Goal: Task Accomplishment & Management: Manage account settings

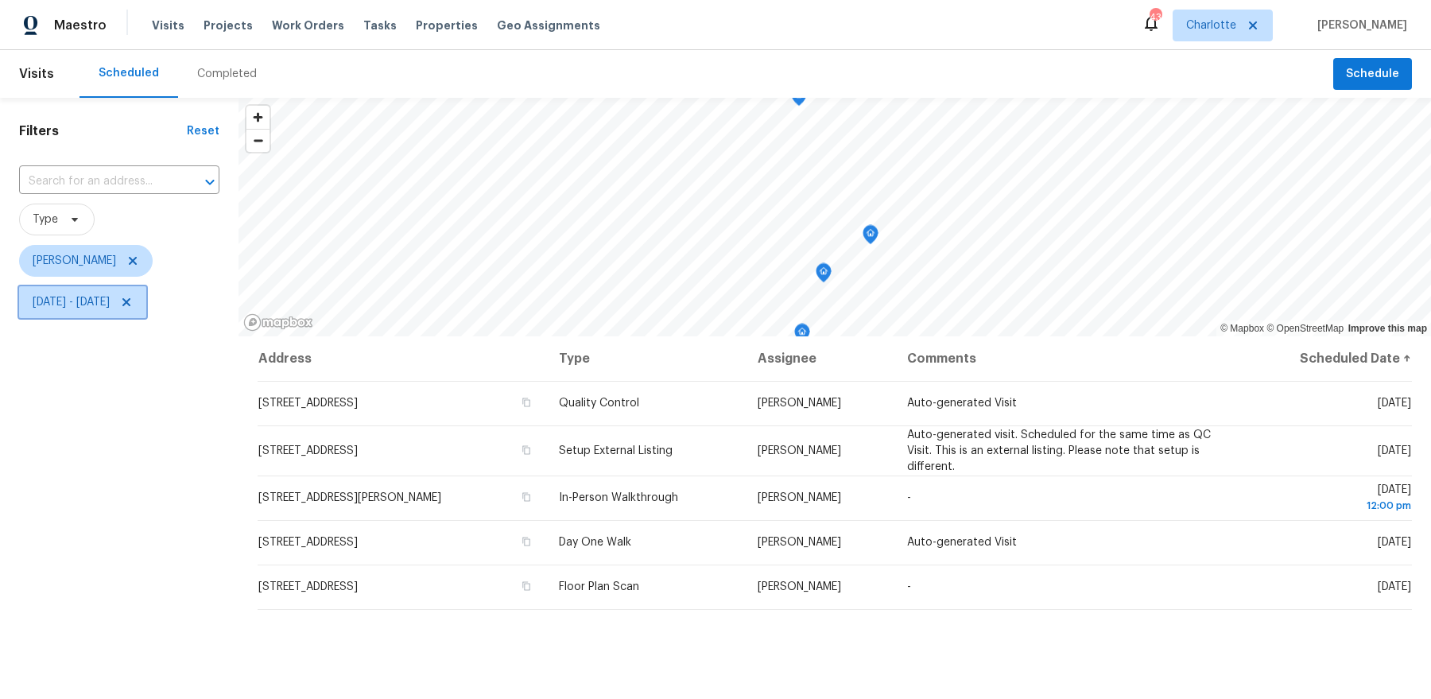
click at [110, 298] on span "Thu, Oct 09 - Fri, Oct 10" at bounding box center [71, 302] width 77 height 16
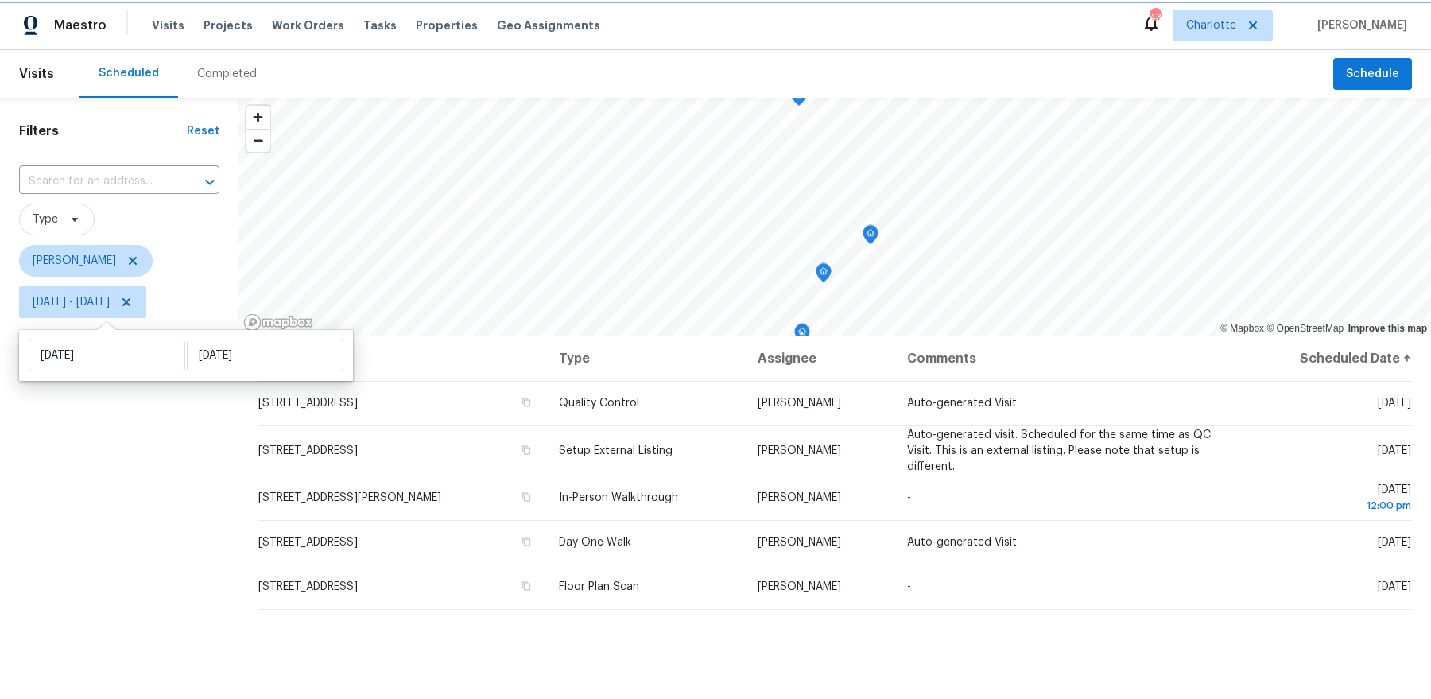
click at [130, 302] on icon at bounding box center [126, 302] width 8 height 8
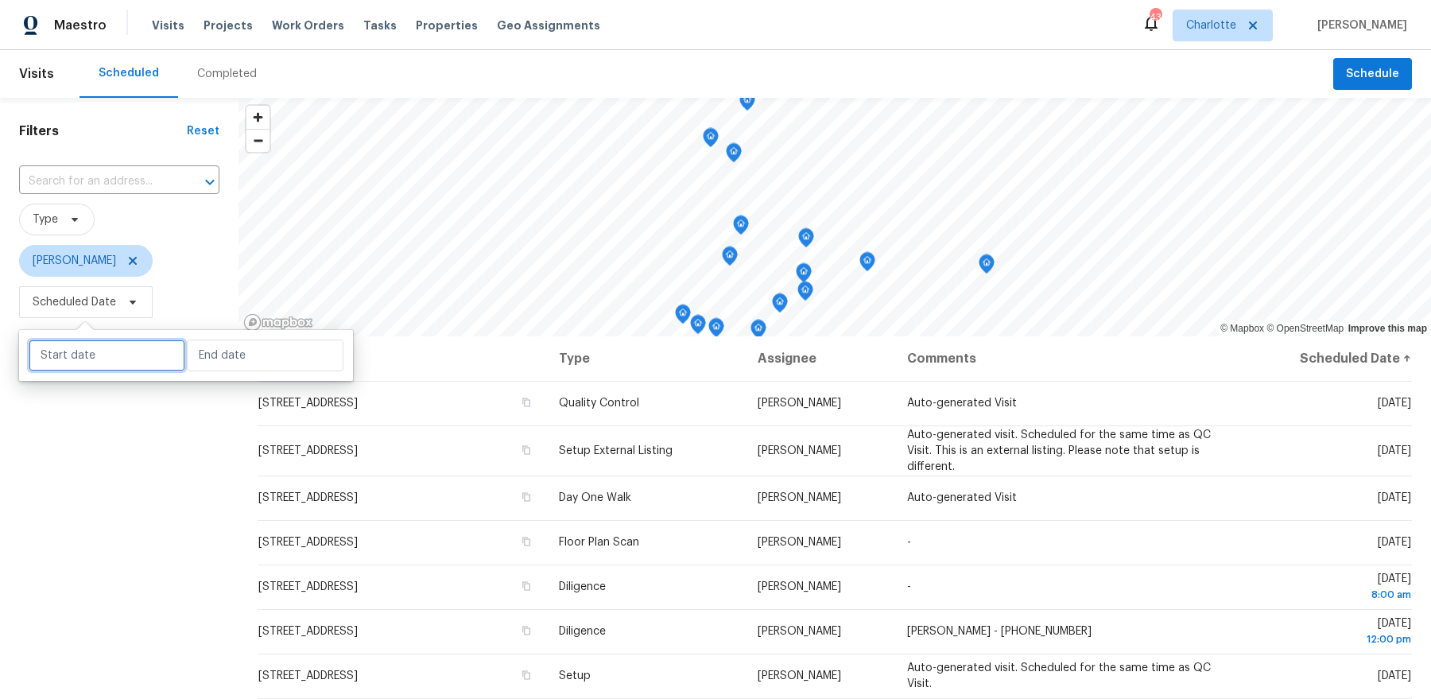
click at [113, 355] on input "text" at bounding box center [107, 356] width 157 height 32
select select "9"
select select "2025"
select select "10"
select select "2025"
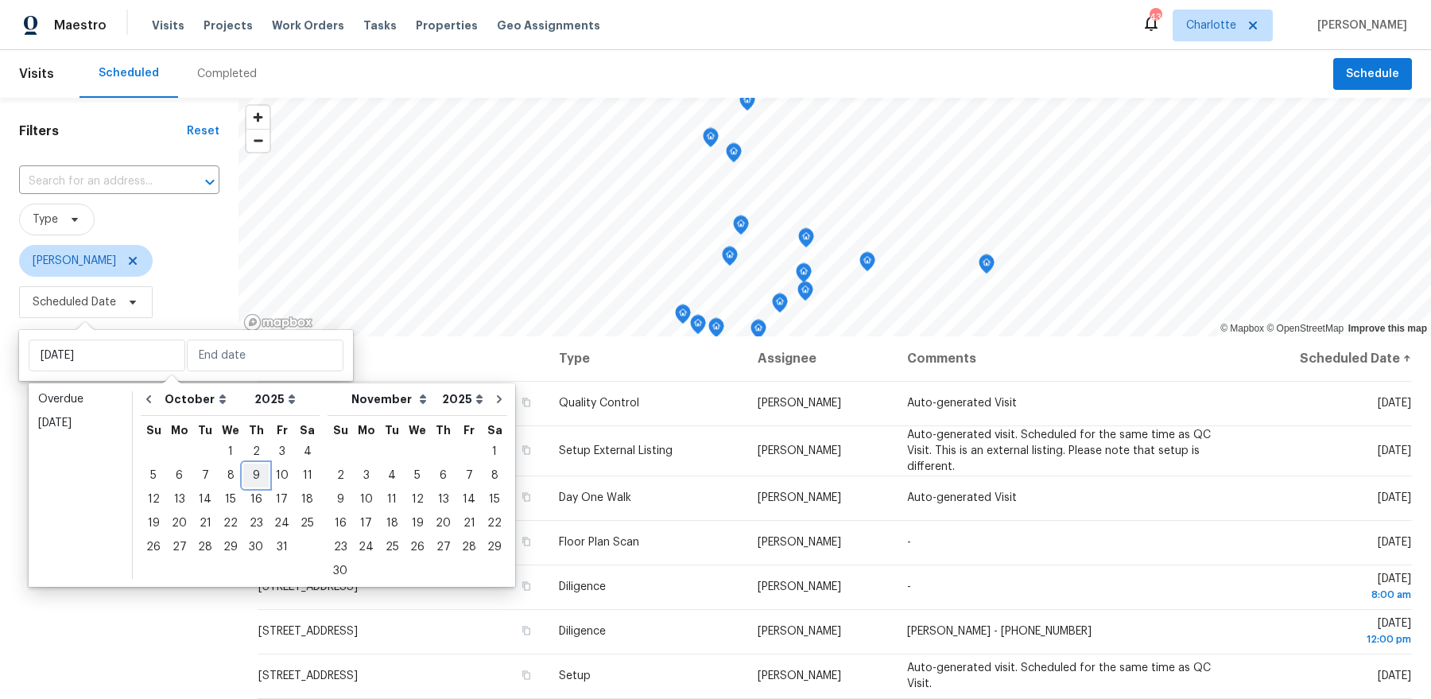
click at [257, 483] on div "9" at bounding box center [255, 475] width 25 height 22
type input "Thu, Oct 09"
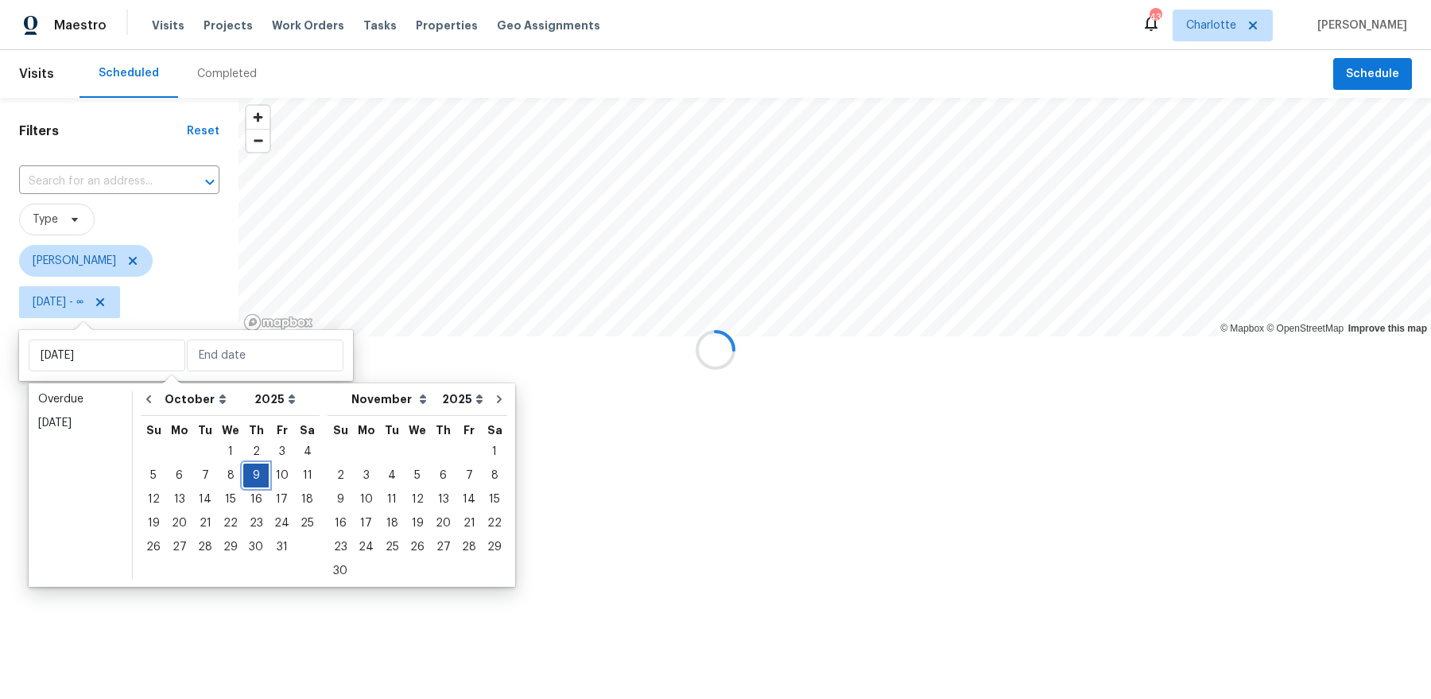
click at [257, 483] on div "9" at bounding box center [255, 475] width 25 height 22
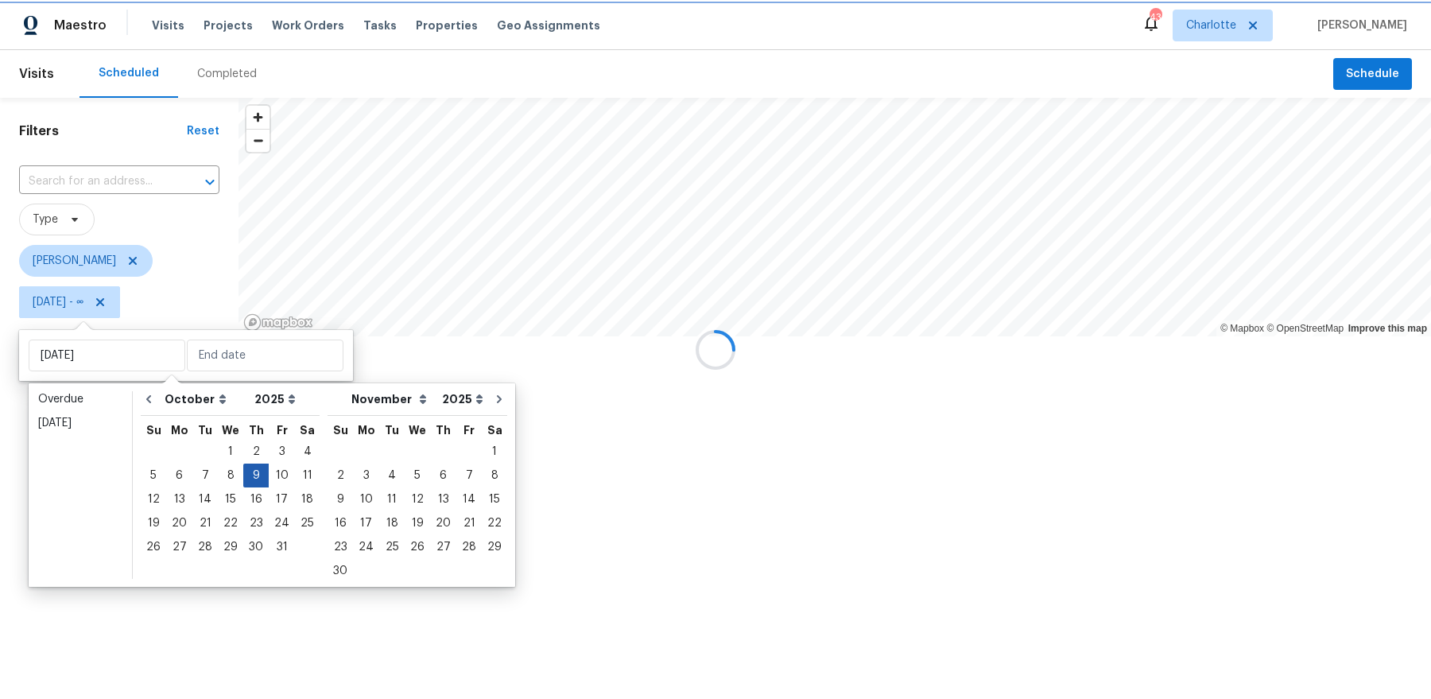
type input "Thu, Oct 09"
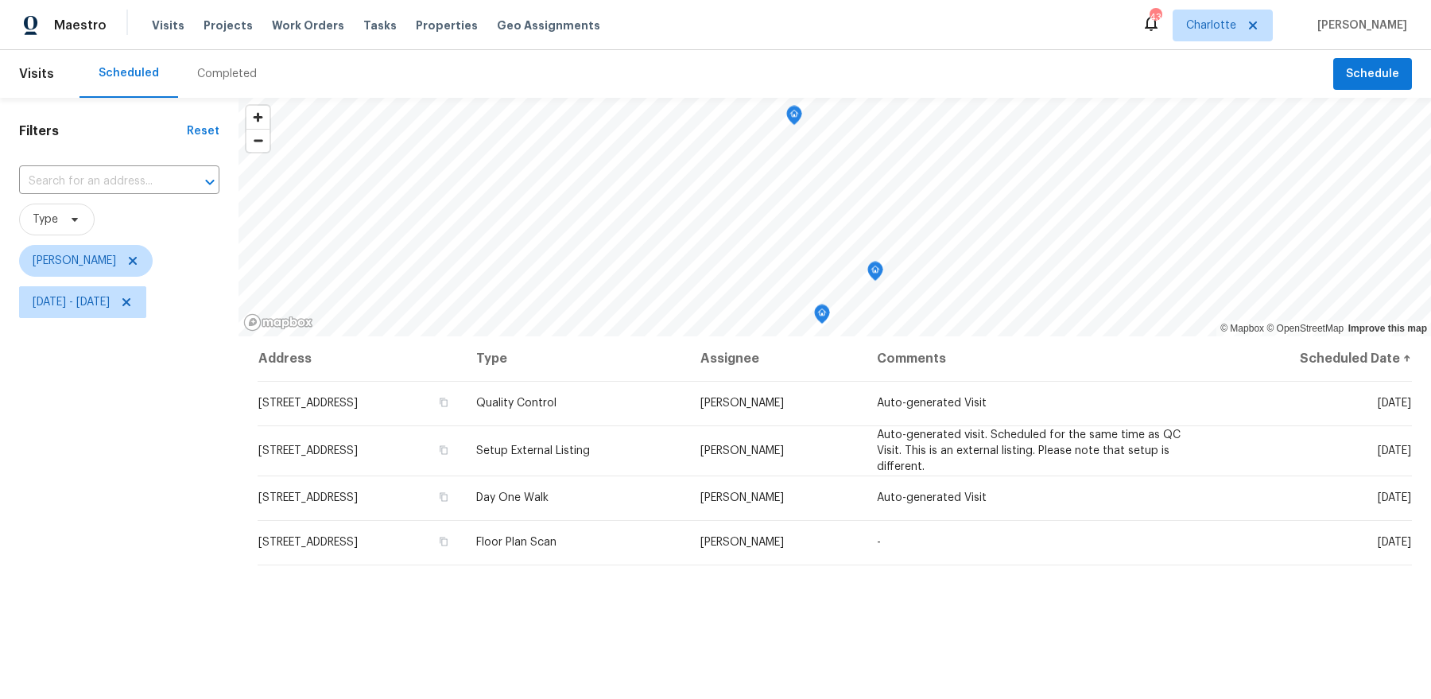
click at [138, 631] on div "Filters Reset ​ Type Dan Baquero Thu, Oct 09 - Thu, Oct 09" at bounding box center [119, 497] width 239 height 798
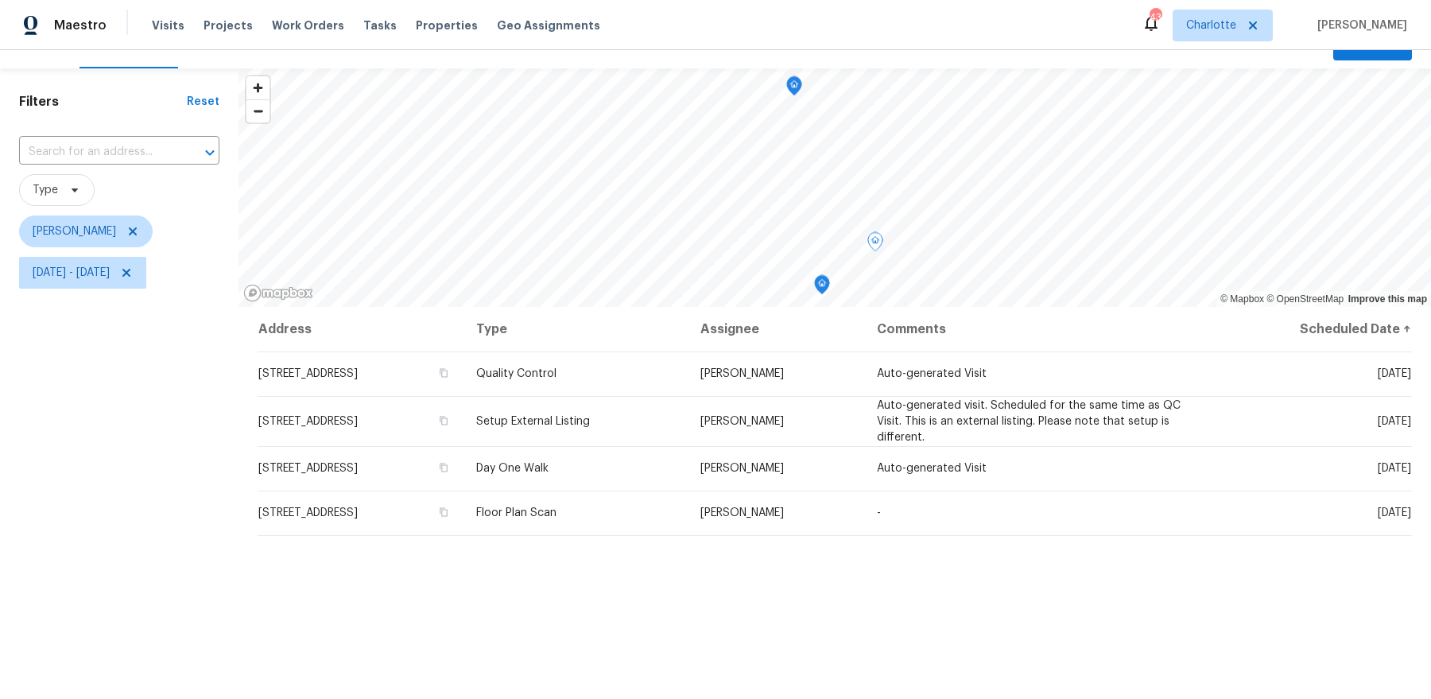
scroll to position [18, 0]
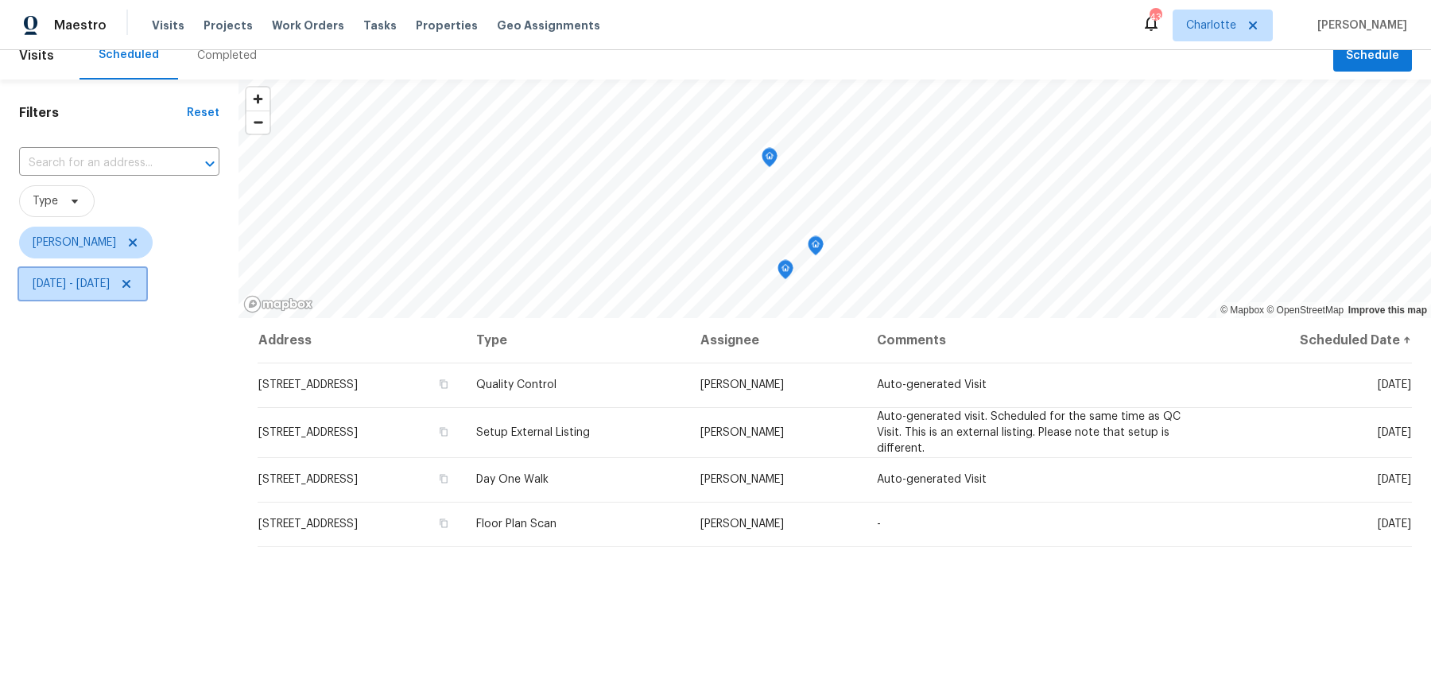
click at [110, 282] on span "Thu, Oct 09 - Thu, Oct 09" at bounding box center [71, 284] width 77 height 16
click at [110, 330] on input "Thu, Oct 09" at bounding box center [107, 336] width 157 height 32
select select "9"
select select "2025"
select select "10"
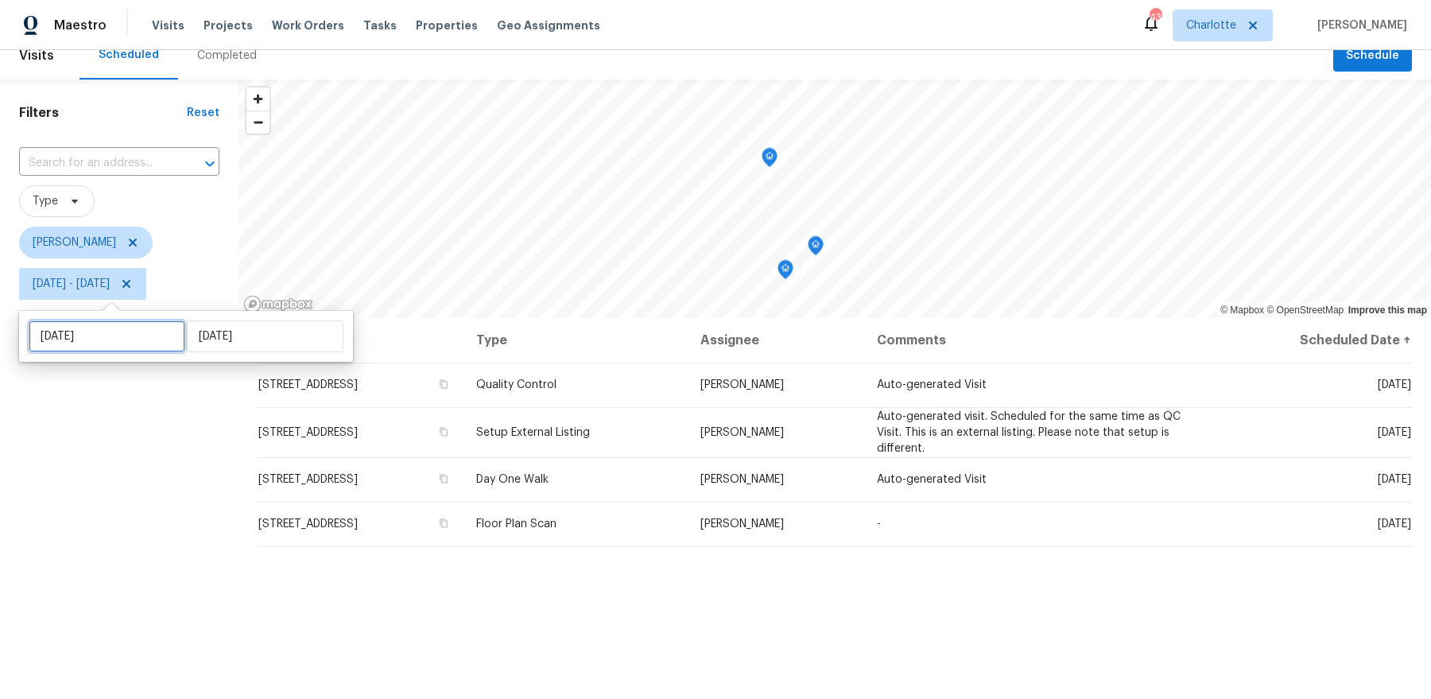
select select "2025"
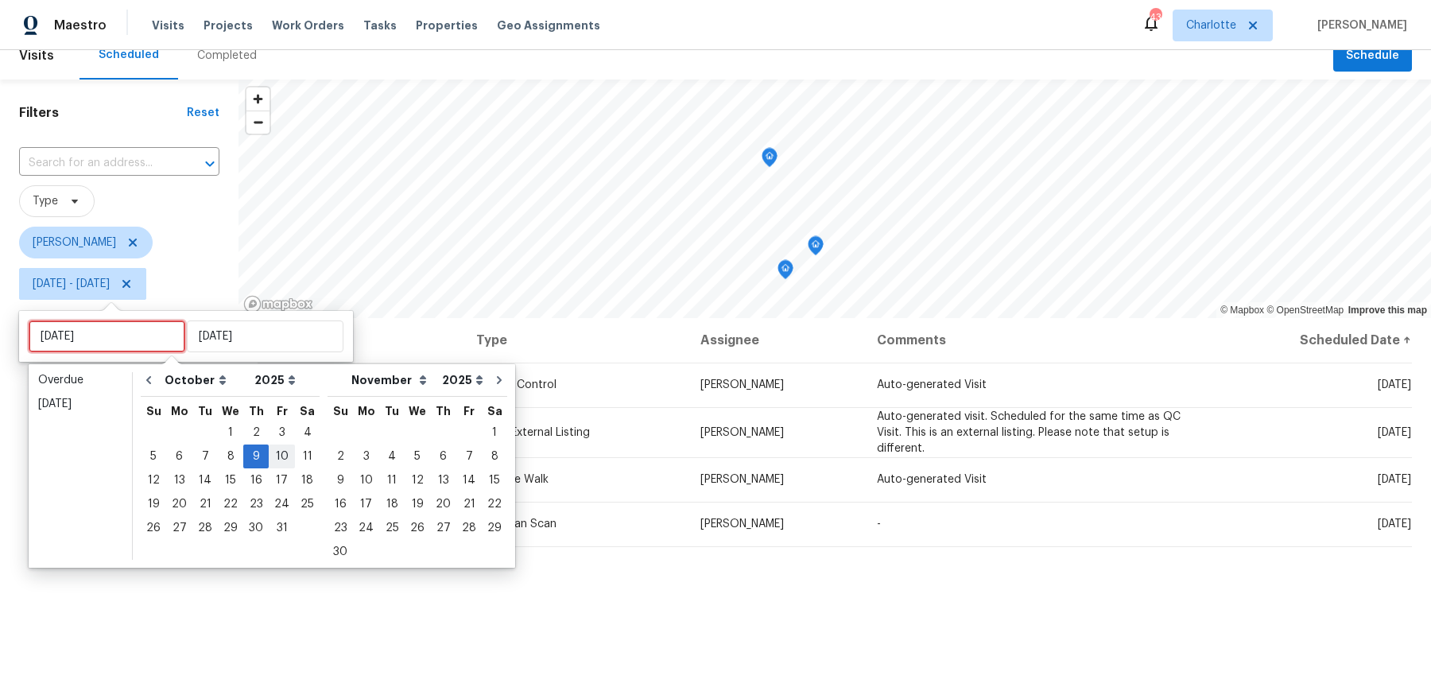
type input "Fri, Oct 10"
click at [280, 461] on div "10" at bounding box center [282, 456] width 26 height 22
type input "Fri, Oct 10"
type input "Thu, Oct 09"
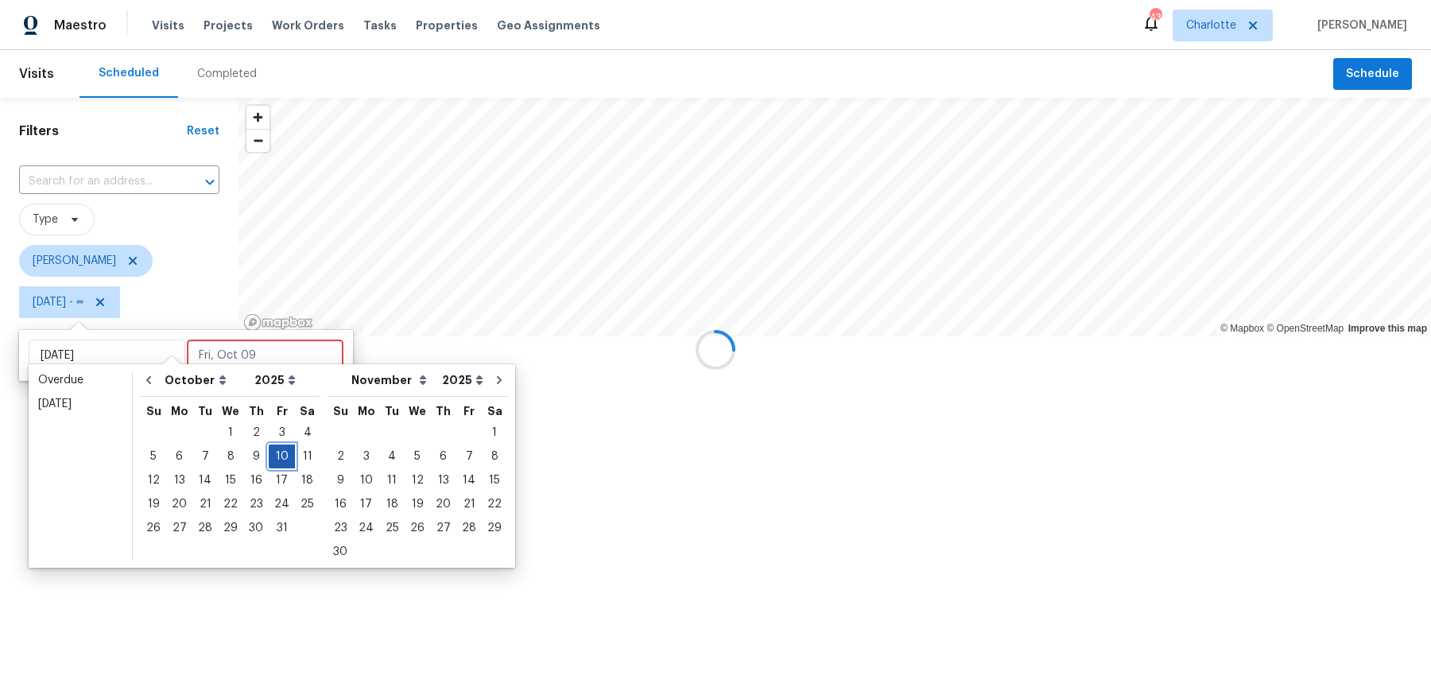
click at [280, 461] on div "10" at bounding box center [282, 456] width 26 height 22
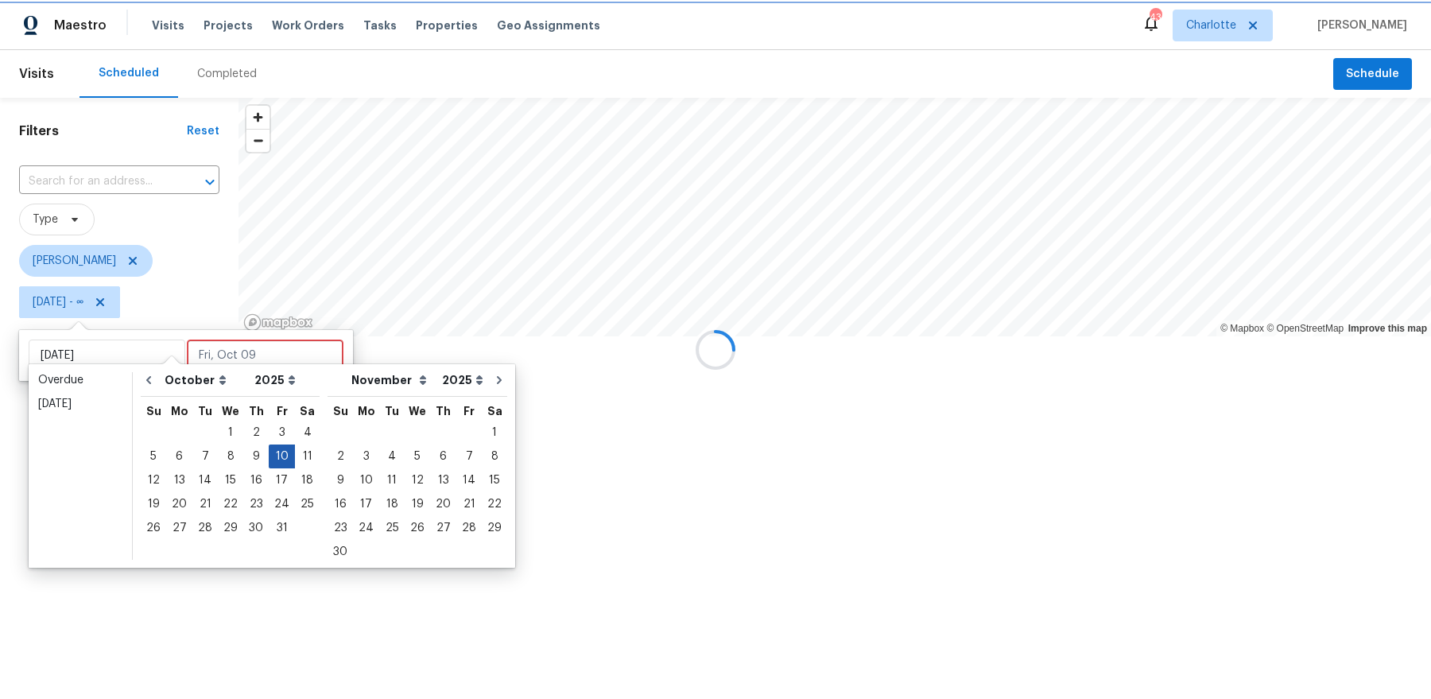
type input "Fri, Oct 10"
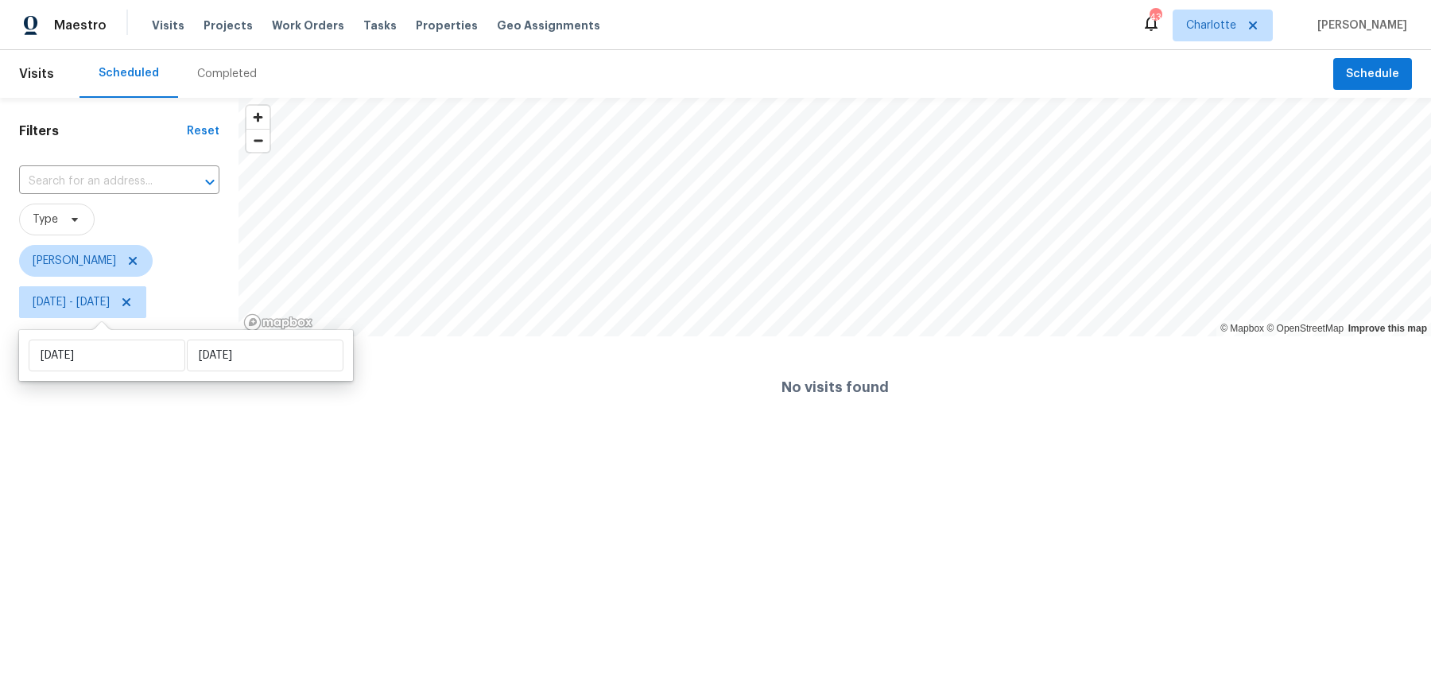
click at [177, 438] on html "Maestro Visits Projects Work Orders Tasks Properties Geo Assignments 43 Charlot…" at bounding box center [715, 219] width 1431 height 438
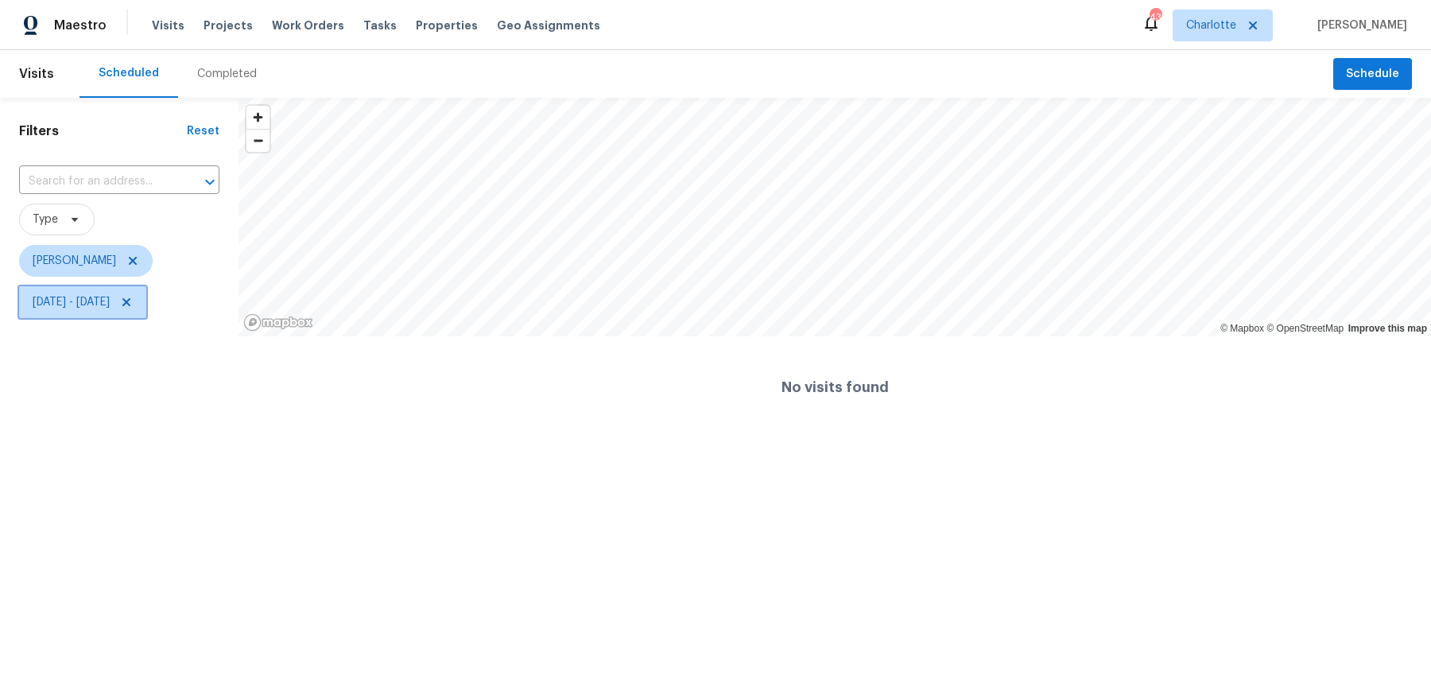
click at [133, 301] on icon at bounding box center [126, 302] width 13 height 13
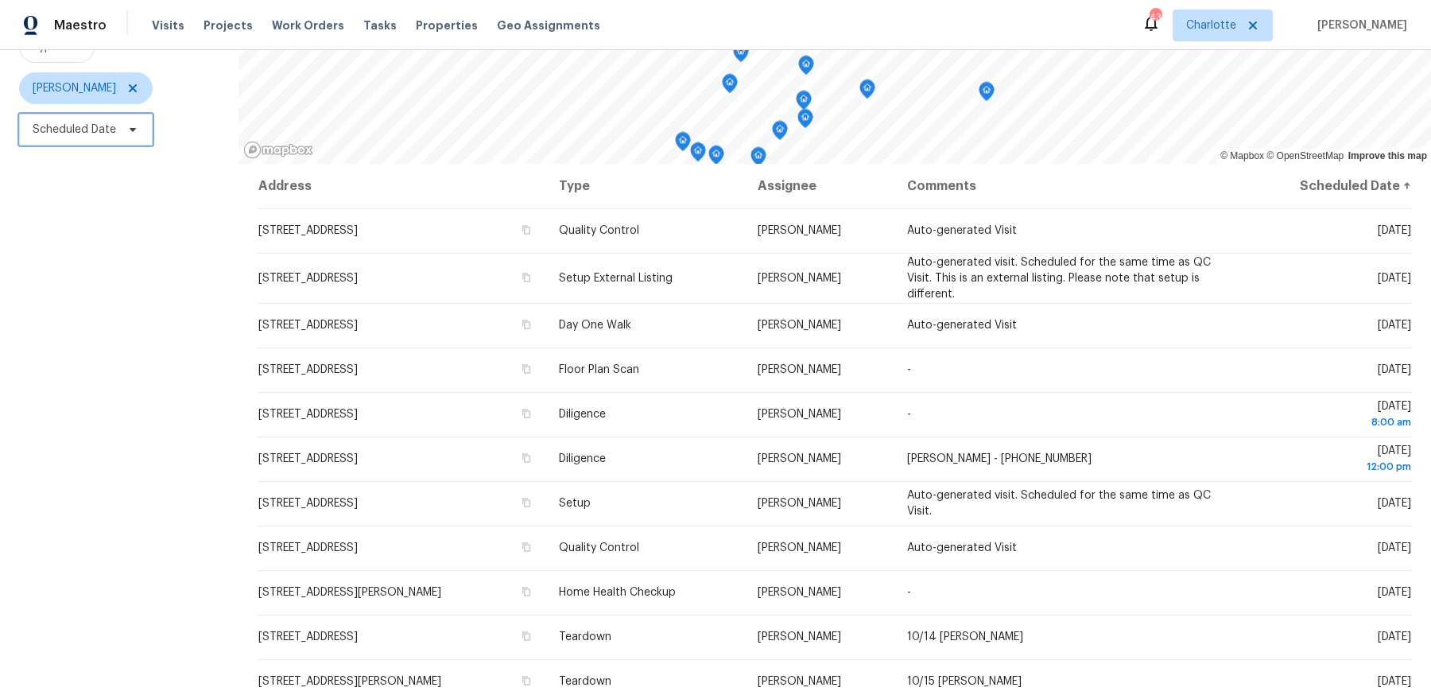
scroll to position [196, 0]
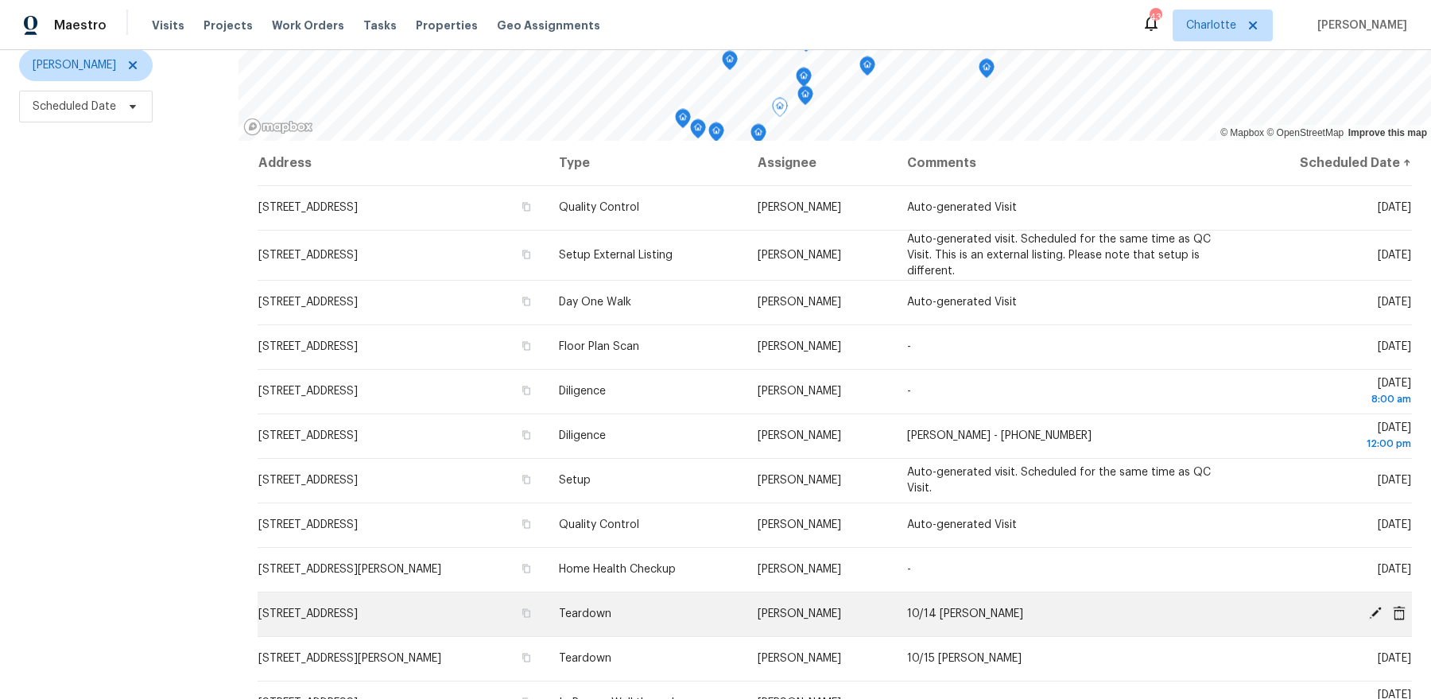
click at [326, 615] on span "4437 Devonhill Ln, Charlotte, NC 28269" at bounding box center [307, 613] width 99 height 11
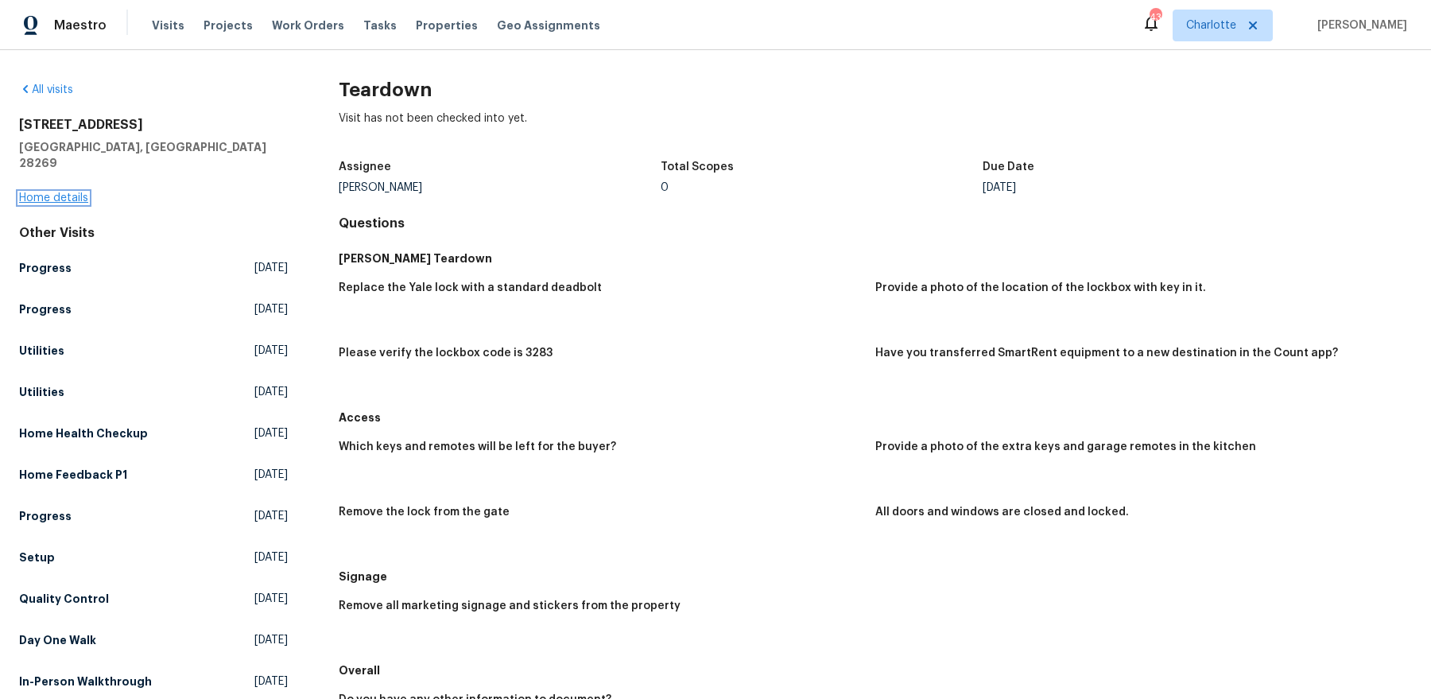
click at [53, 192] on link "Home details" at bounding box center [53, 197] width 69 height 11
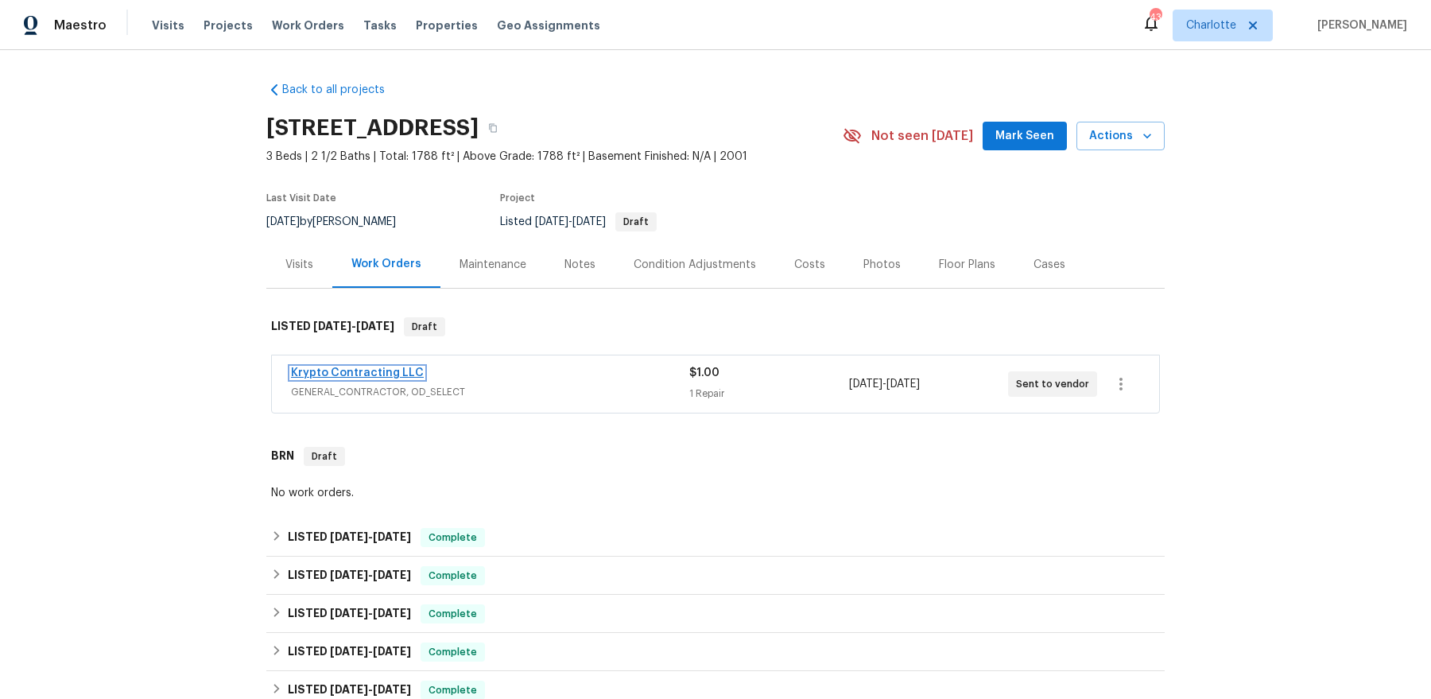
click at [371, 377] on link "Krypto Contracting LLC" at bounding box center [357, 372] width 133 height 11
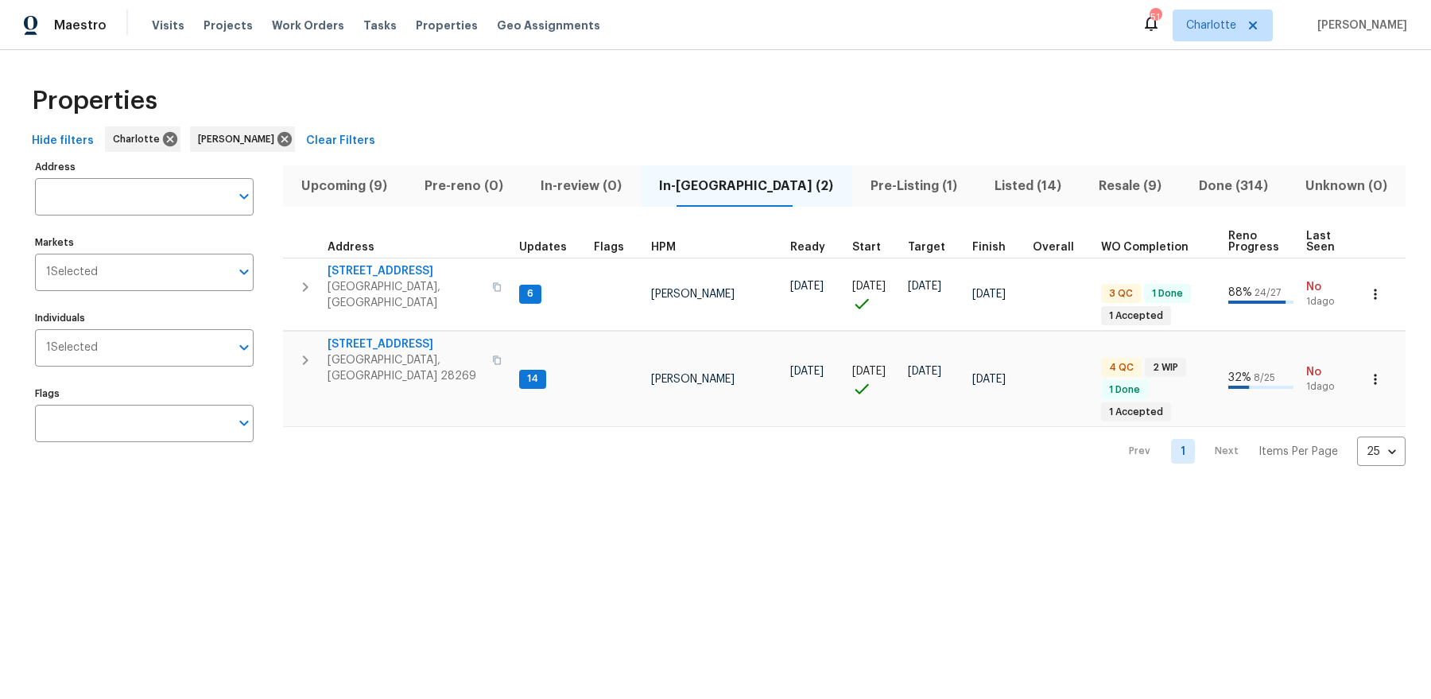
click at [874, 185] on span "Pre-Listing (1)" at bounding box center [914, 186] width 105 height 22
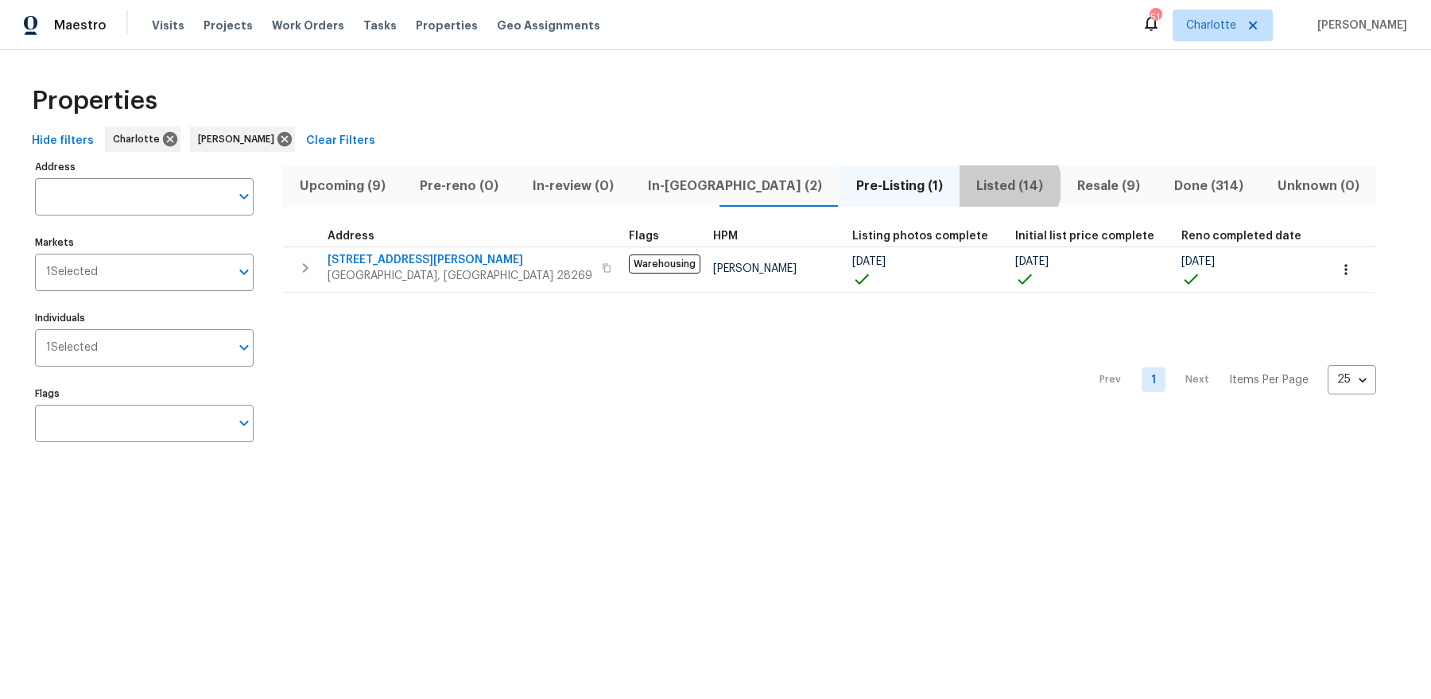
click at [969, 185] on span "Listed (14)" at bounding box center [1010, 186] width 82 height 22
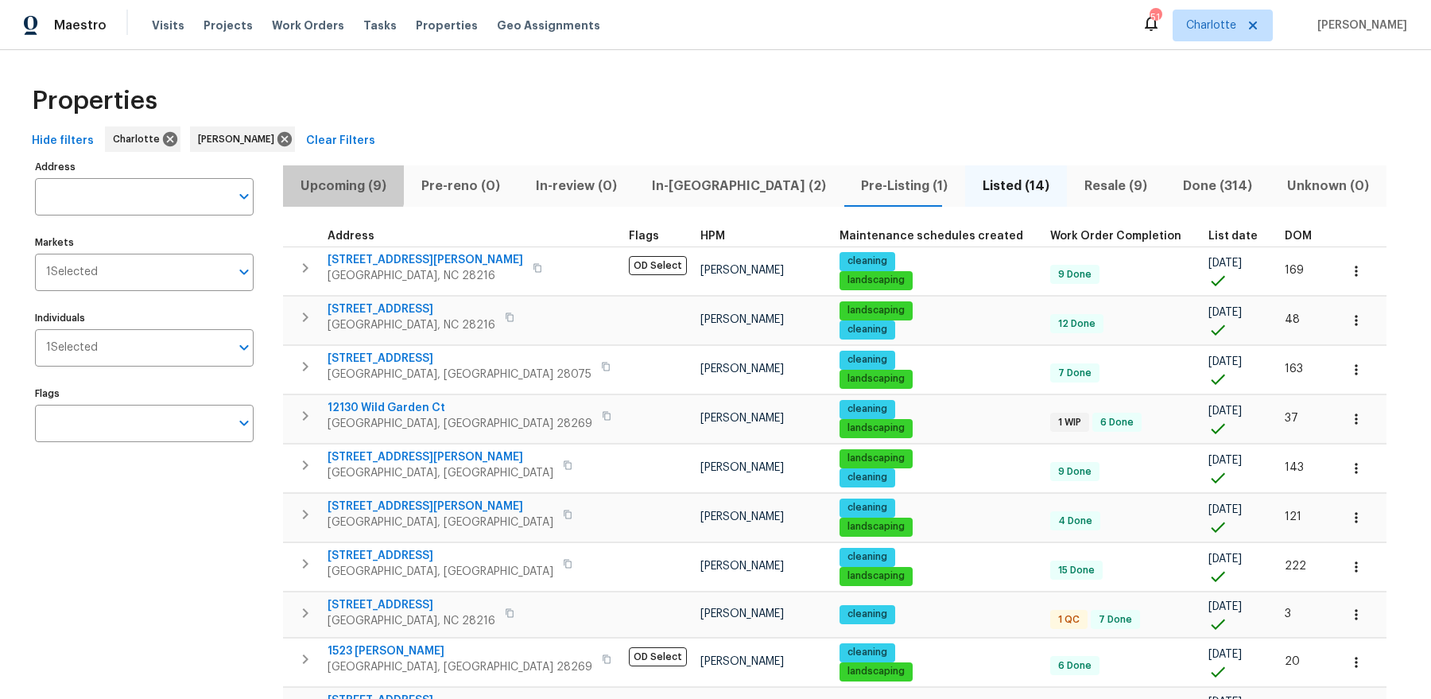
click at [317, 180] on span "Upcoming (9)" at bounding box center [344, 186] width 102 height 22
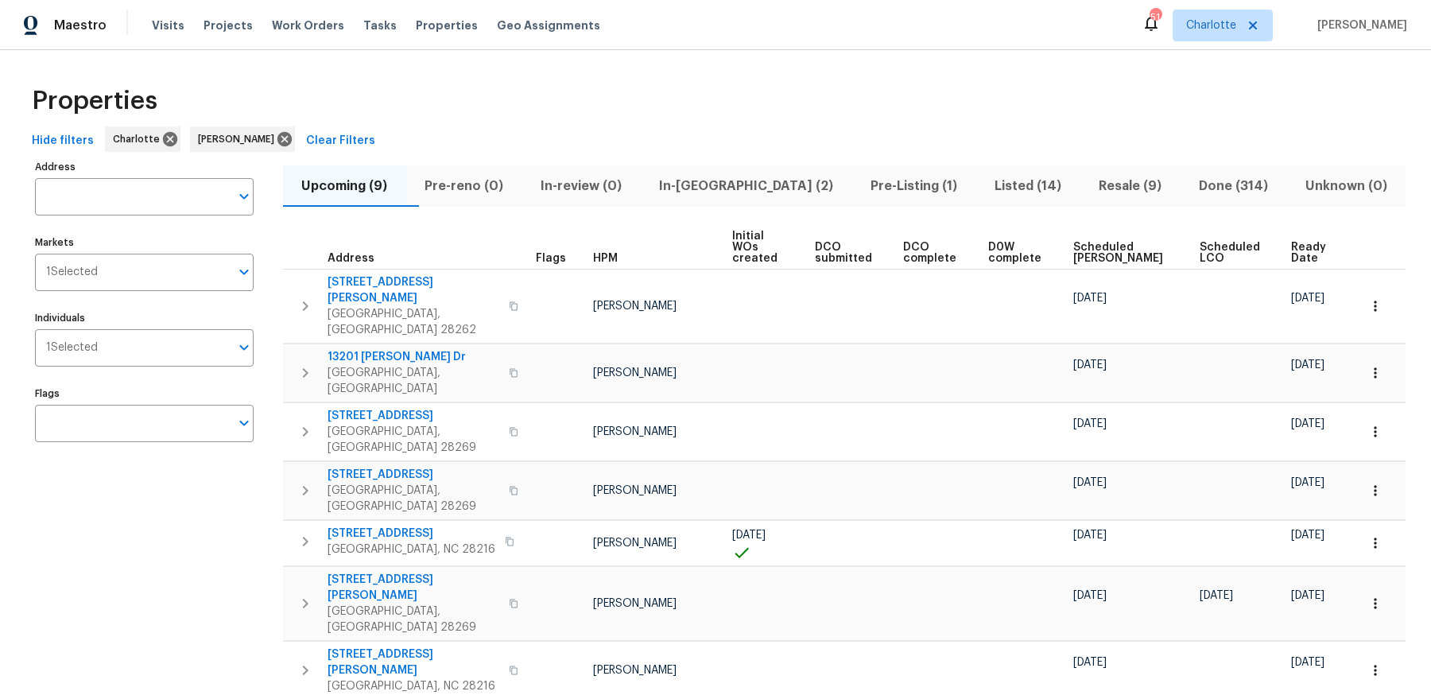
click at [1291, 242] on span "Ready Date" at bounding box center [1311, 253] width 40 height 22
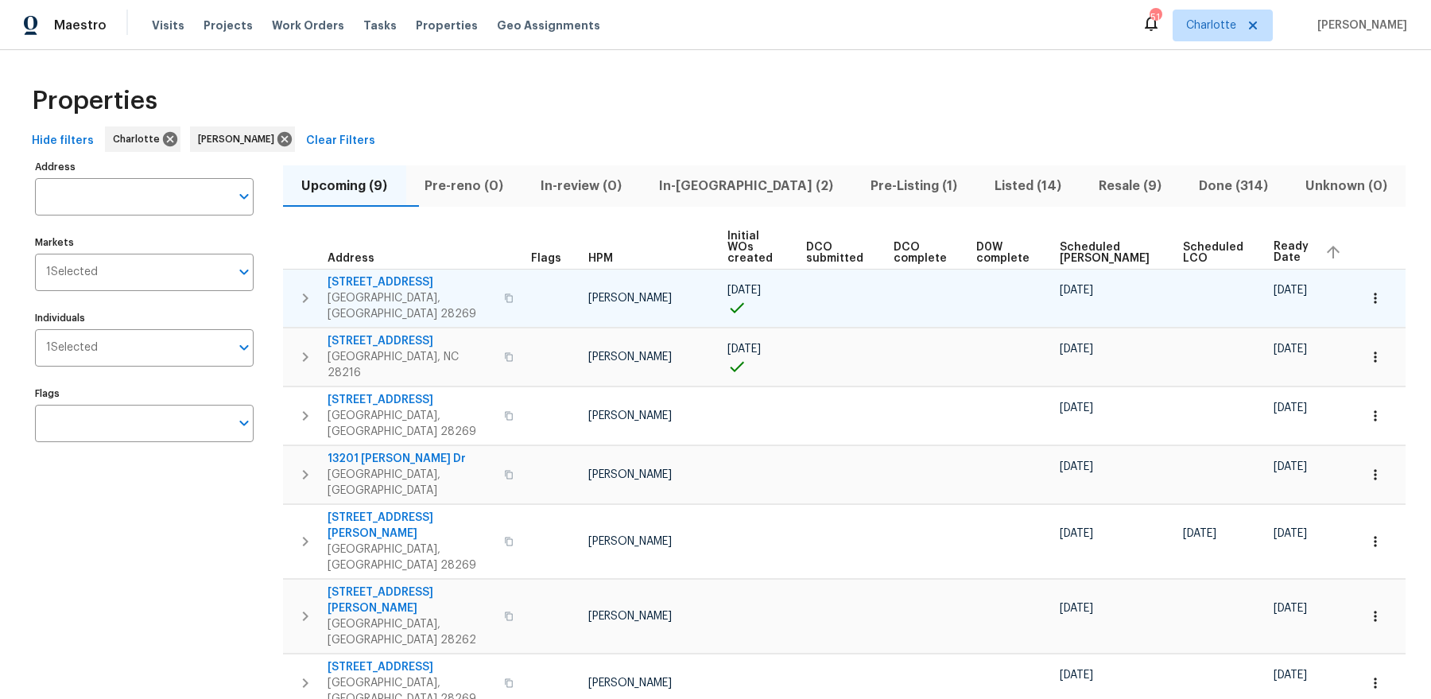
click at [1380, 290] on icon "button" at bounding box center [1376, 298] width 16 height 16
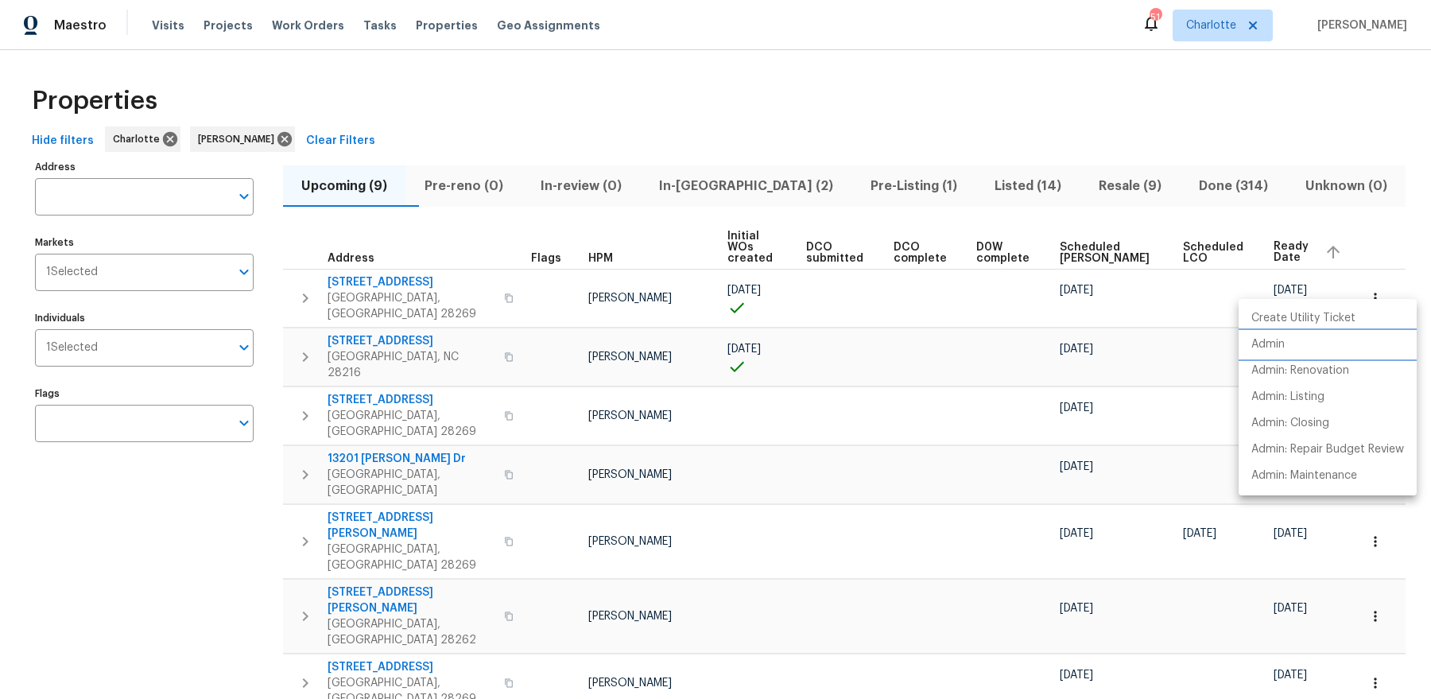
click at [1334, 340] on li "Admin" at bounding box center [1328, 345] width 178 height 26
click at [940, 324] on div at bounding box center [715, 349] width 1431 height 699
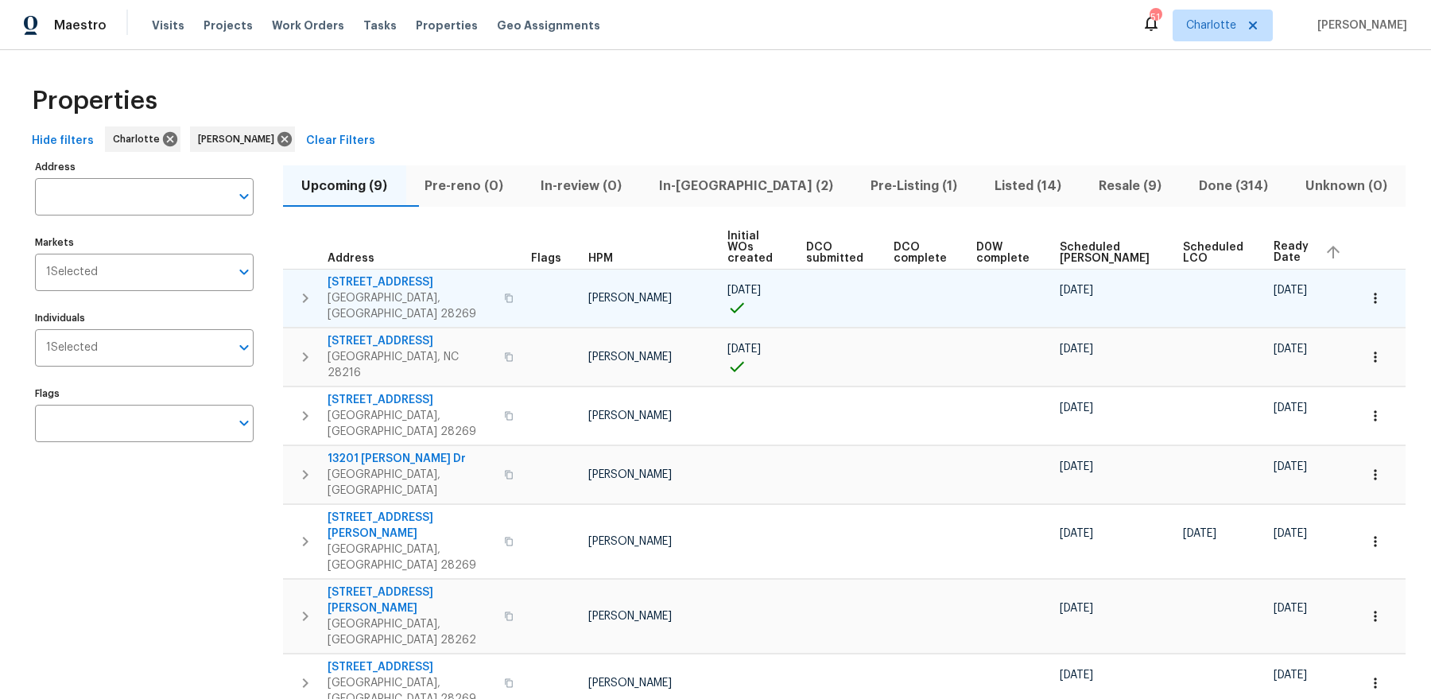
click at [504, 293] on icon "button" at bounding box center [509, 298] width 10 height 10
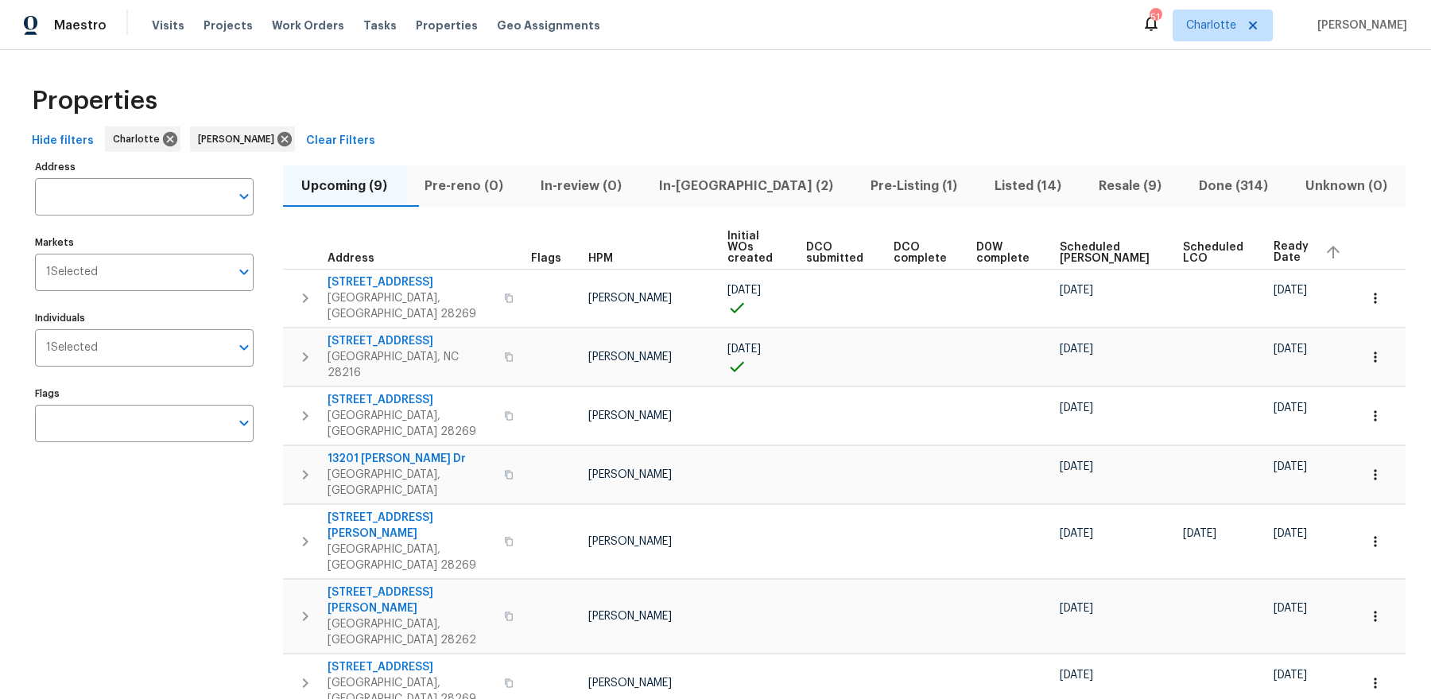
click at [747, 178] on span "In-reno (2)" at bounding box center [746, 186] width 192 height 22
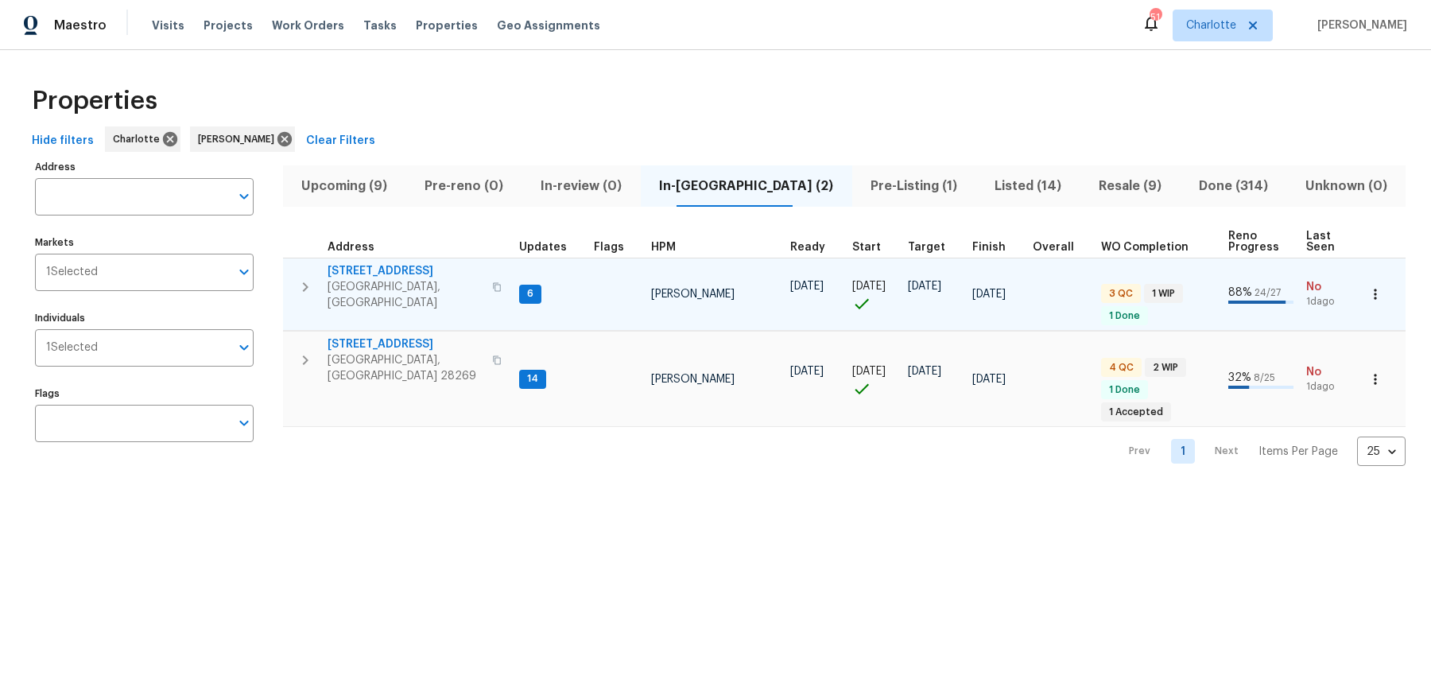
click at [355, 269] on span "9658 Blossom Hill Dr" at bounding box center [405, 271] width 155 height 16
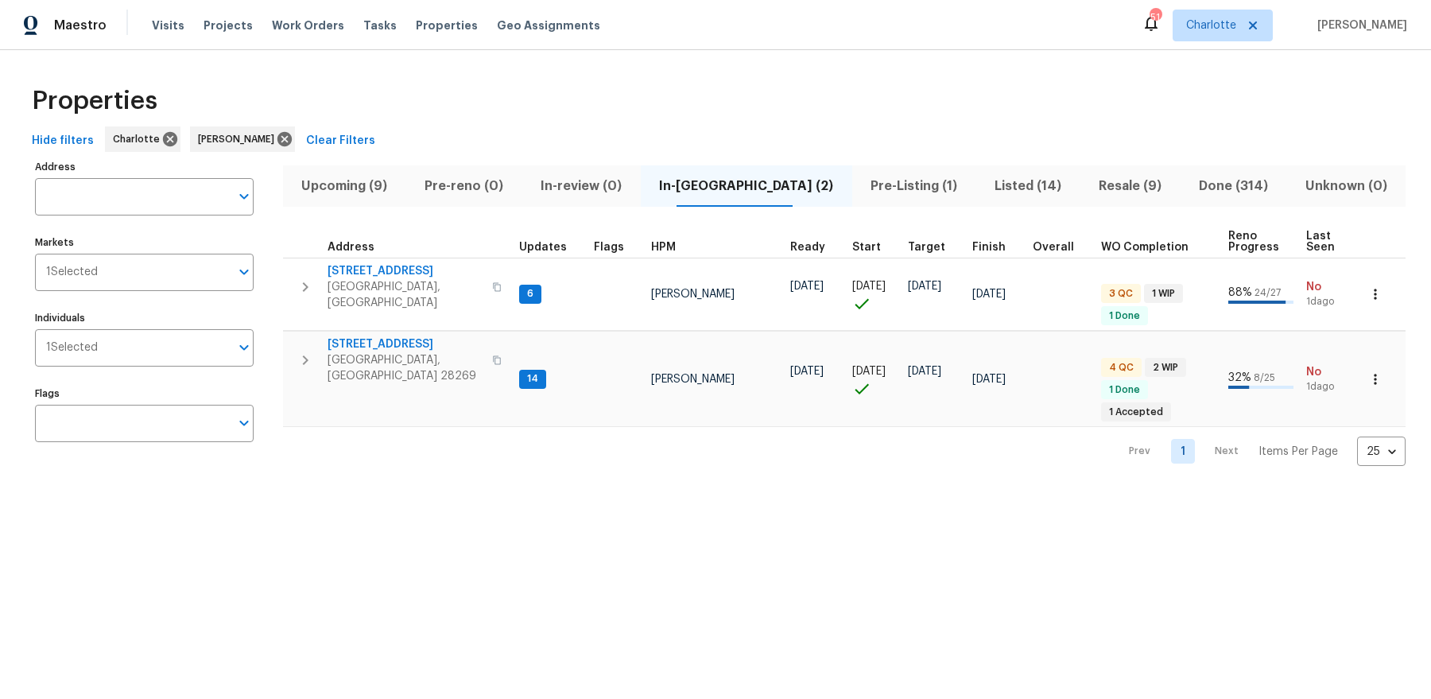
click at [362, 336] on span "5017 Haybridge Rd" at bounding box center [405, 344] width 155 height 16
click at [369, 175] on span "Upcoming (9)" at bounding box center [345, 186] width 104 height 22
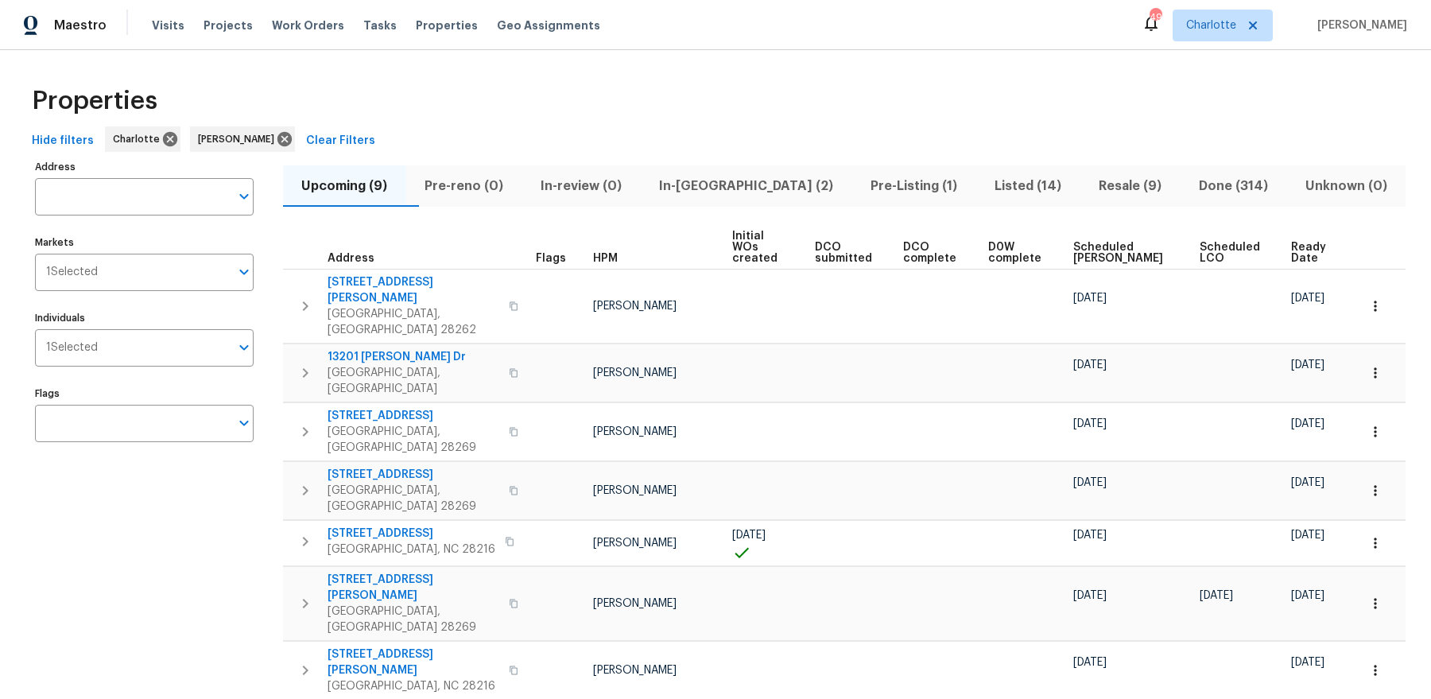
click at [1291, 242] on span "Ready Date" at bounding box center [1311, 253] width 40 height 22
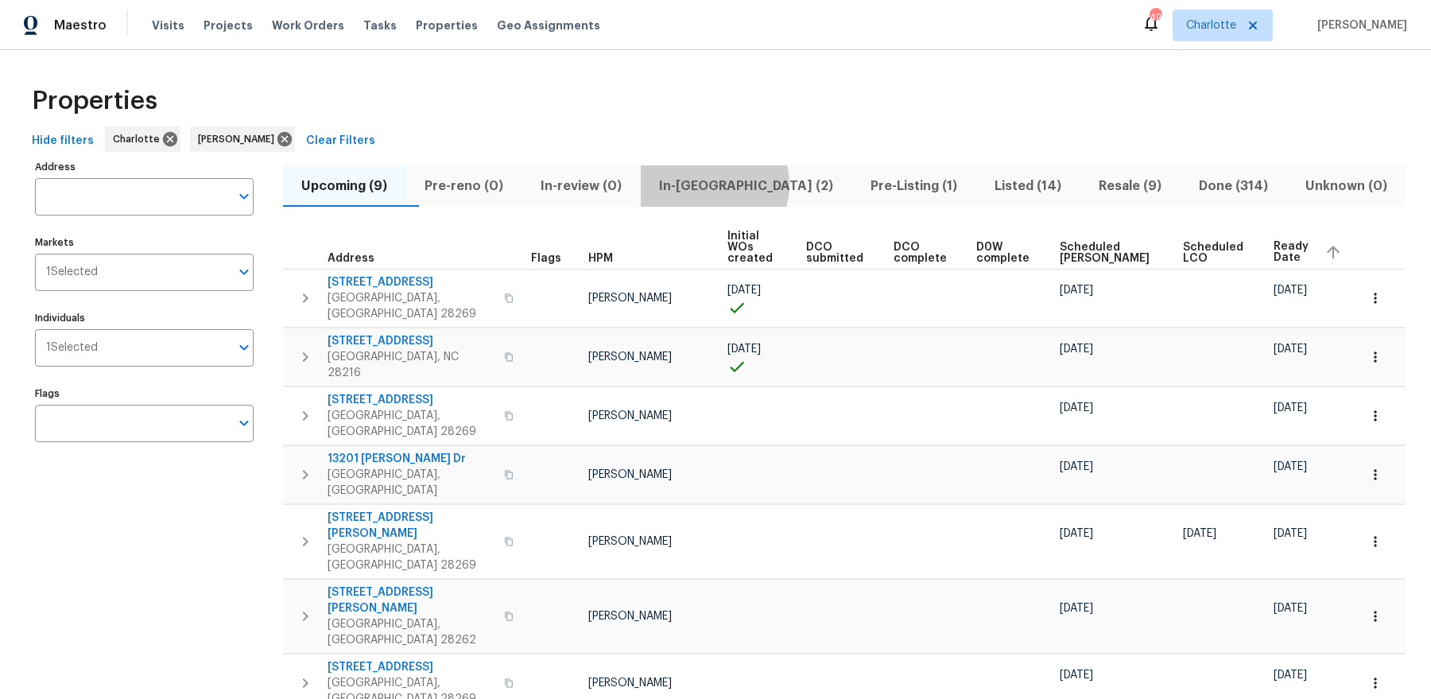
click at [749, 184] on span "In-reno (2)" at bounding box center [746, 186] width 192 height 22
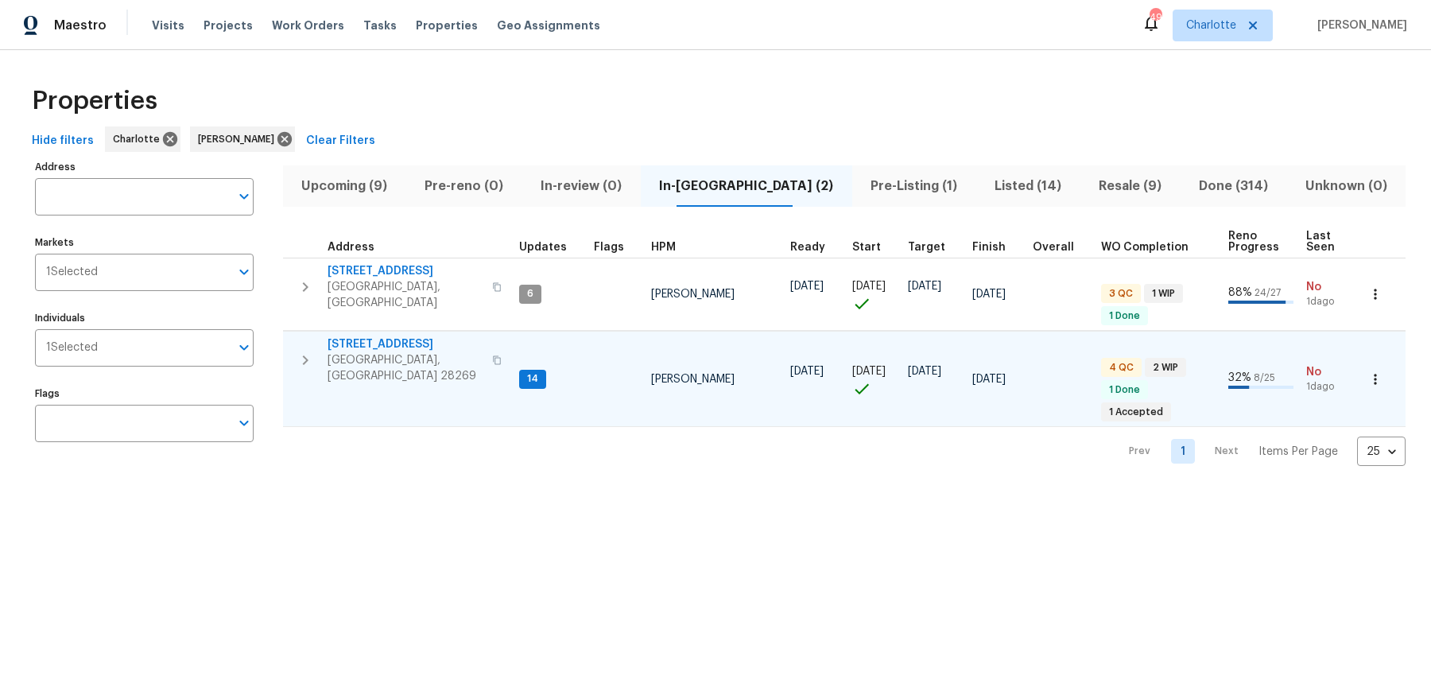
click at [393, 336] on span "[STREET_ADDRESS]" at bounding box center [405, 344] width 155 height 16
click at [364, 177] on span "Upcoming (9)" at bounding box center [345, 186] width 104 height 22
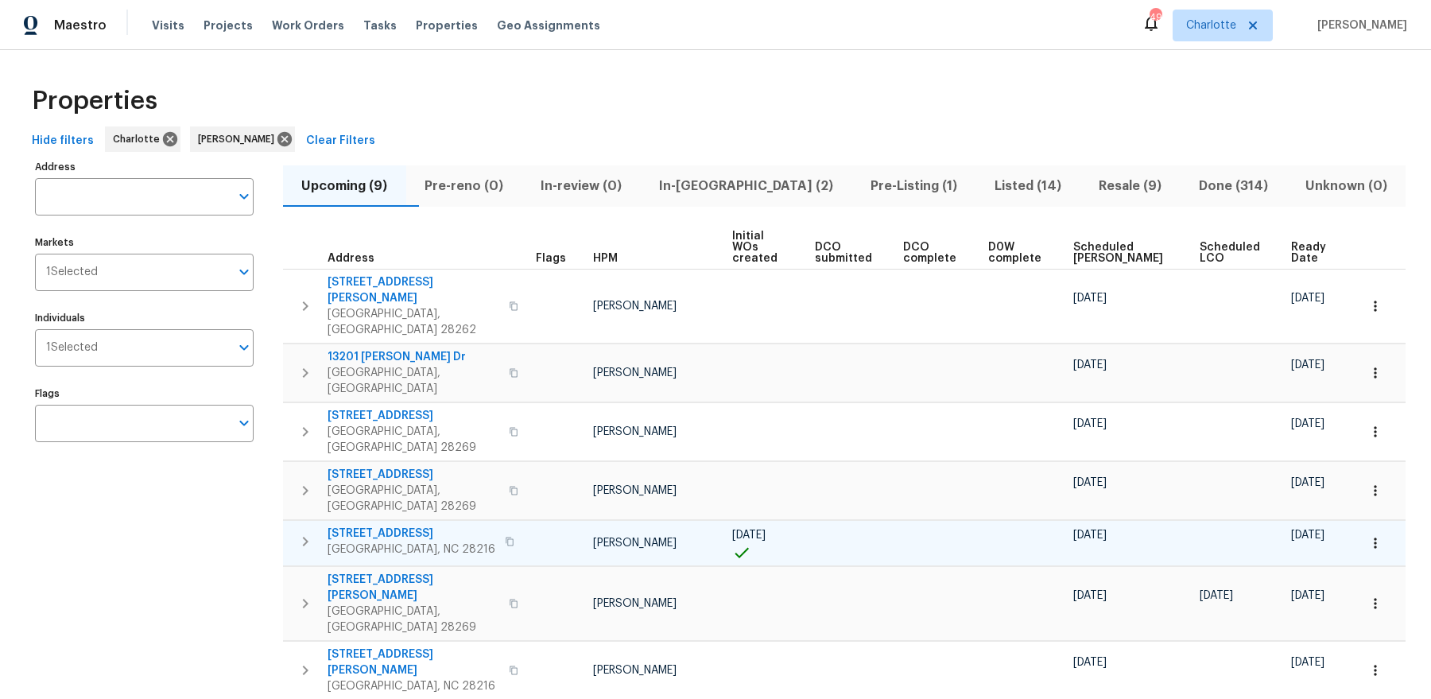
scroll to position [22, 0]
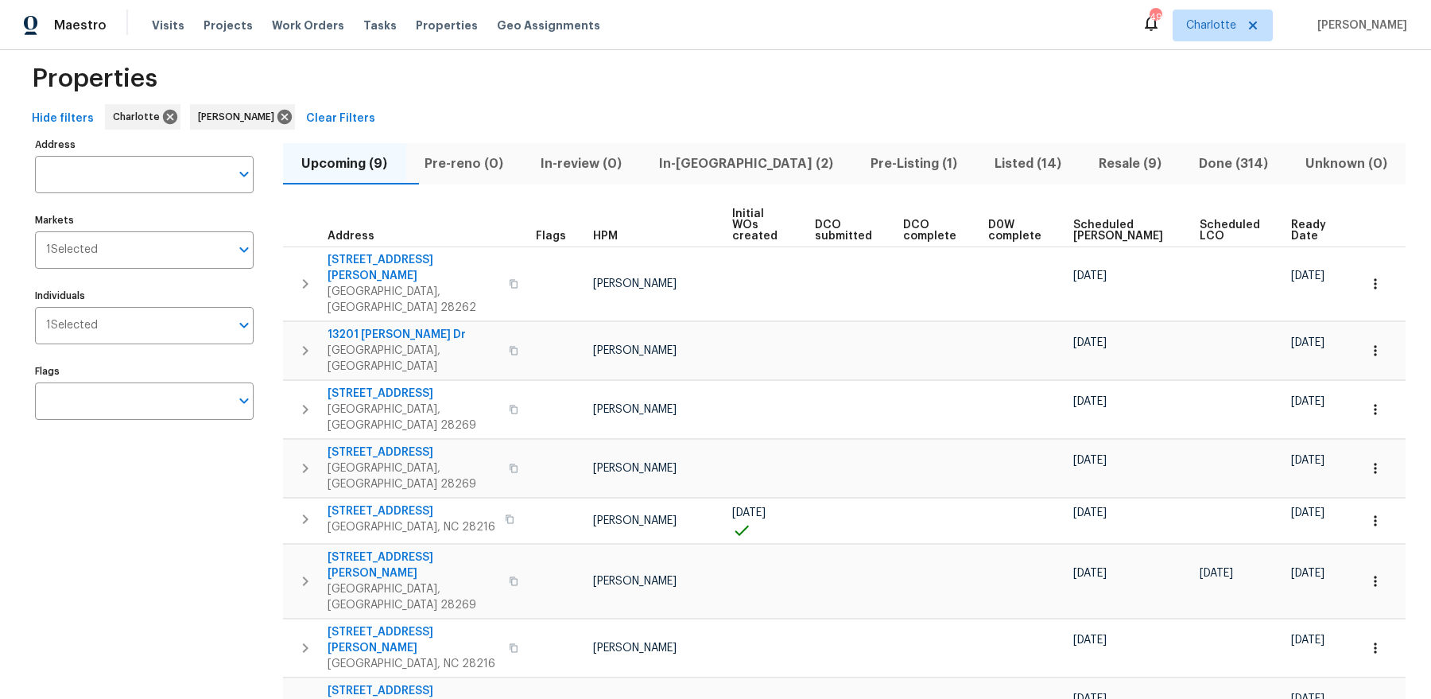
click at [1298, 223] on span "Ready Date" at bounding box center [1311, 230] width 40 height 22
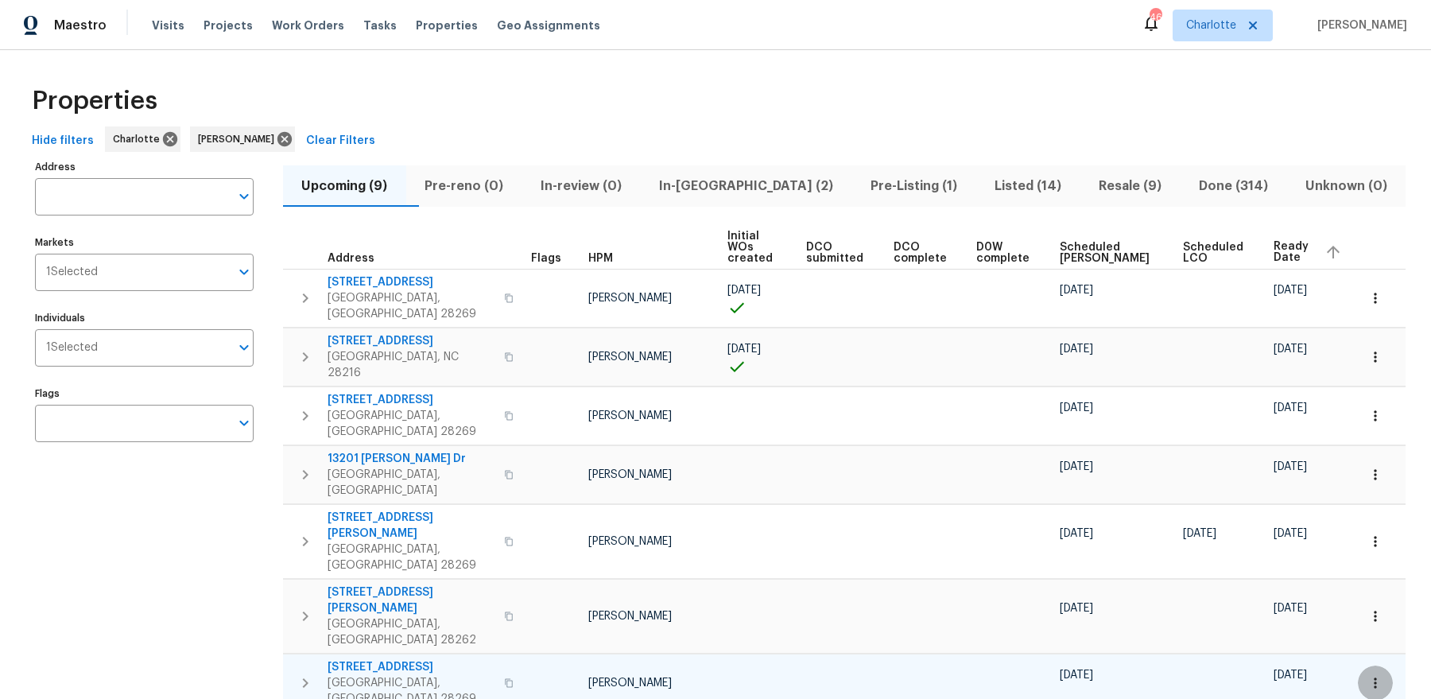
click at [1379, 675] on icon "button" at bounding box center [1376, 683] width 16 height 16
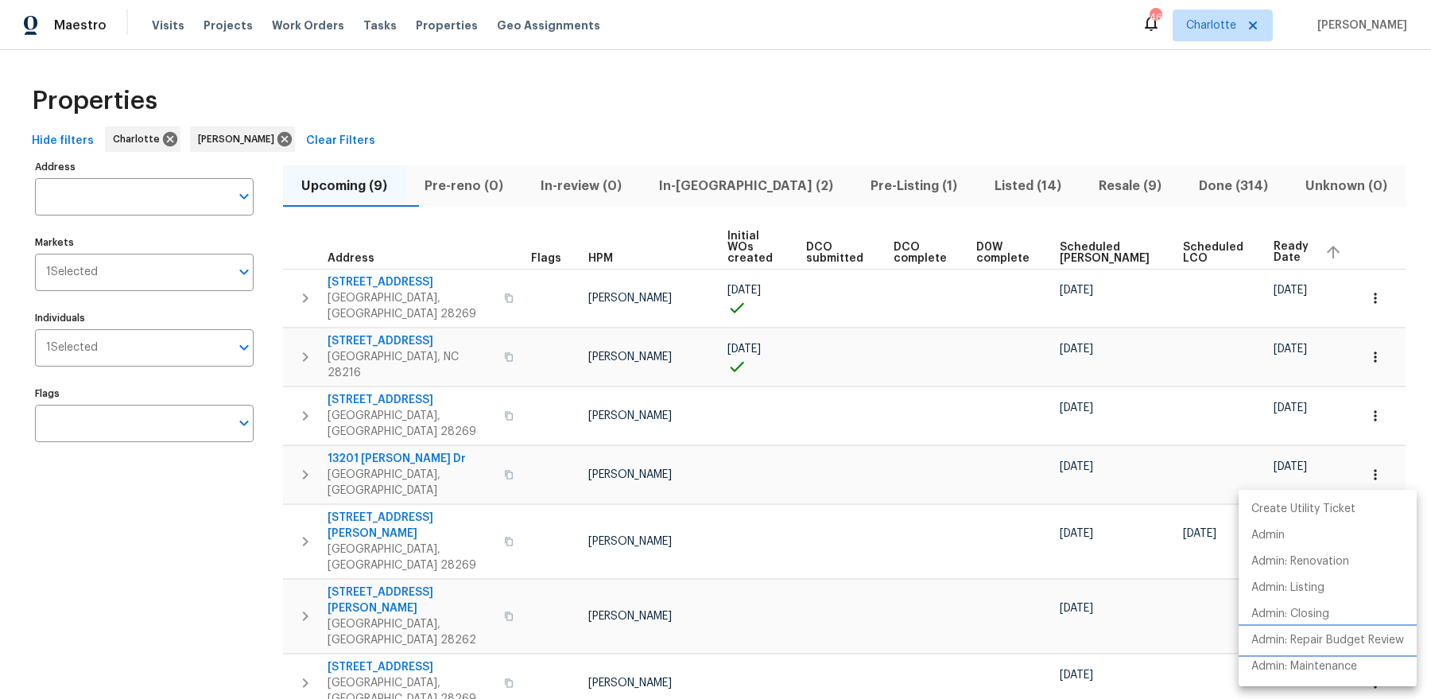
click at [1303, 646] on p "Admin: Repair Budget Review" at bounding box center [1328, 640] width 153 height 17
click at [722, 183] on div at bounding box center [715, 349] width 1431 height 699
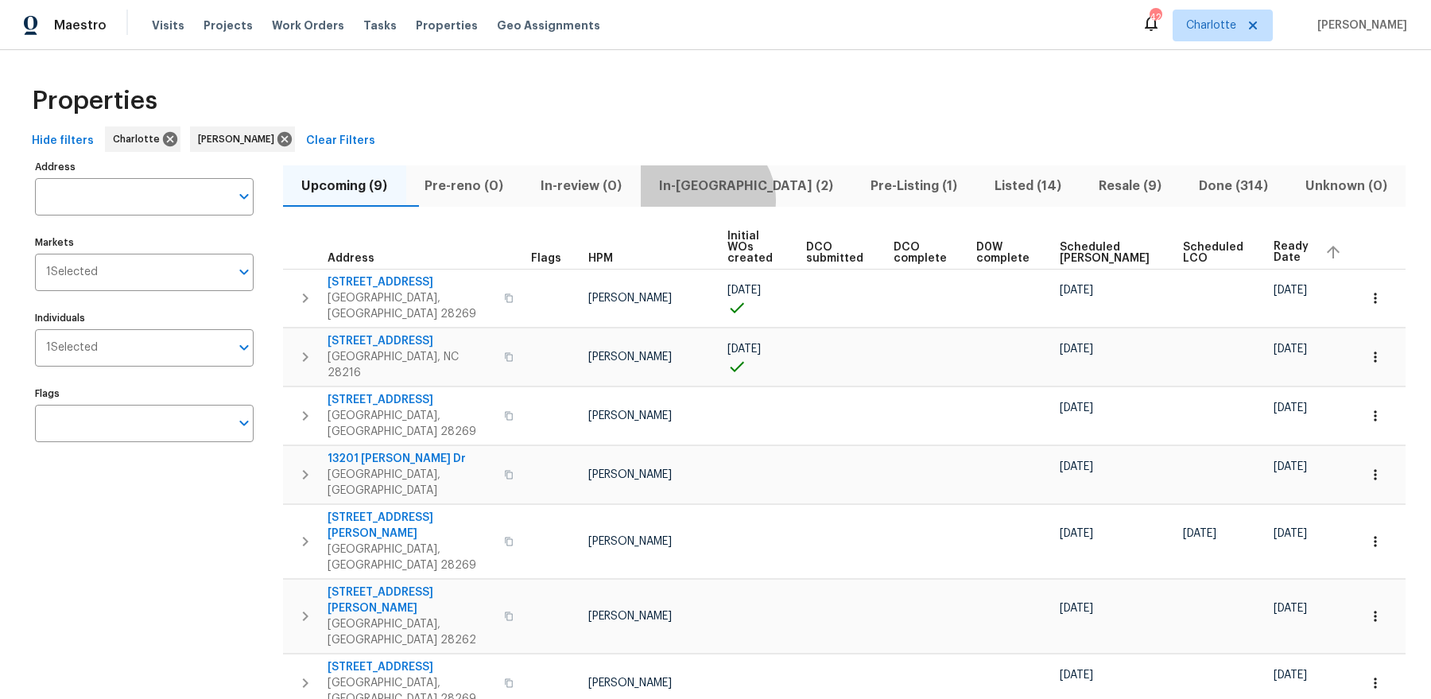
click at [740, 200] on button "In-reno (2)" at bounding box center [747, 185] width 212 height 41
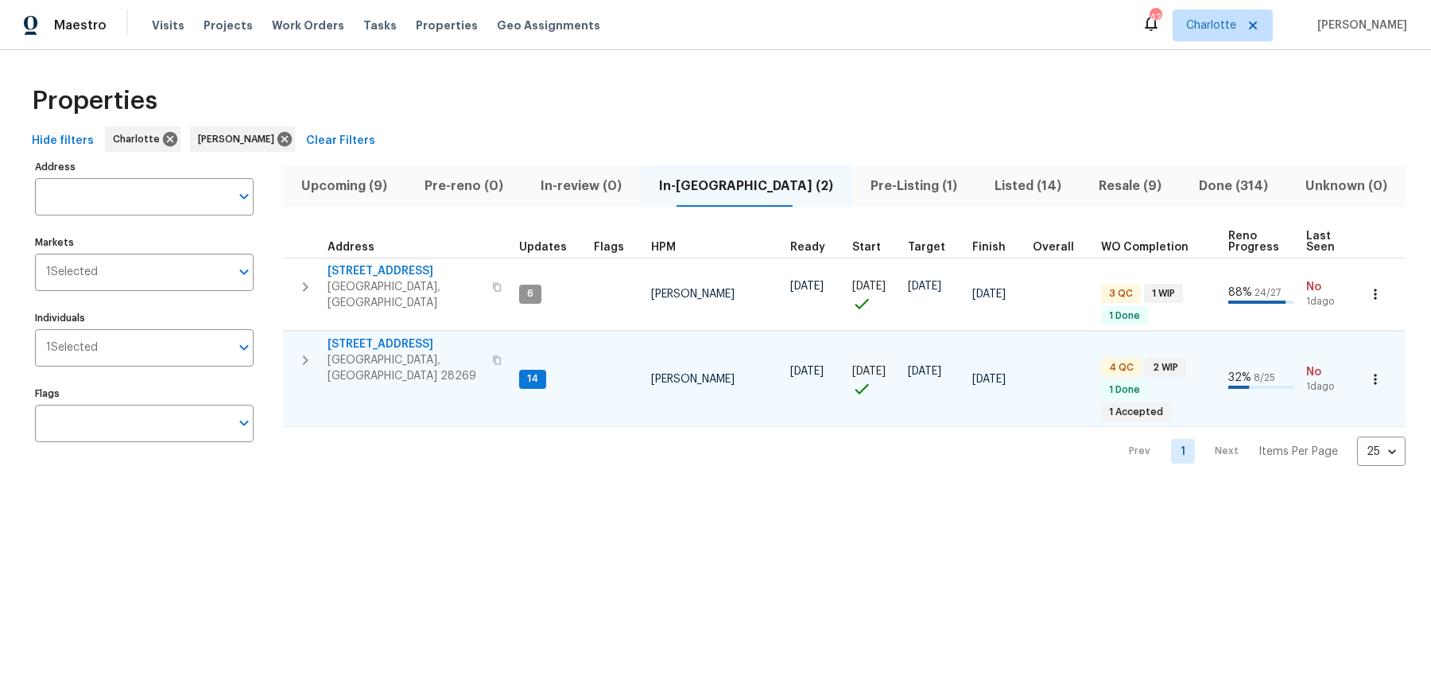
click at [358, 338] on span "[STREET_ADDRESS]" at bounding box center [405, 344] width 155 height 16
click at [359, 185] on span "Upcoming (9)" at bounding box center [345, 186] width 104 height 22
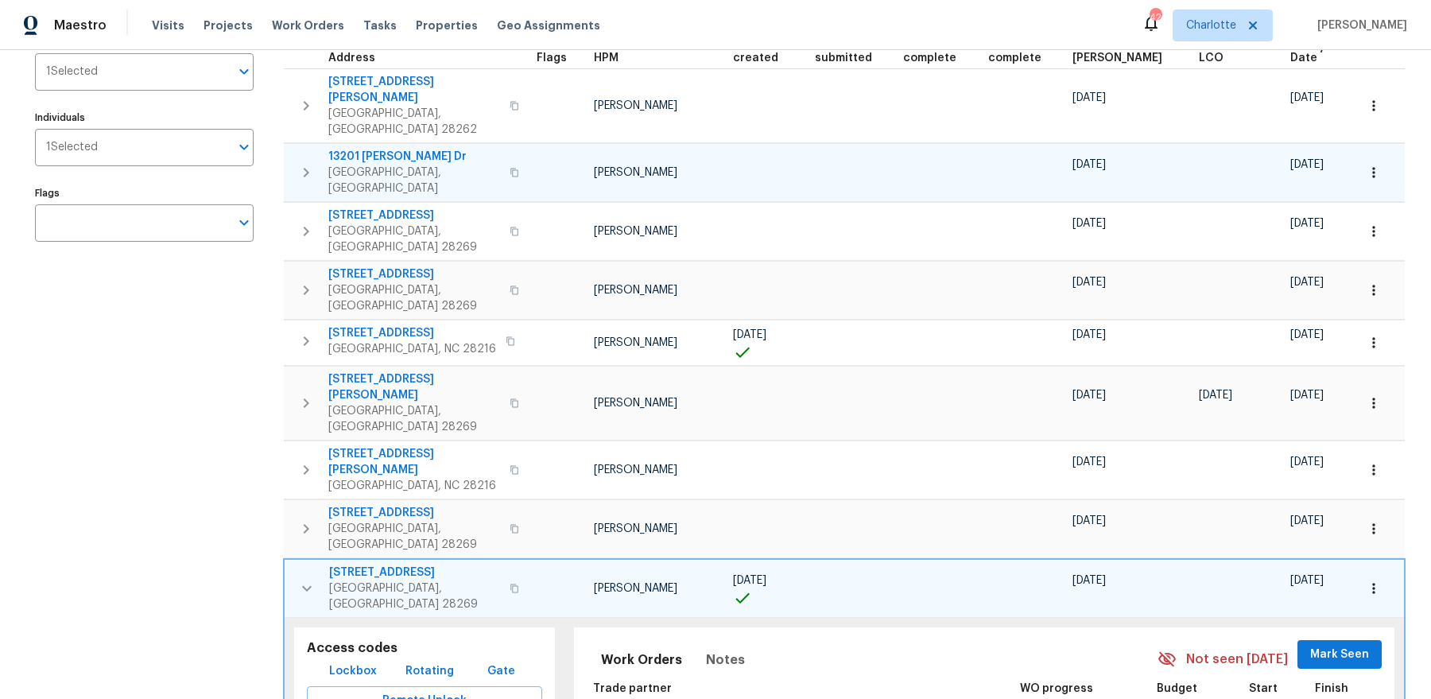
scroll to position [304, 0]
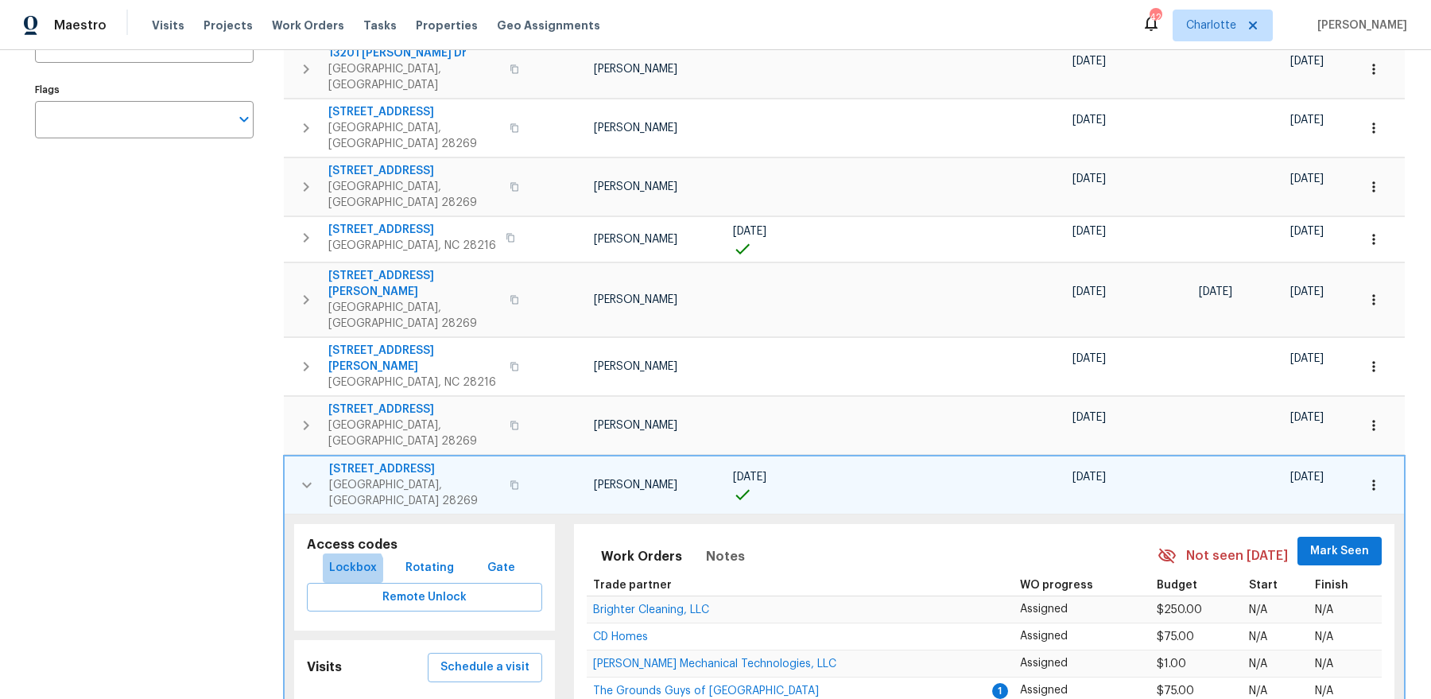
click at [351, 558] on span "Lockbox" at bounding box center [353, 568] width 48 height 20
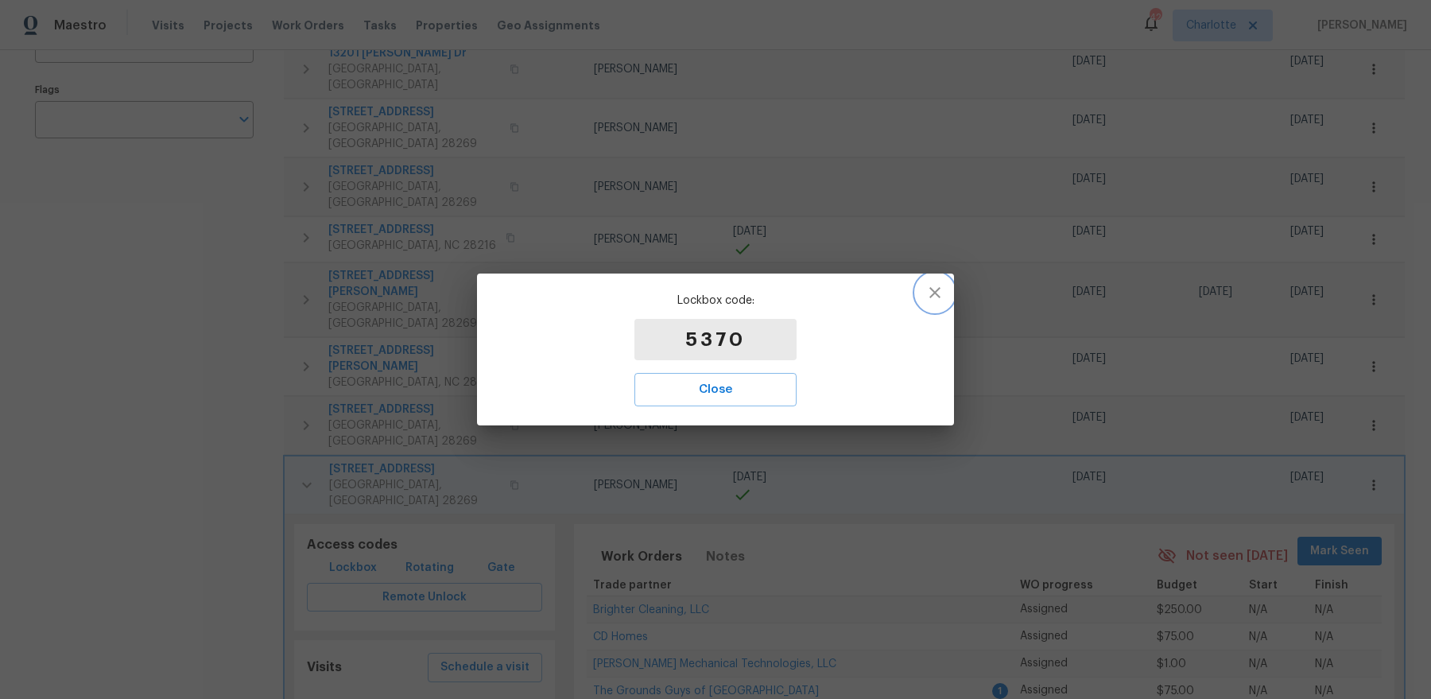
click at [934, 289] on icon "button" at bounding box center [935, 292] width 19 height 19
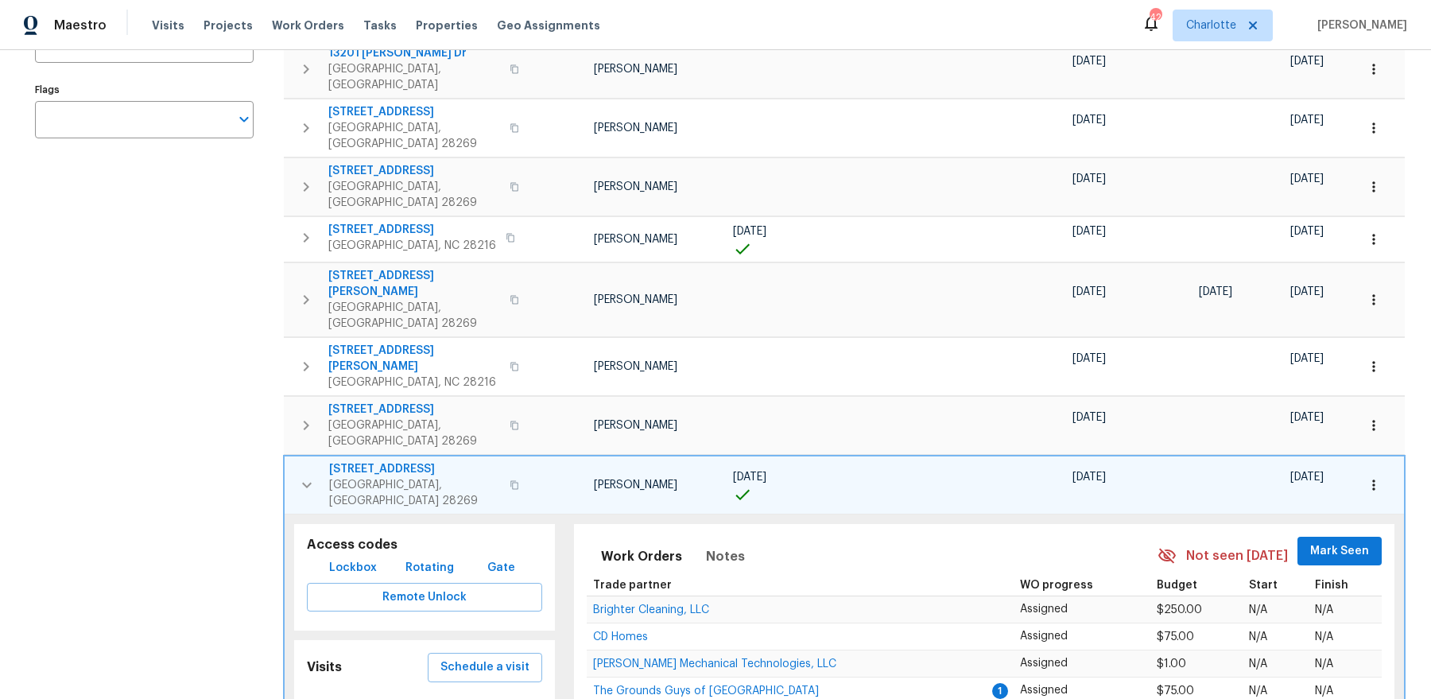
scroll to position [0, 0]
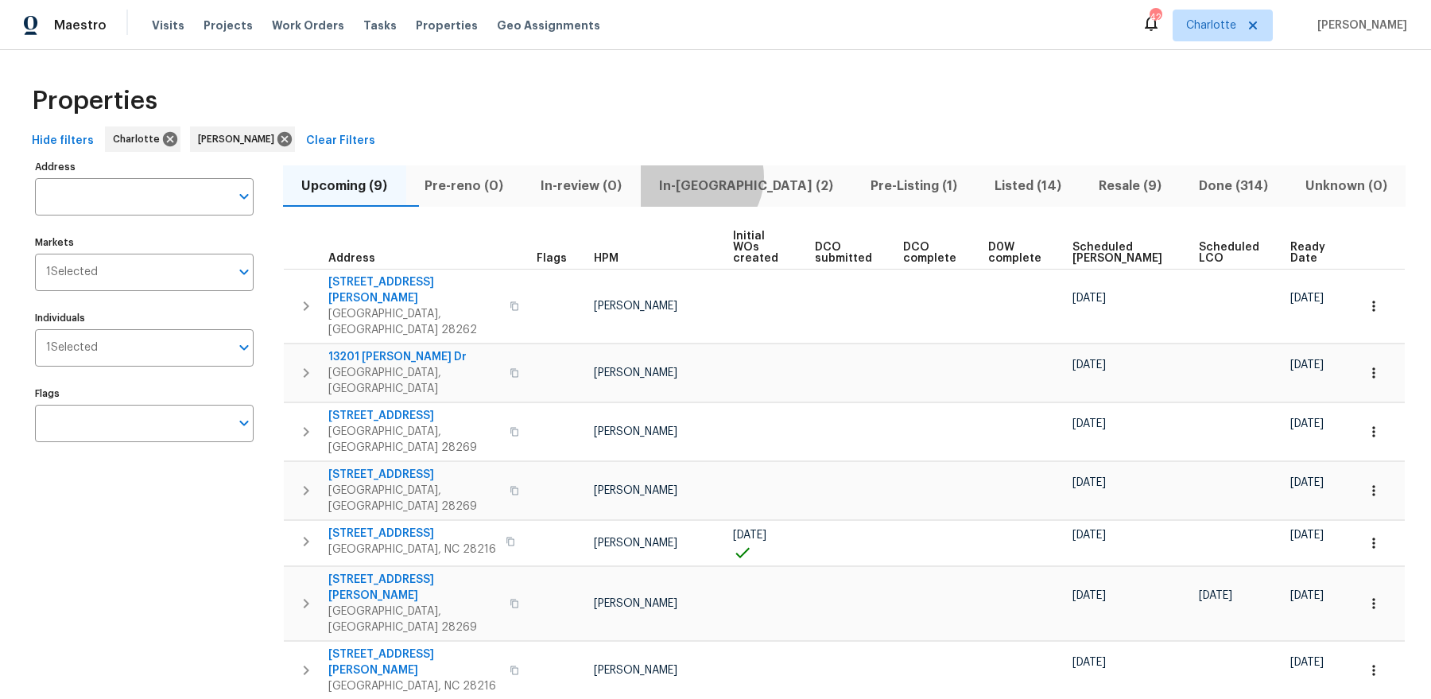
click at [731, 177] on span "In-reno (2)" at bounding box center [746, 186] width 192 height 22
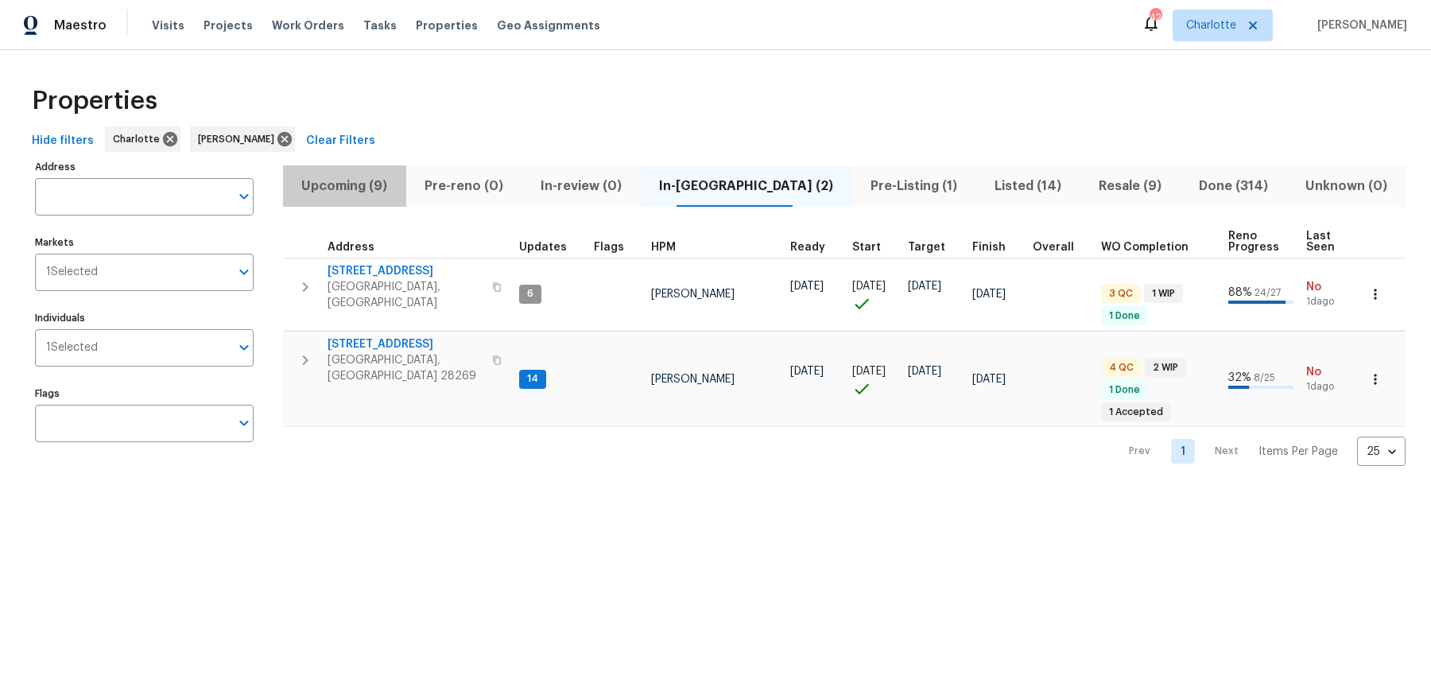
click at [359, 188] on span "Upcoming (9)" at bounding box center [345, 186] width 104 height 22
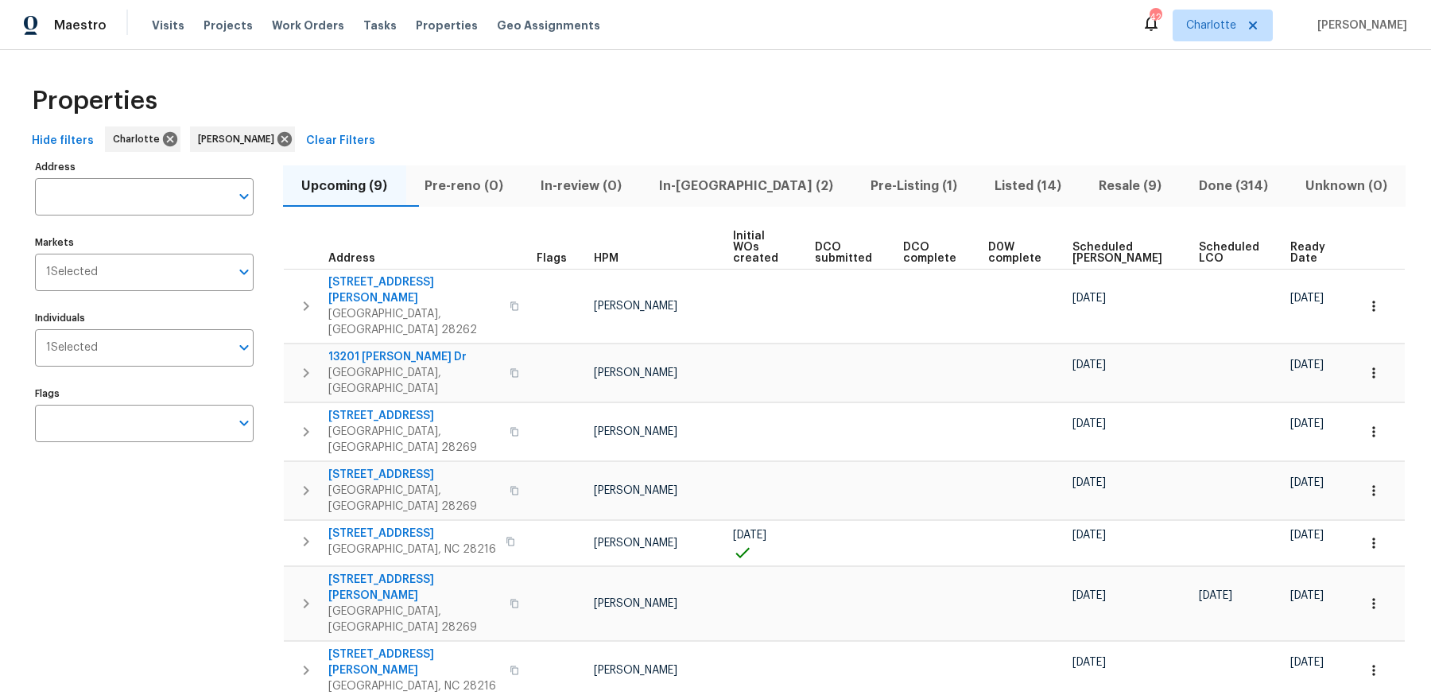
click at [1299, 242] on span "Ready Date" at bounding box center [1310, 253] width 39 height 22
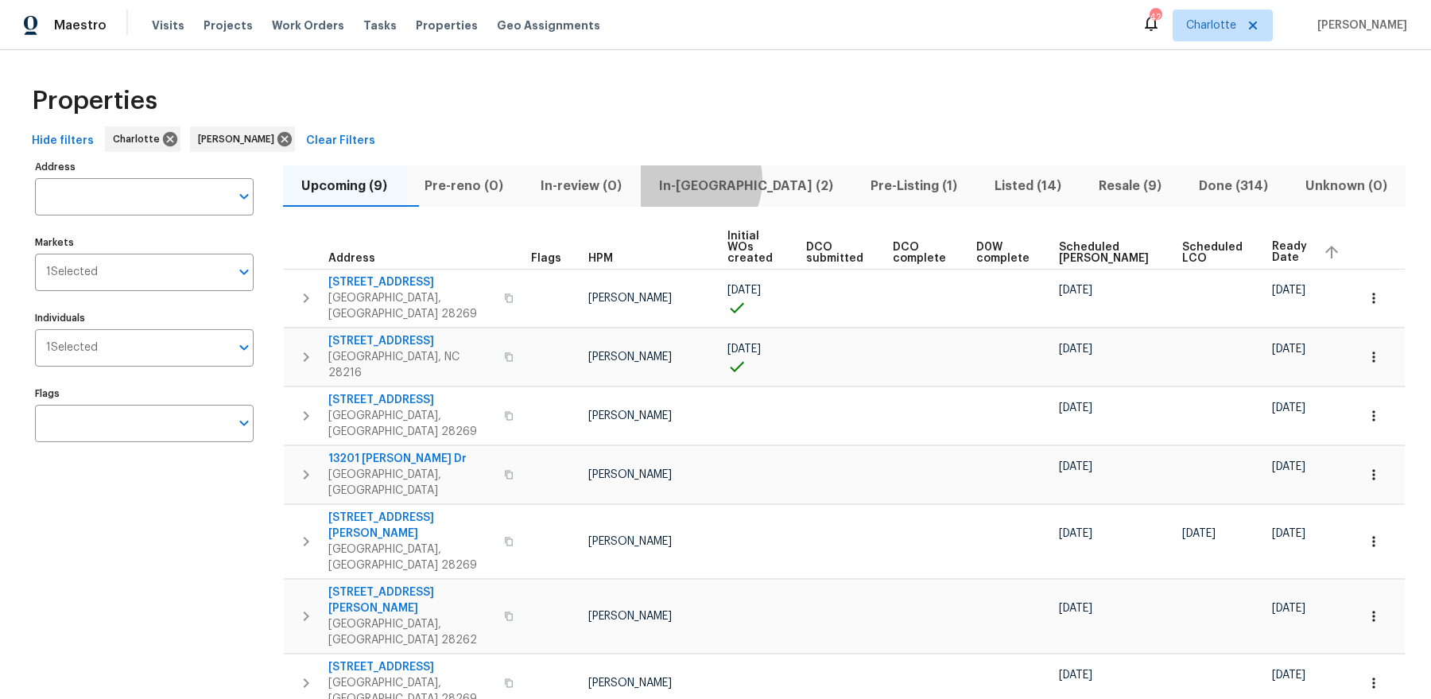
click at [720, 180] on span "In-reno (2)" at bounding box center [746, 186] width 192 height 22
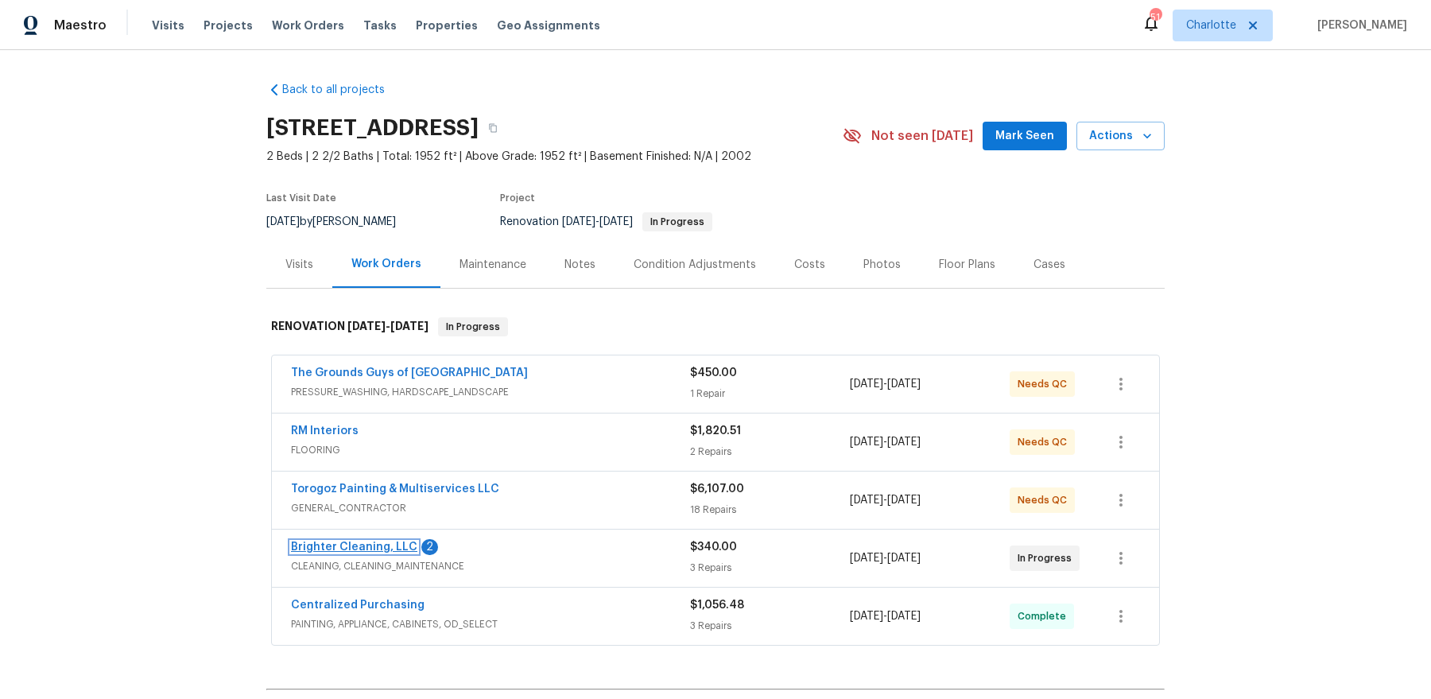
click at [359, 545] on link "Brighter Cleaning, LLC" at bounding box center [354, 547] width 126 height 11
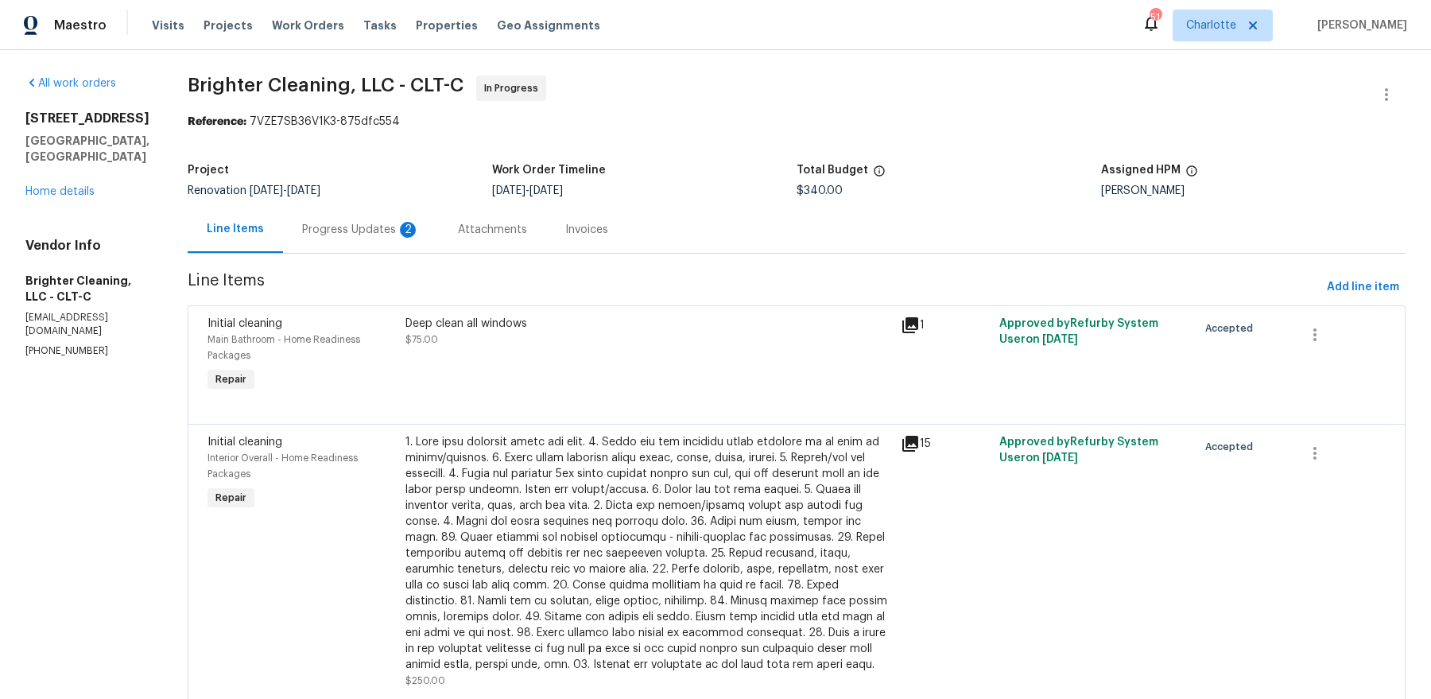
click at [355, 232] on div "Progress Updates 2" at bounding box center [361, 230] width 118 height 16
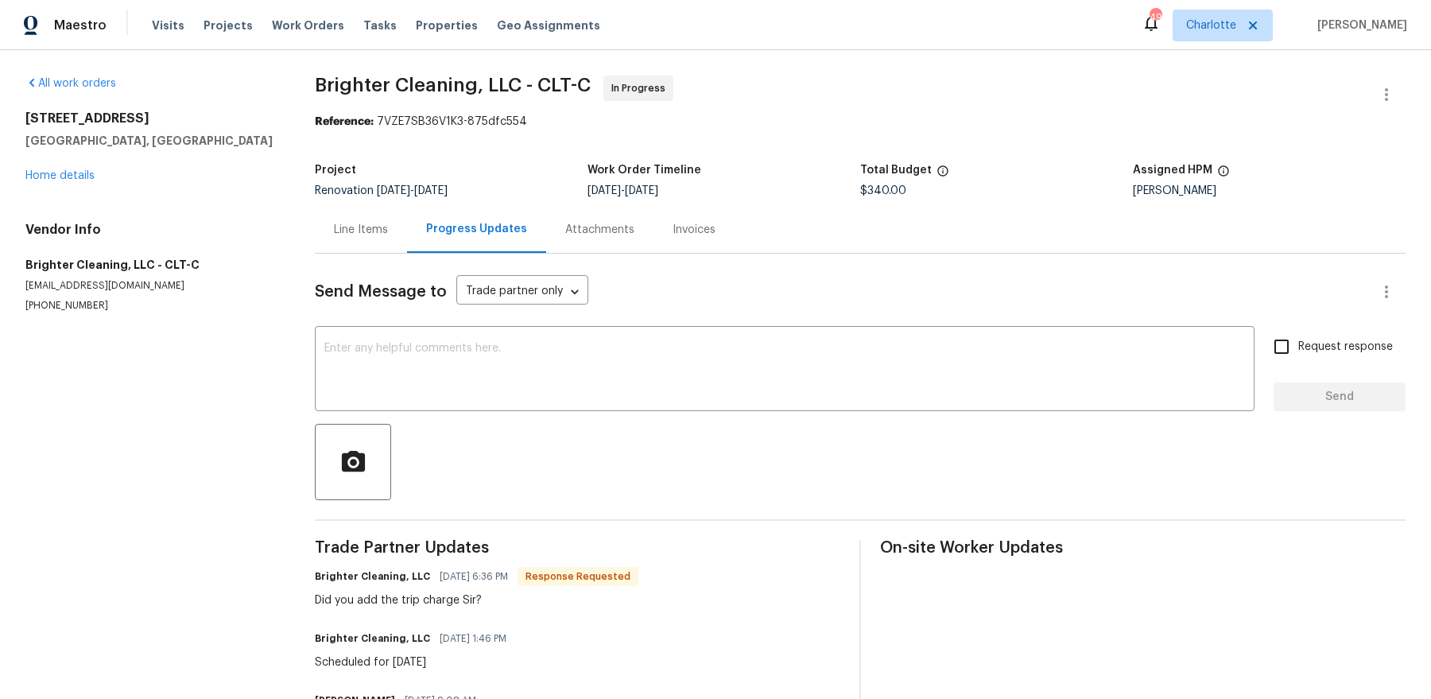
click at [358, 235] on div "Line Items" at bounding box center [361, 230] width 54 height 16
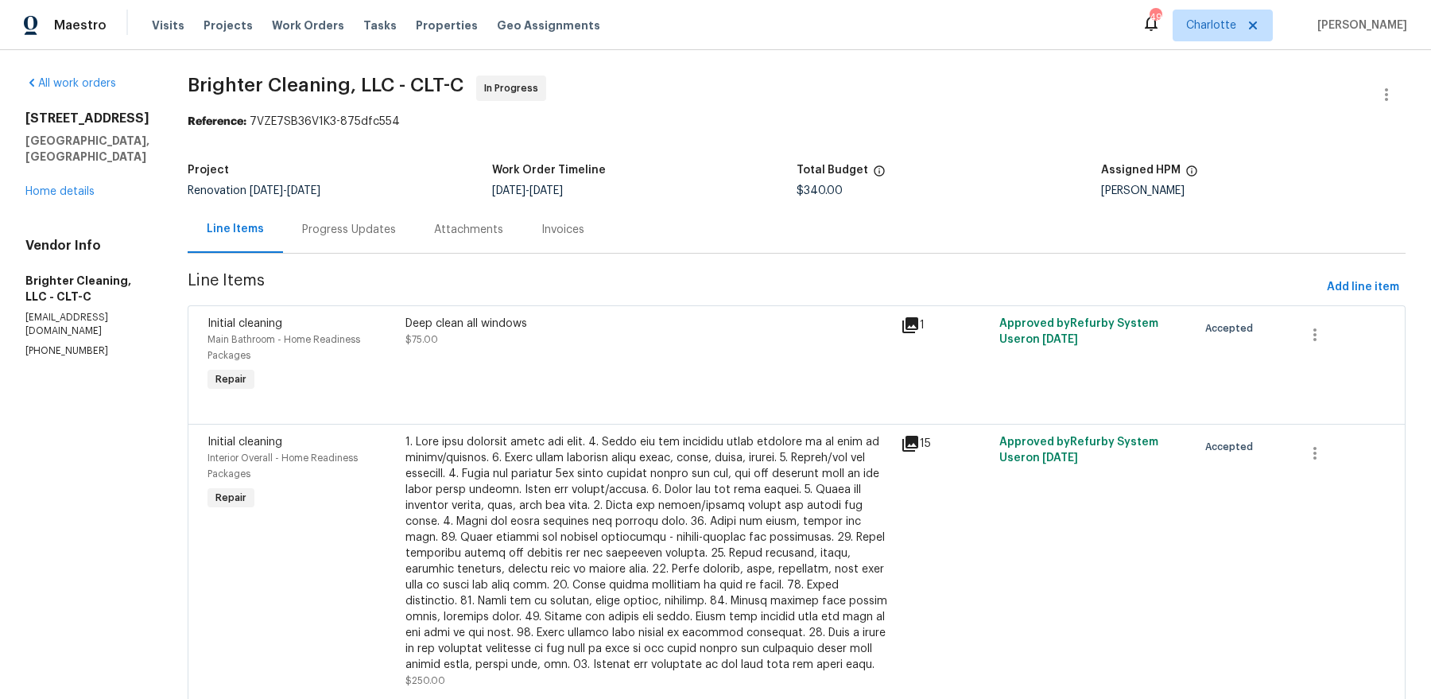
click at [611, 530] on div at bounding box center [649, 553] width 486 height 239
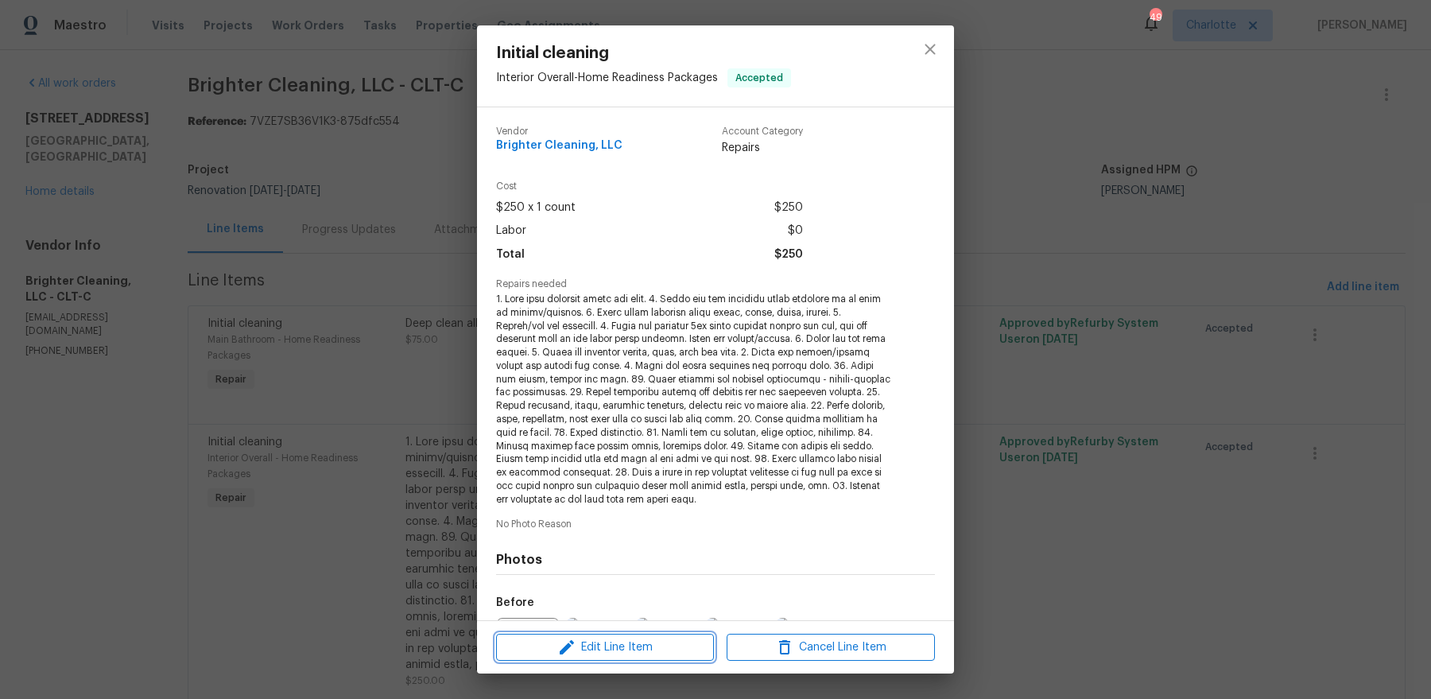
click at [615, 558] on span "Edit Line Item" at bounding box center [605, 648] width 208 height 20
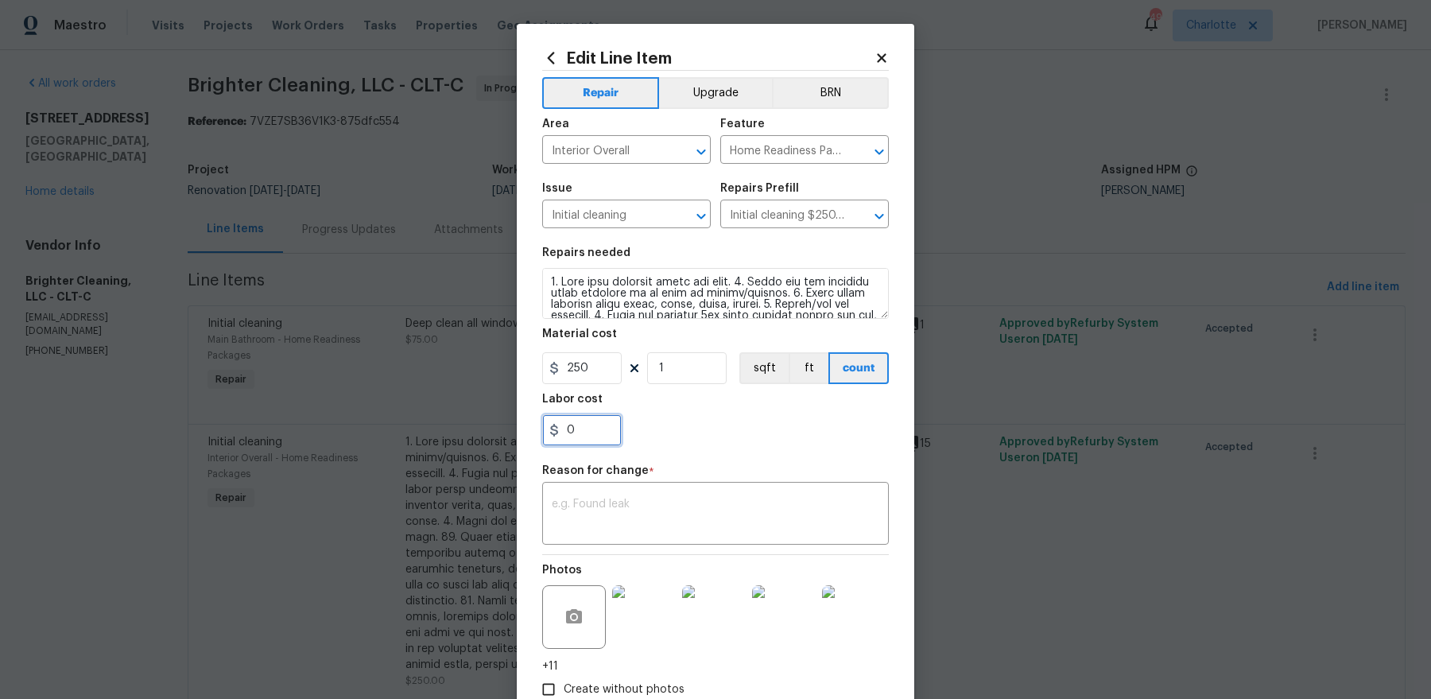
click at [579, 437] on input "0" at bounding box center [582, 430] width 80 height 32
type input "75"
click at [611, 506] on textarea at bounding box center [716, 515] width 328 height 33
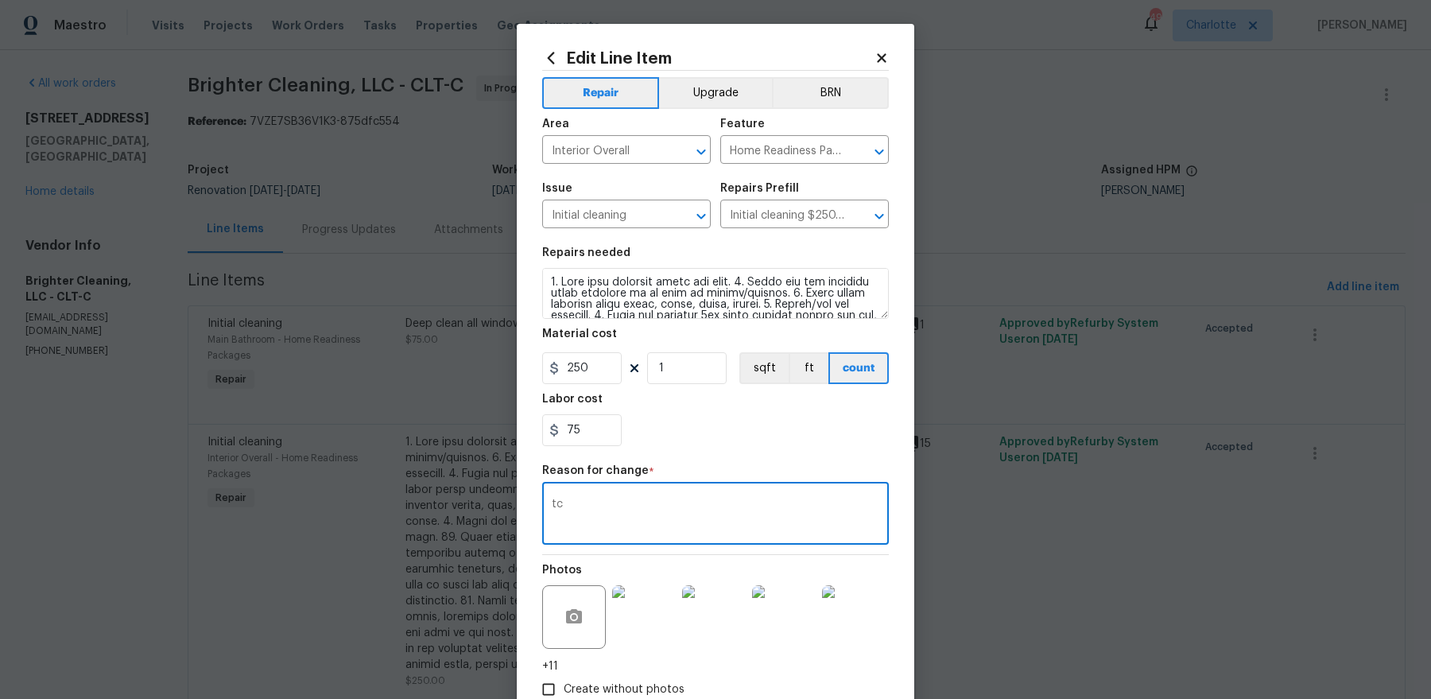
scroll to position [99, 0]
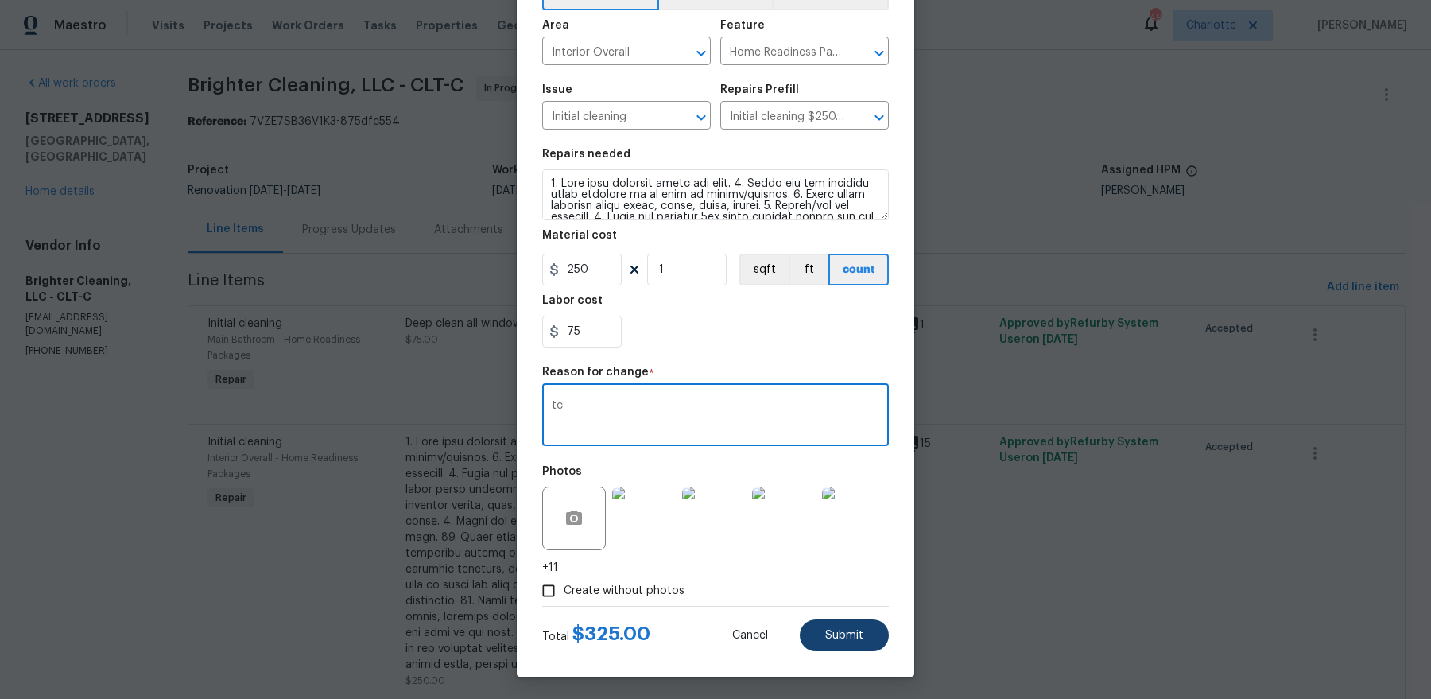
type textarea "tc"
click at [860, 558] on button "Submit" at bounding box center [844, 635] width 89 height 32
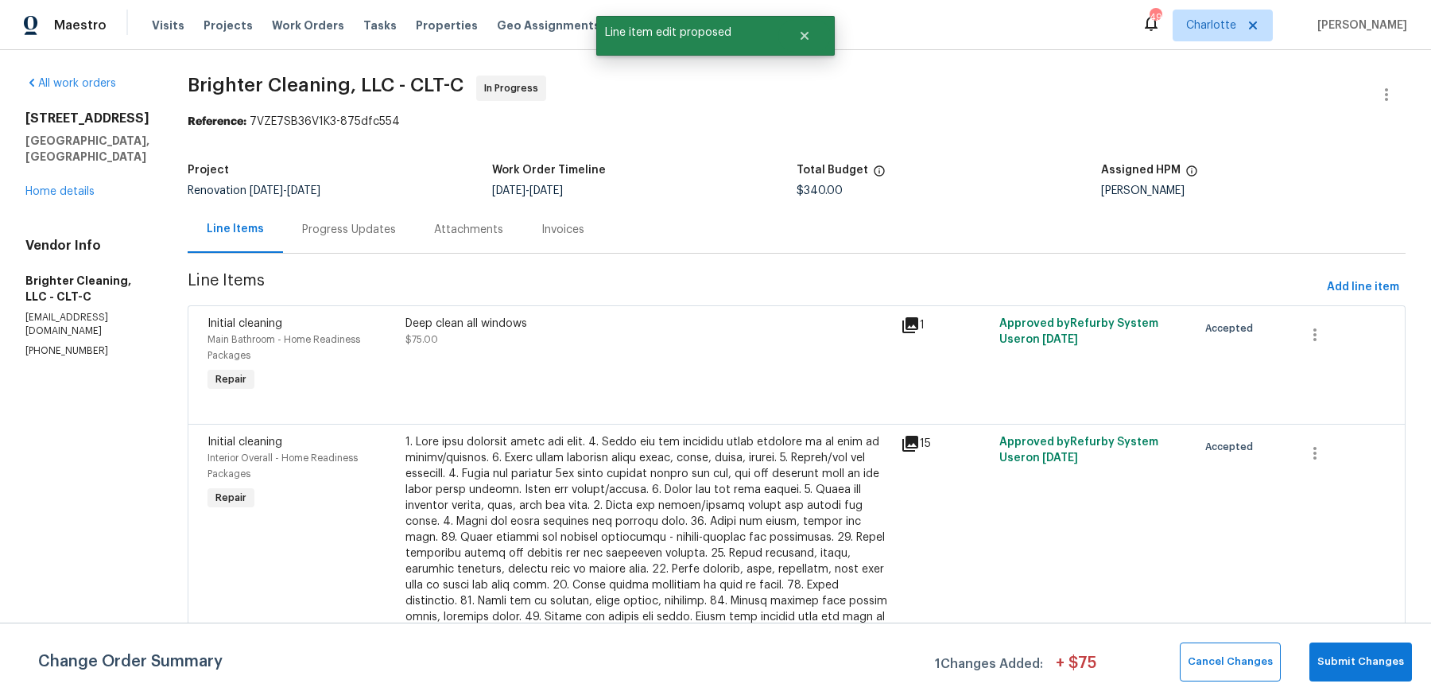
scroll to position [0, 0]
click at [1144, 558] on button "Submit Changes" at bounding box center [1361, 661] width 103 height 39
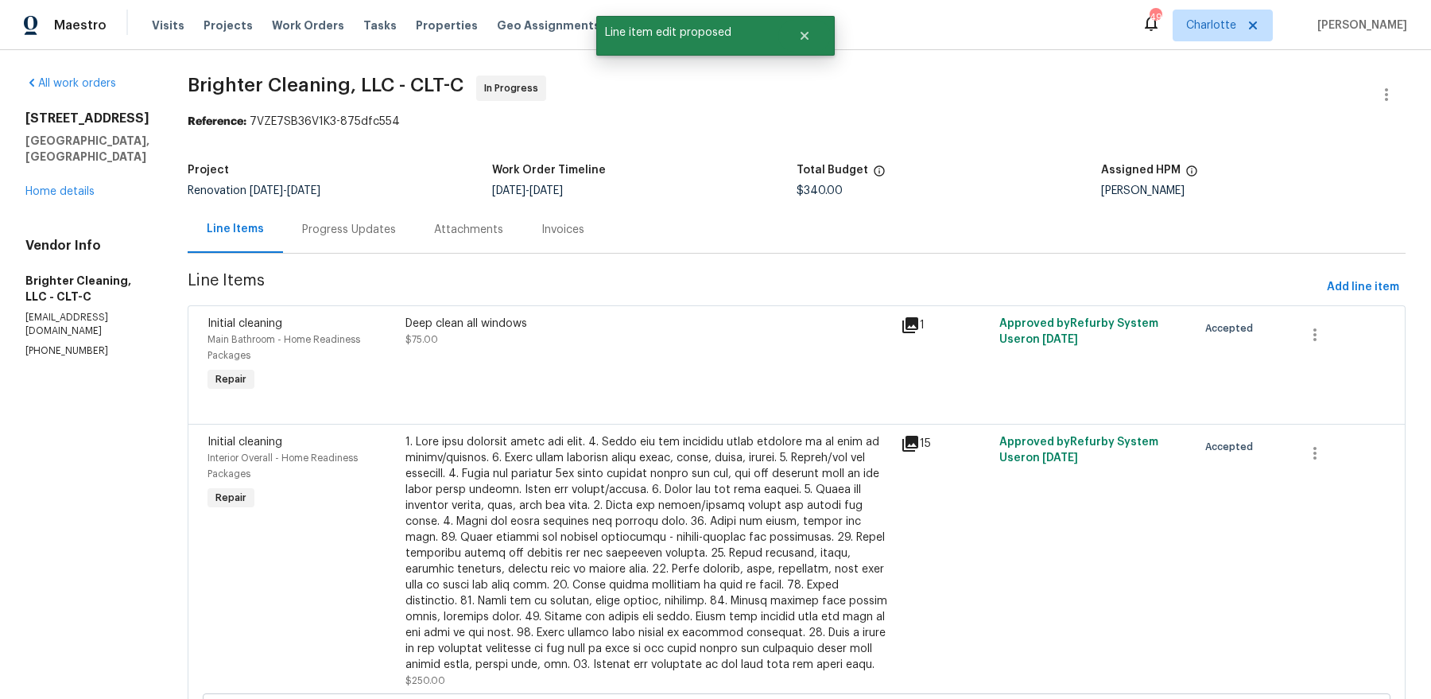
click at [302, 232] on div "Progress Updates" at bounding box center [349, 230] width 94 height 16
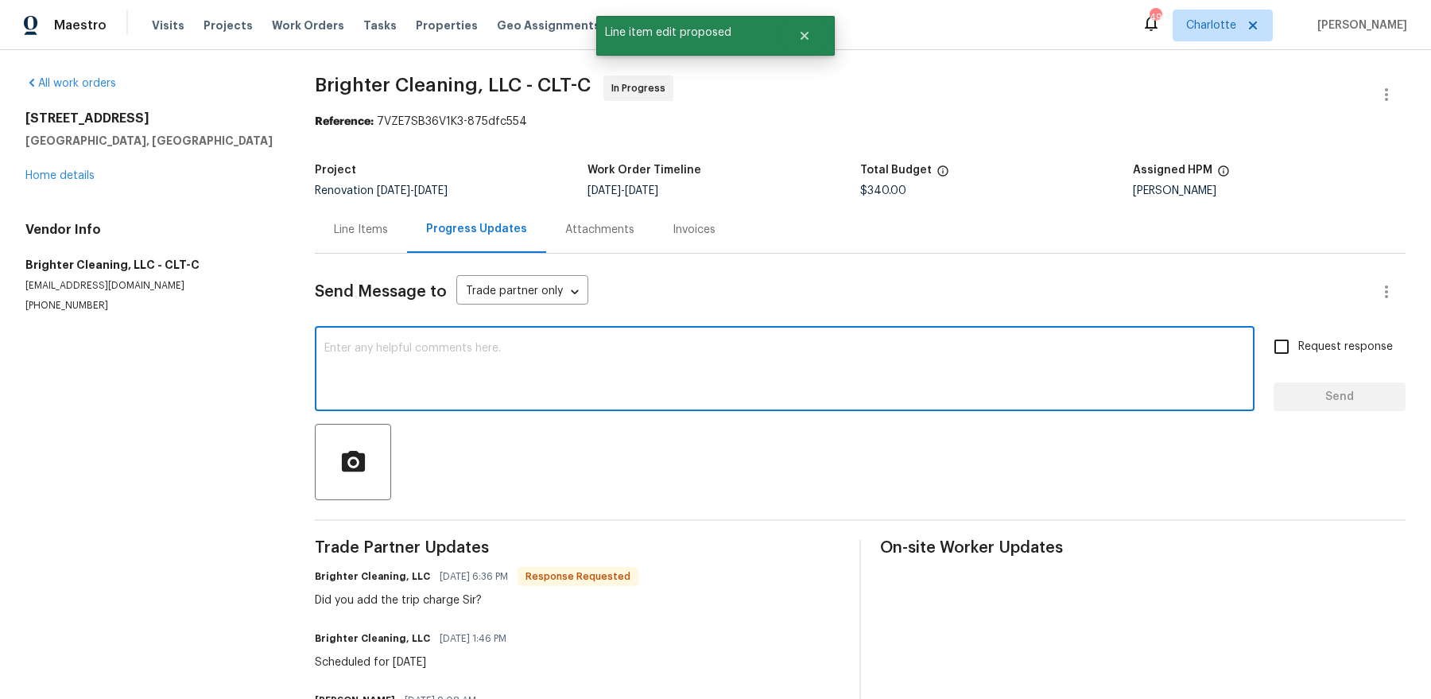
click at [383, 360] on textarea at bounding box center [784, 371] width 921 height 56
type textarea "done"
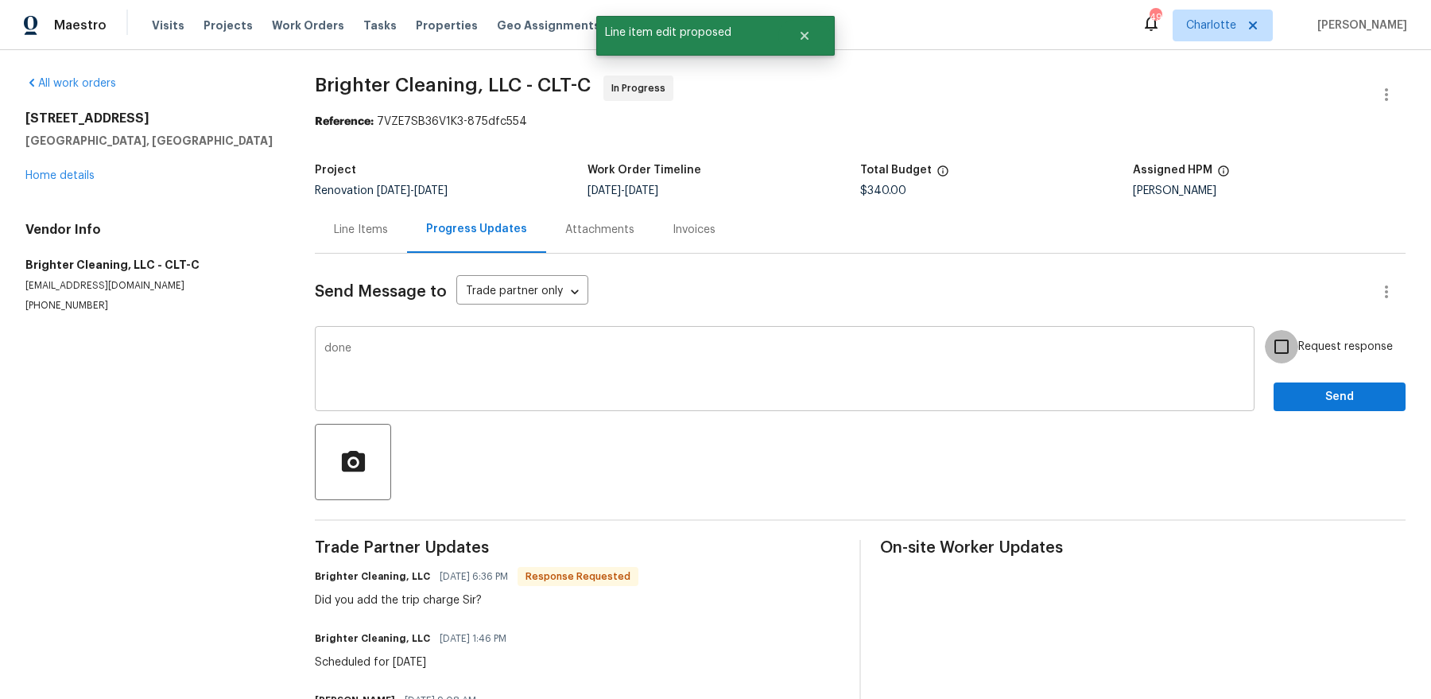
click at [1144, 330] on input "Request response" at bounding box center [1281, 346] width 33 height 33
checkbox input "true"
click at [1144, 382] on button "Send" at bounding box center [1340, 396] width 132 height 29
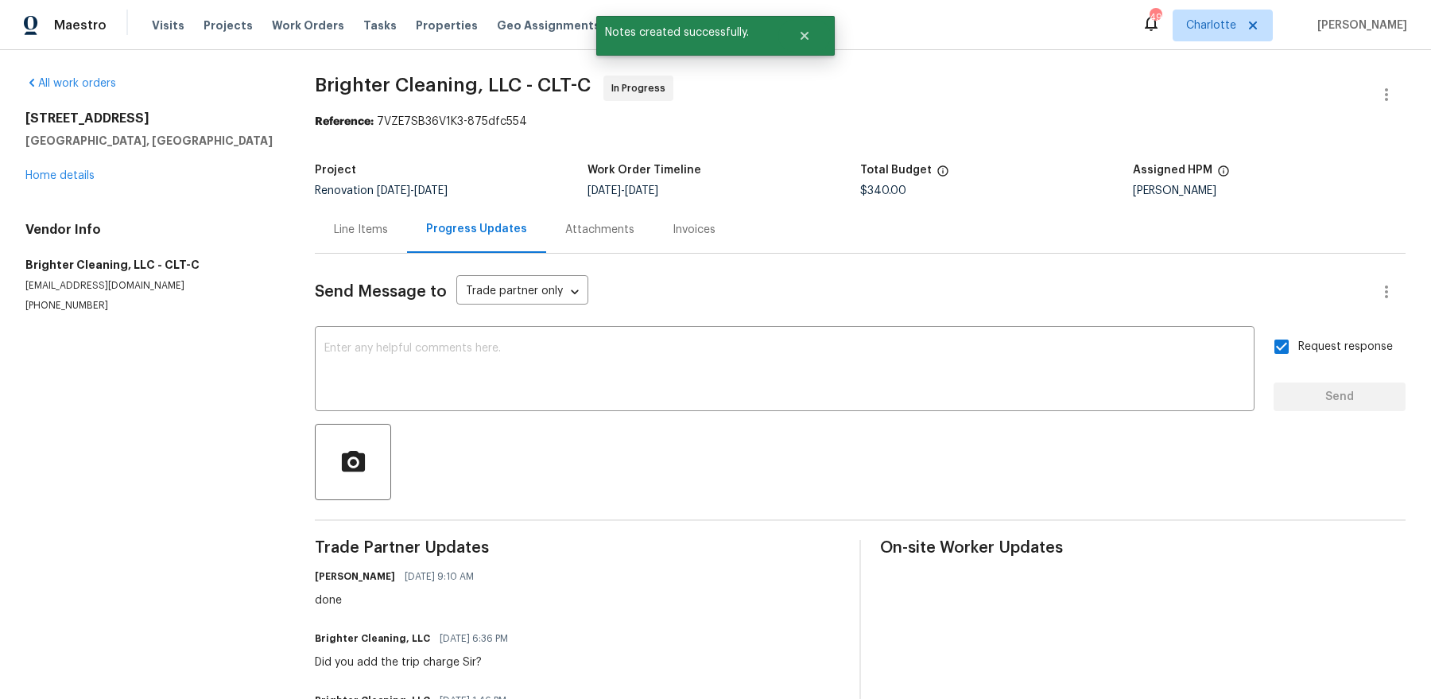
scroll to position [92, 0]
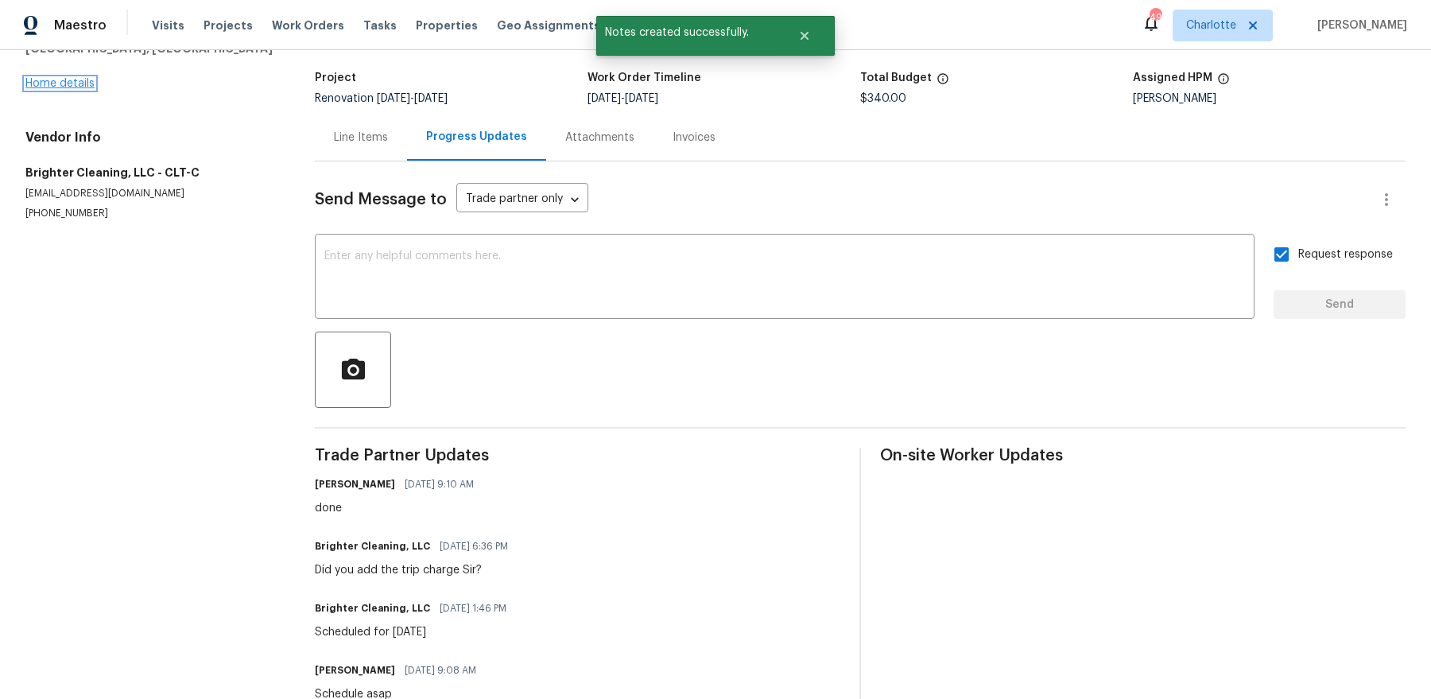
click at [82, 87] on link "Home details" at bounding box center [59, 83] width 69 height 11
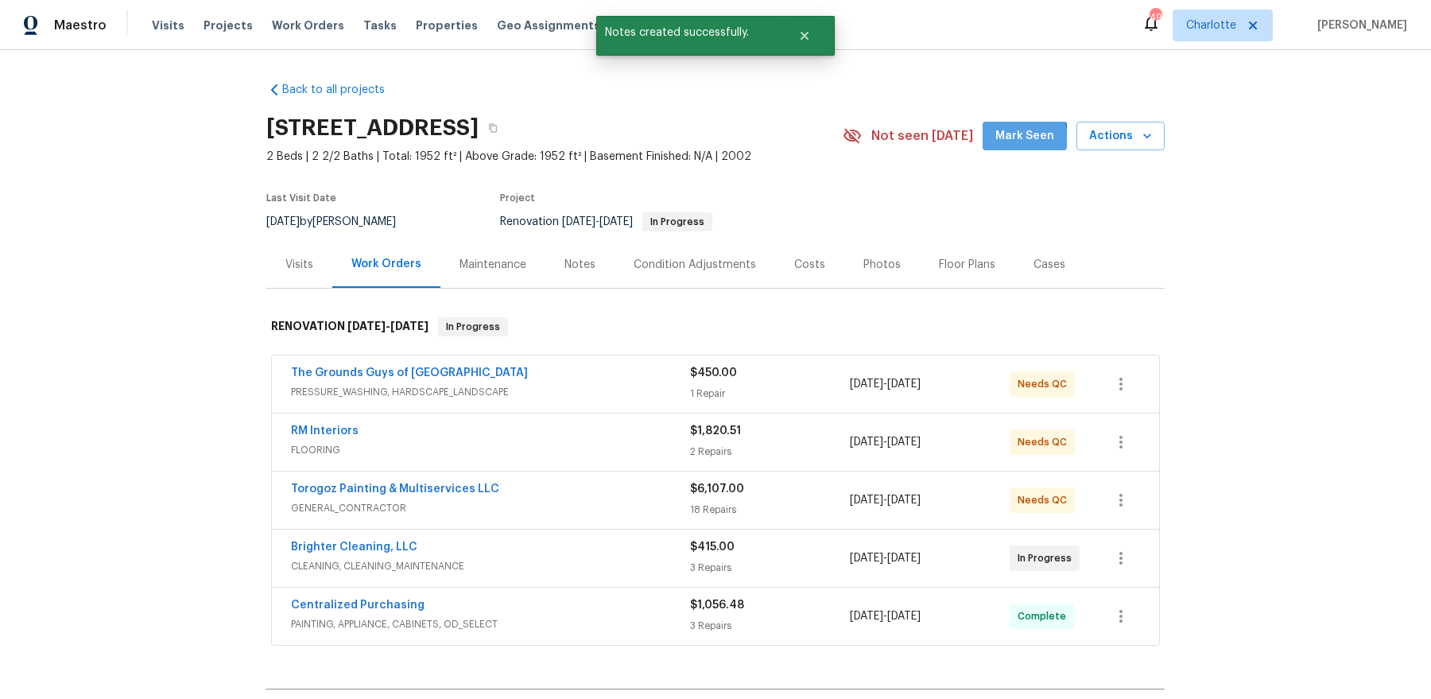
click at [1011, 140] on span "Mark Seen" at bounding box center [1025, 136] width 59 height 20
click at [557, 274] on div "Notes" at bounding box center [579, 264] width 69 height 47
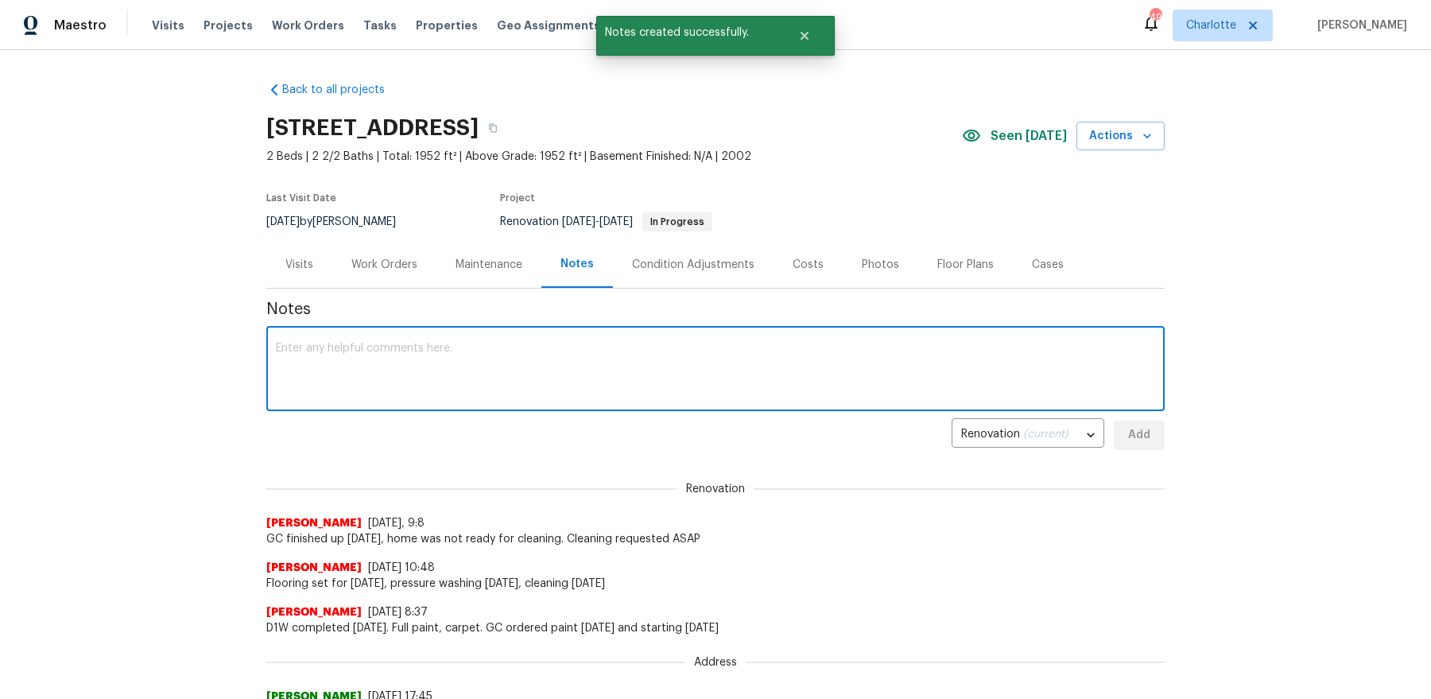
click at [542, 393] on textarea at bounding box center [715, 371] width 879 height 56
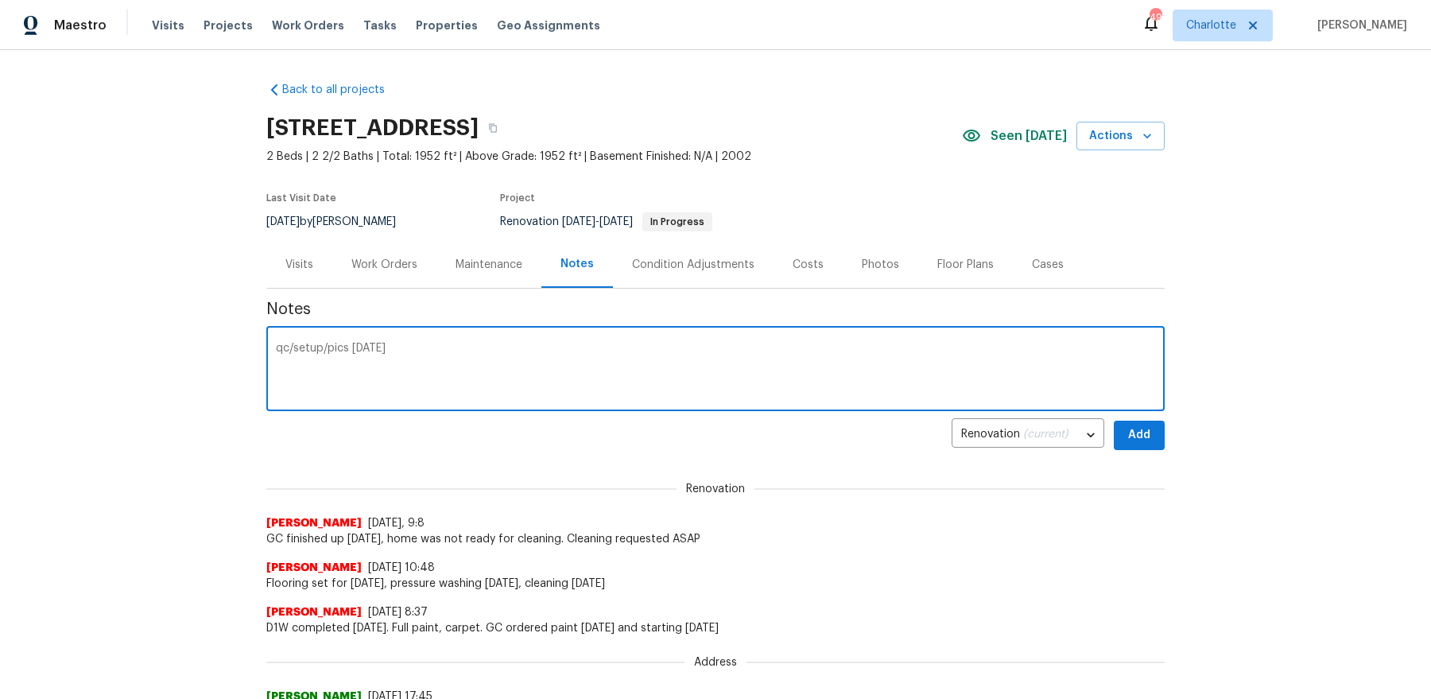
type textarea "qc/setup/pics today"
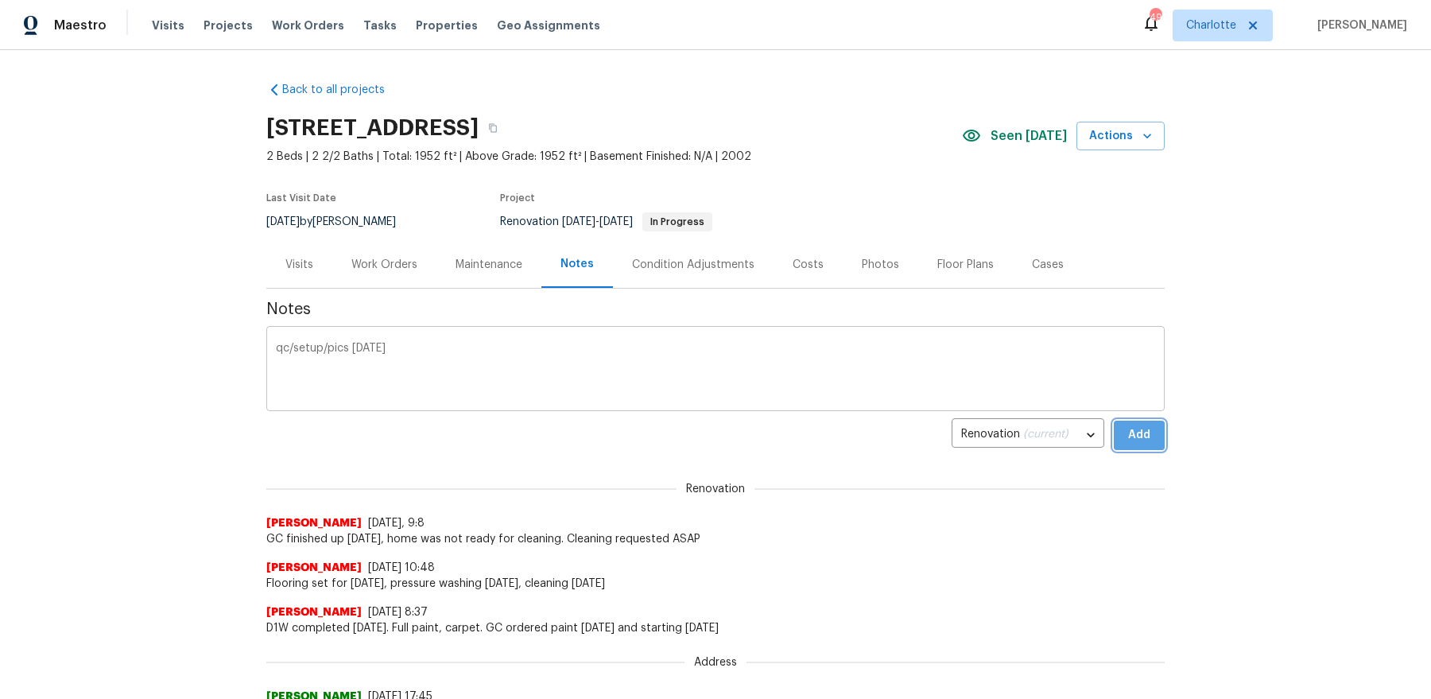
click at [1114, 421] on button "Add" at bounding box center [1139, 435] width 51 height 29
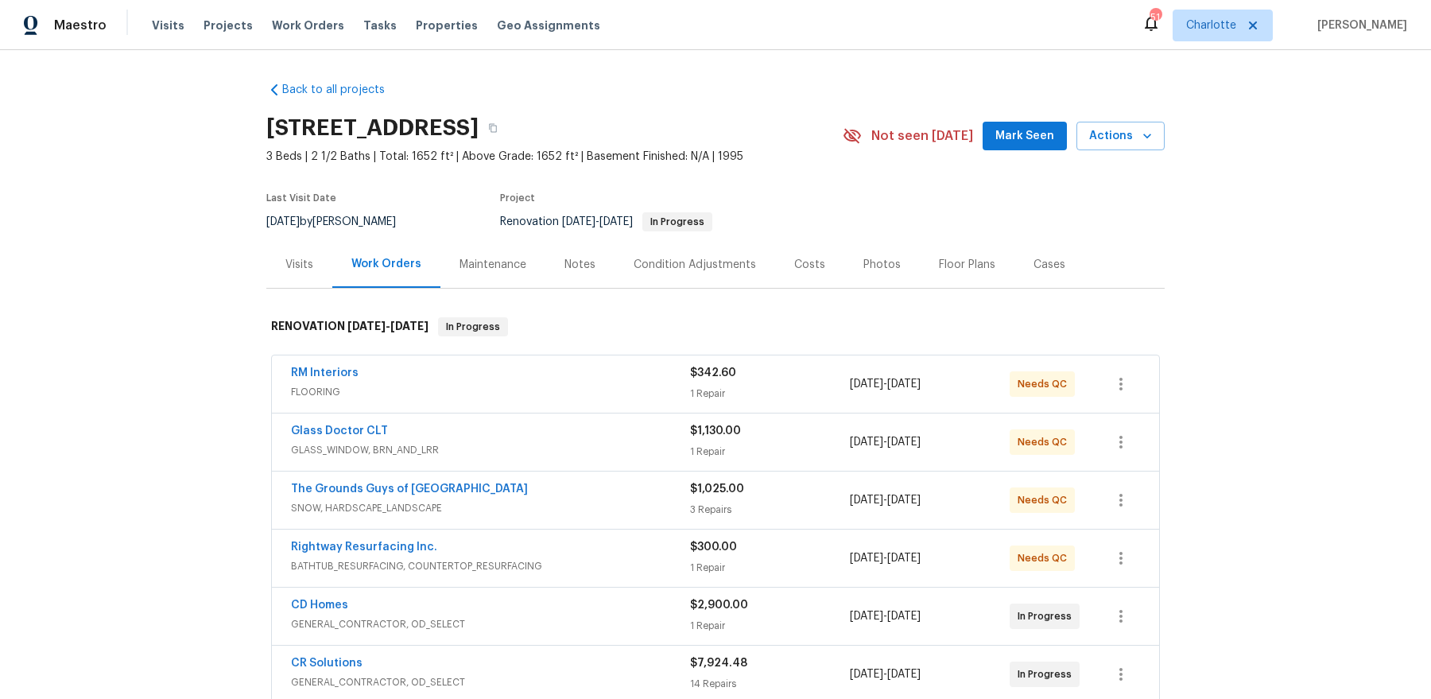
click at [586, 266] on div "Notes" at bounding box center [580, 265] width 31 height 16
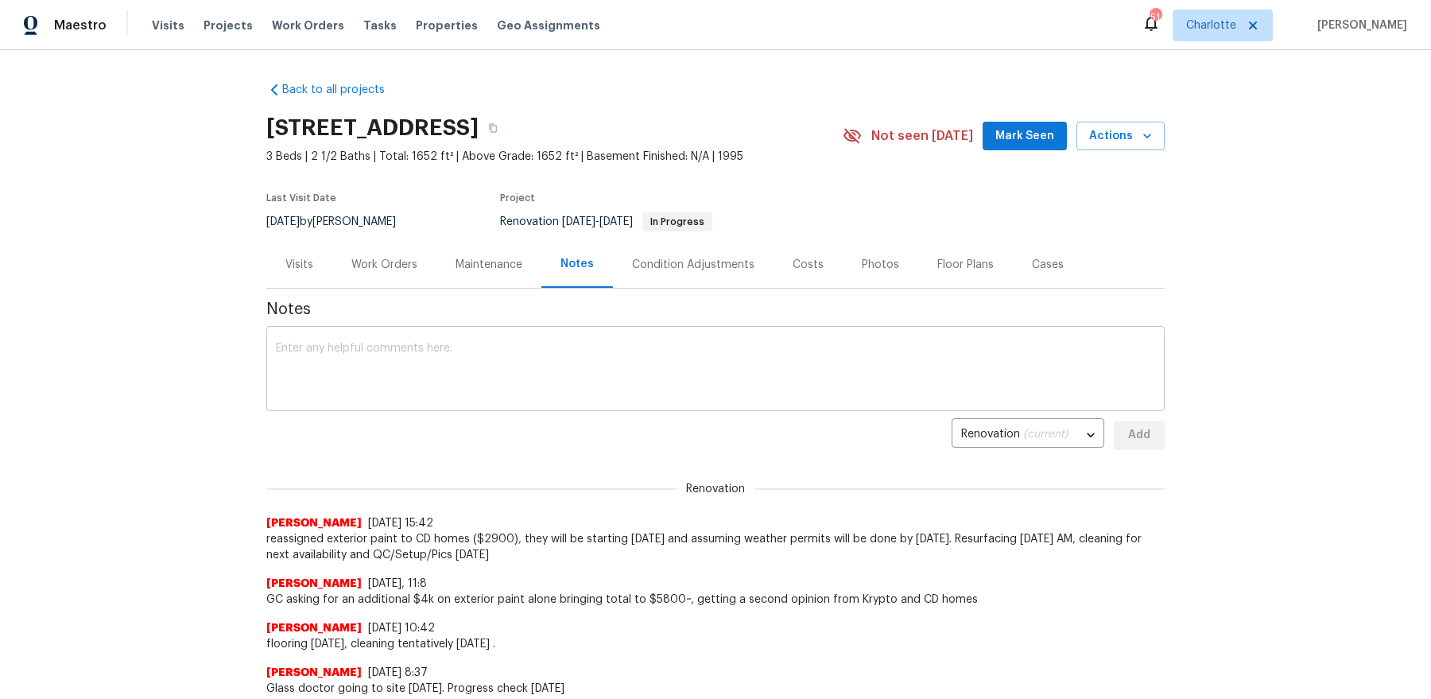
click at [549, 358] on textarea at bounding box center [715, 371] width 879 height 56
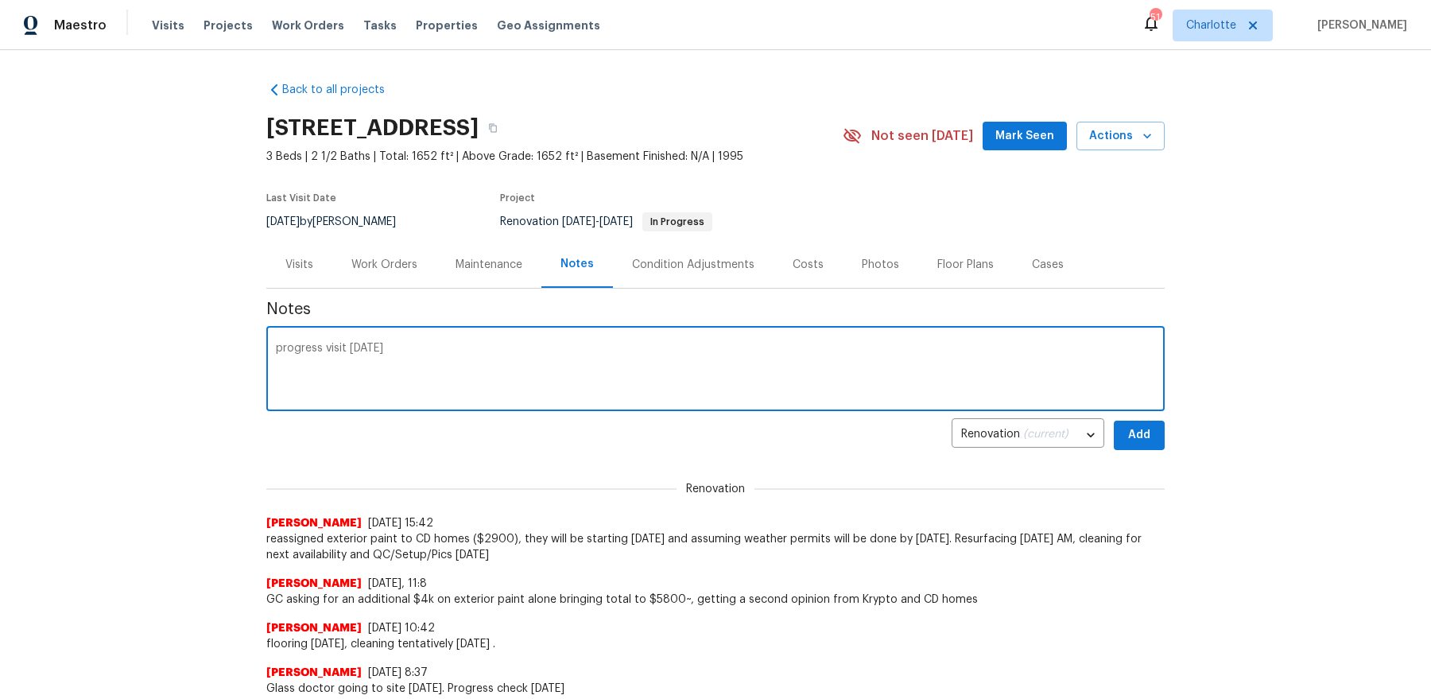
type textarea "progress visit today"
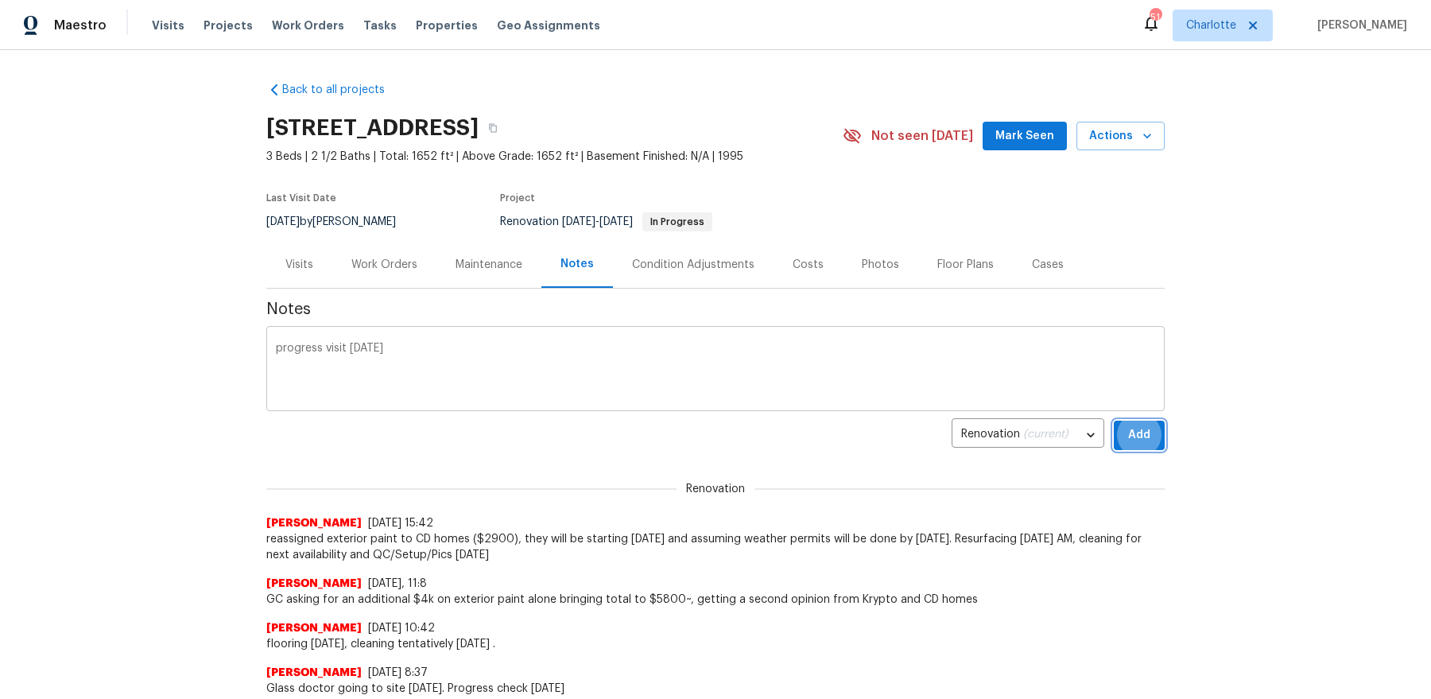
click at [1114, 421] on button "Add" at bounding box center [1139, 435] width 51 height 29
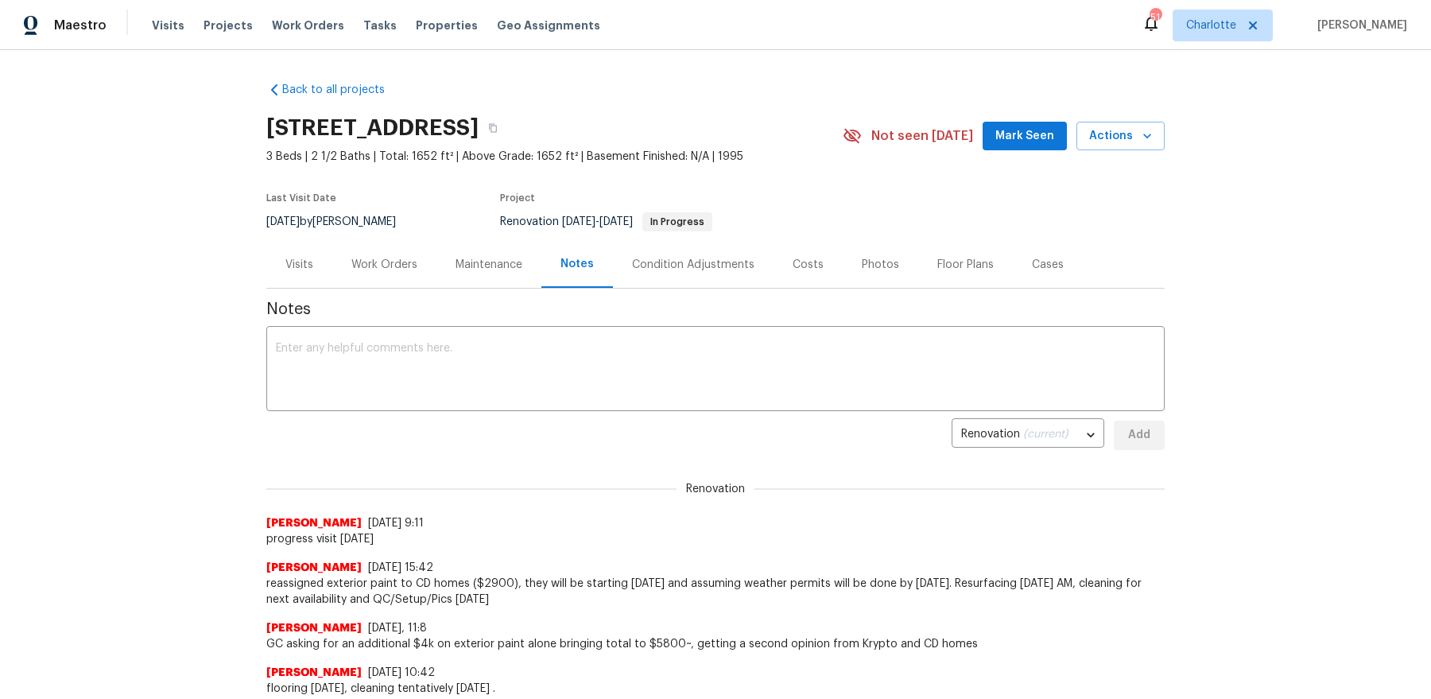
click at [1018, 150] on div "5017 Haybridge Rd, Charlotte, NC 28269 3 Beds | 2 1/2 Baths | Total: 1652 ft² |…" at bounding box center [715, 135] width 899 height 57
click at [1023, 143] on span "Mark Seen" at bounding box center [1025, 136] width 59 height 20
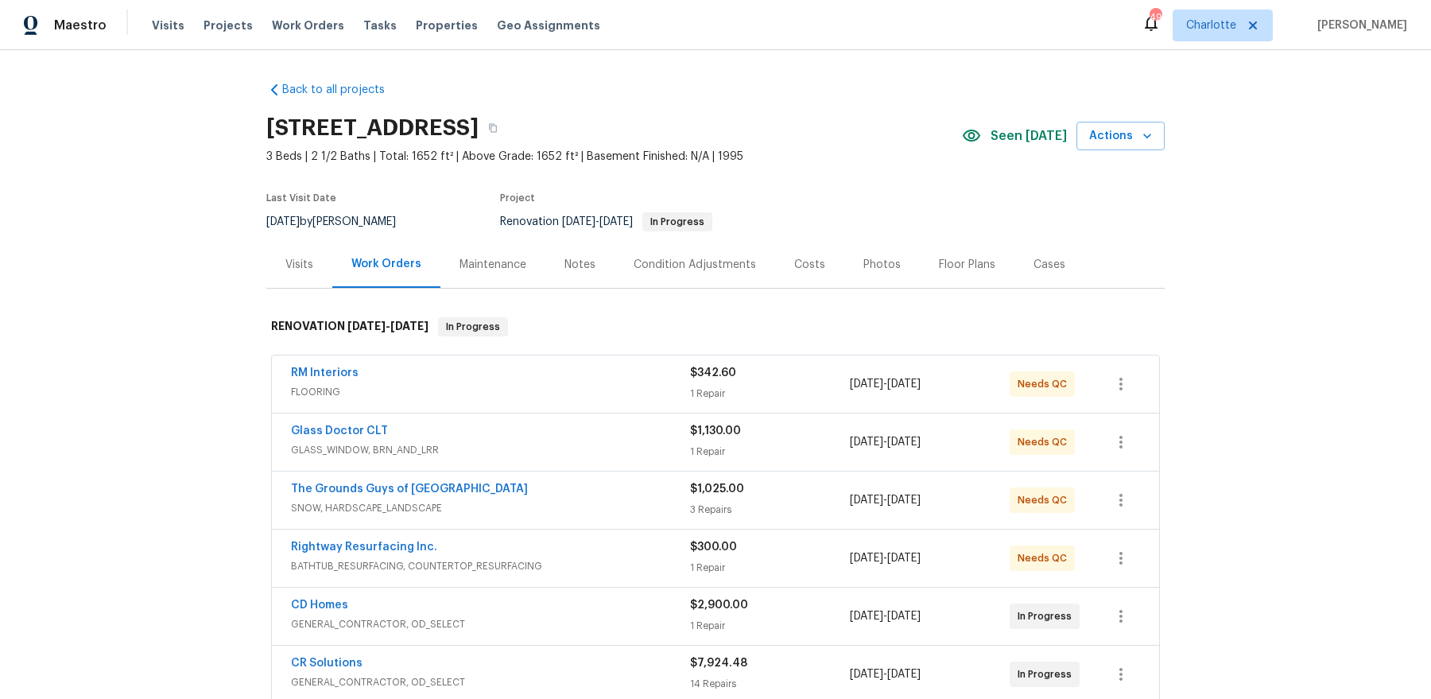
scroll to position [64, 0]
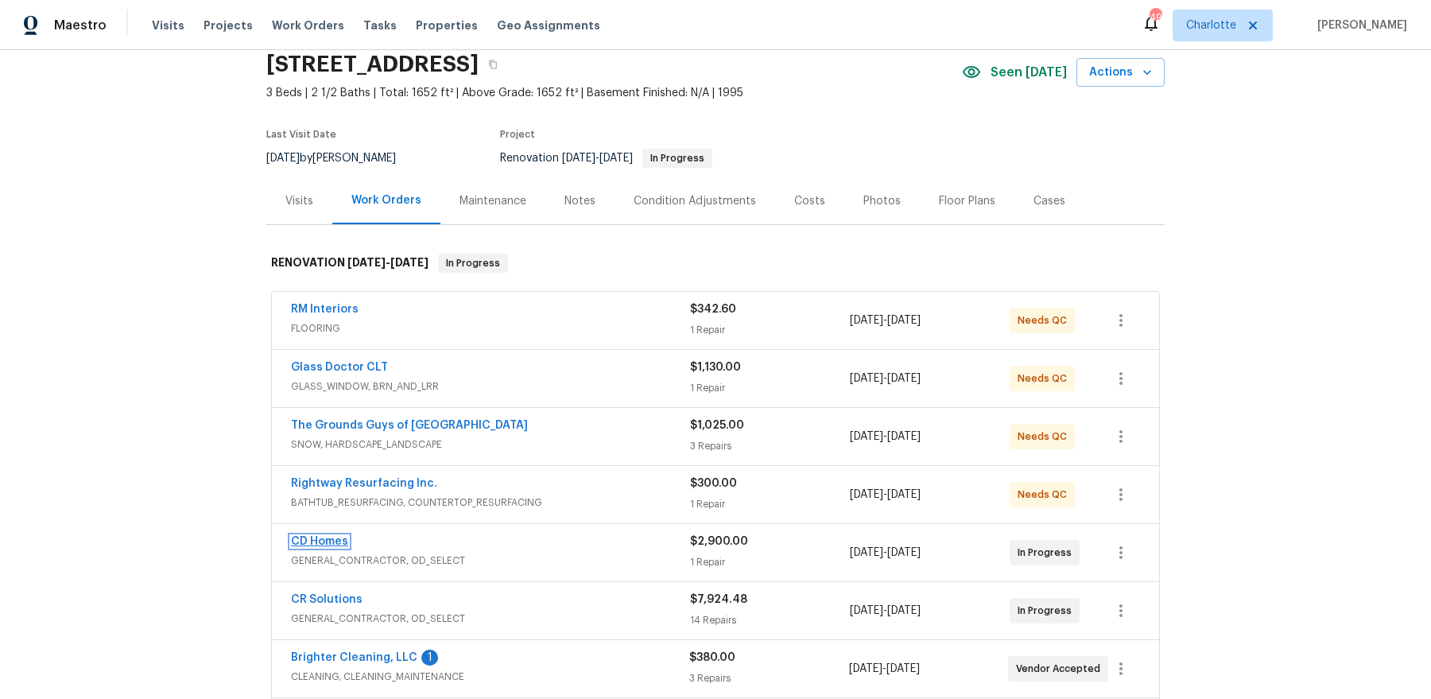
click at [328, 537] on link "CD Homes" at bounding box center [319, 541] width 57 height 11
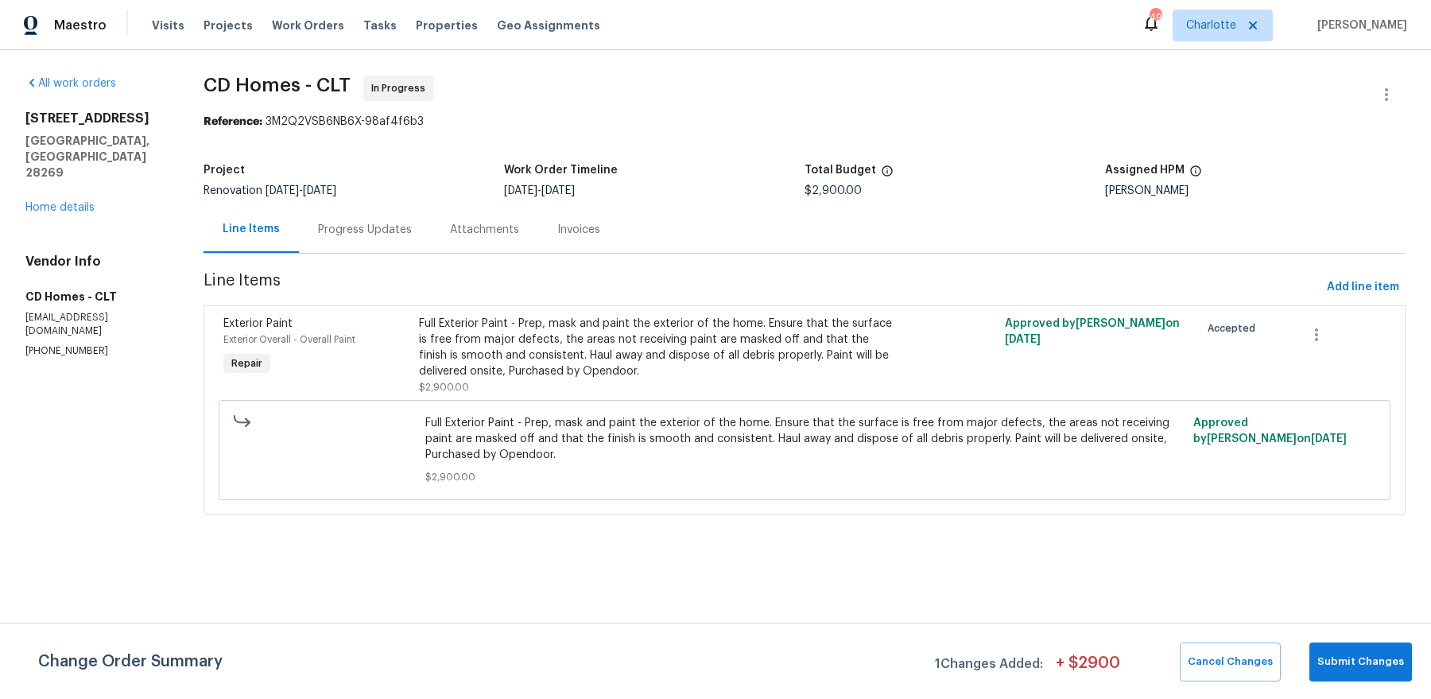
click at [64, 162] on div "5017 Haybridge Rd Charlotte, NC 28269 Home details" at bounding box center [95, 163] width 140 height 105
click at [62, 202] on link "Home details" at bounding box center [59, 207] width 69 height 11
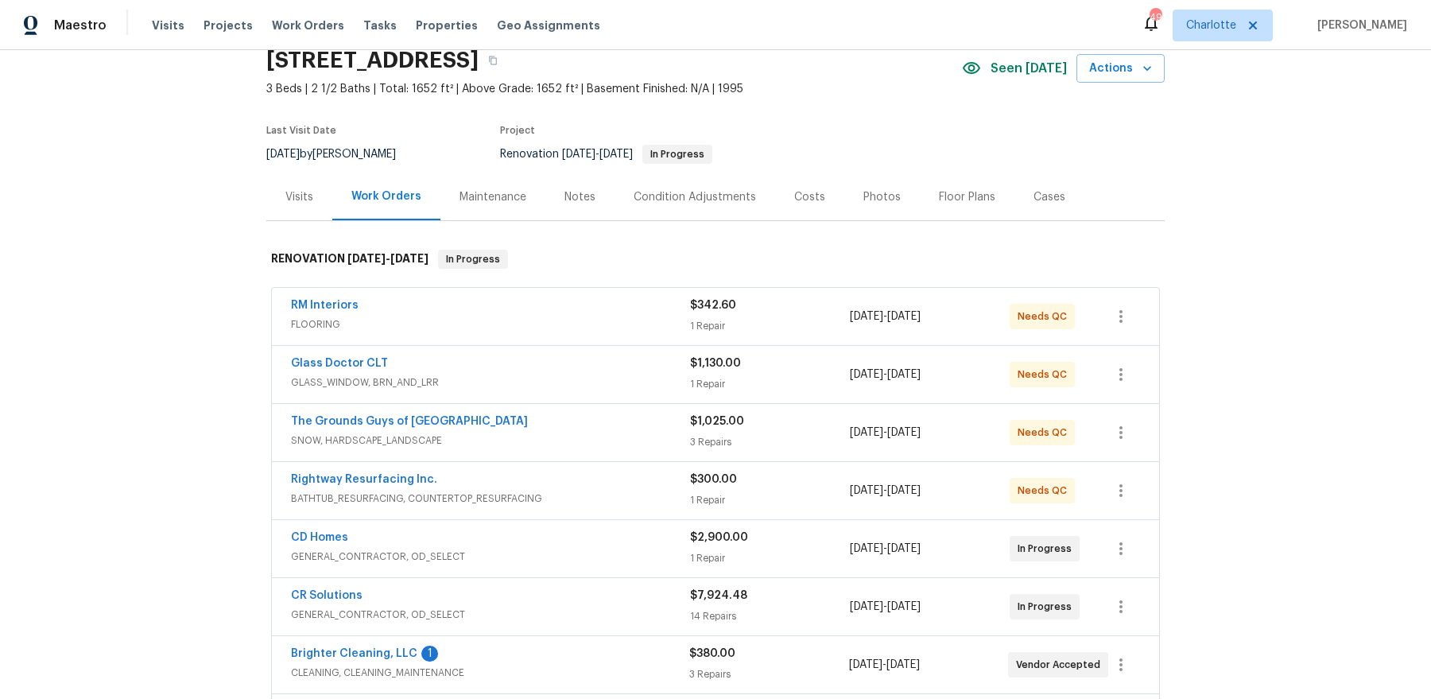
scroll to position [69, 0]
click at [322, 593] on link "CR Solutions" at bounding box center [327, 593] width 72 height 11
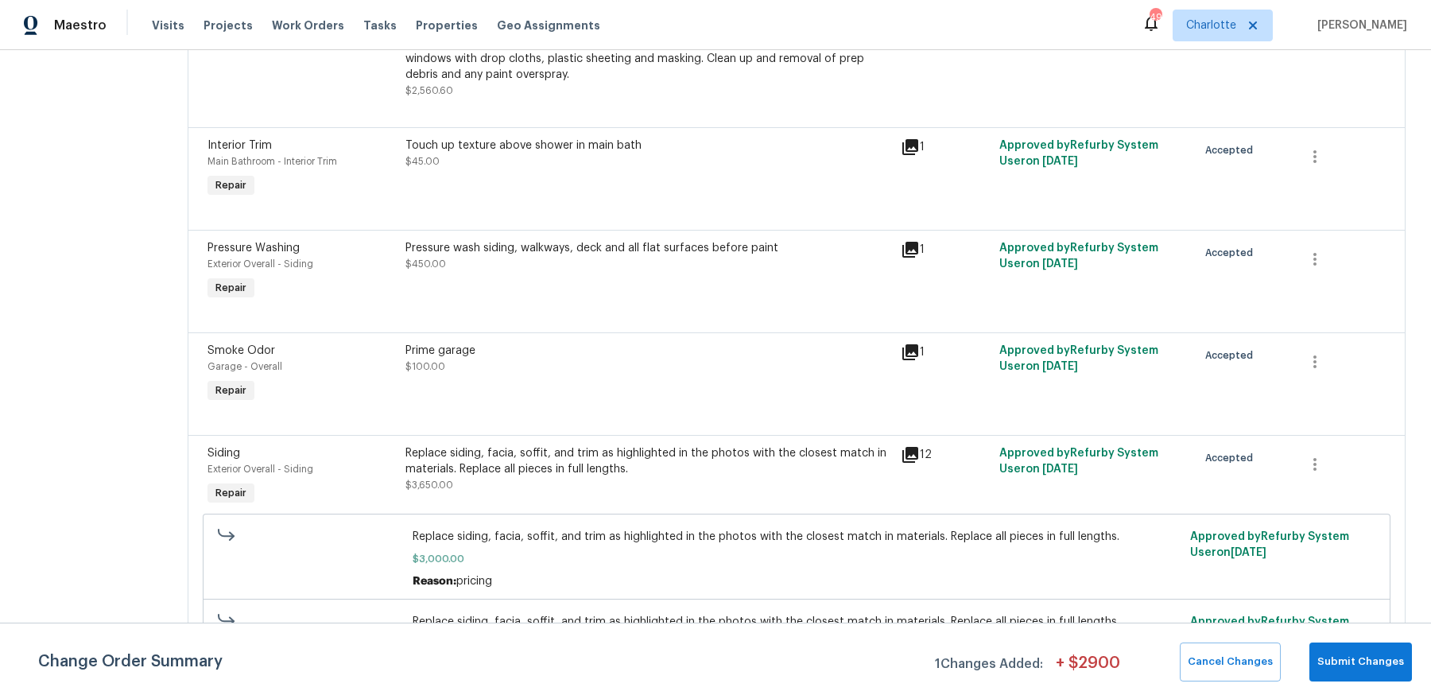
scroll to position [670, 0]
click at [903, 239] on icon at bounding box center [911, 247] width 16 height 16
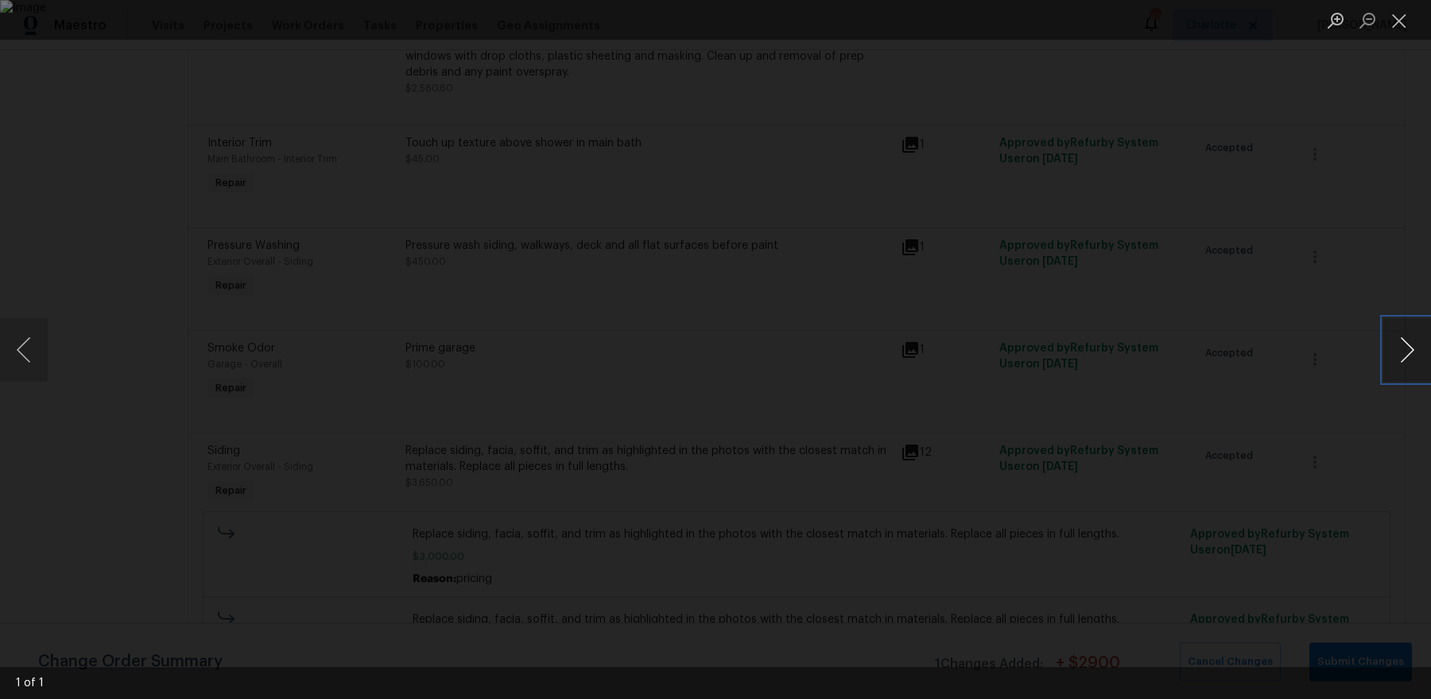
click at [1403, 348] on button "Next image" at bounding box center [1408, 350] width 48 height 64
click at [1264, 200] on div "Lightbox" at bounding box center [715, 349] width 1431 height 699
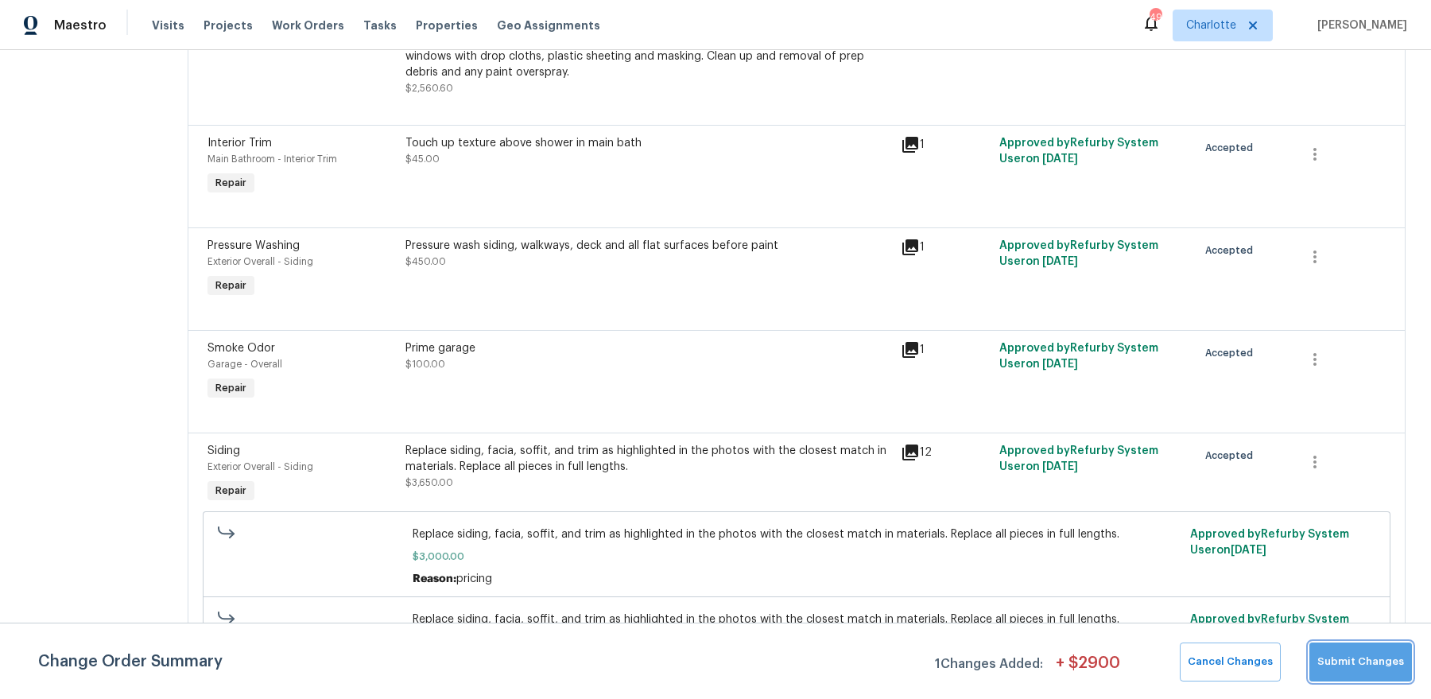
click at [1389, 667] on span "Submit Changes" at bounding box center [1361, 662] width 87 height 18
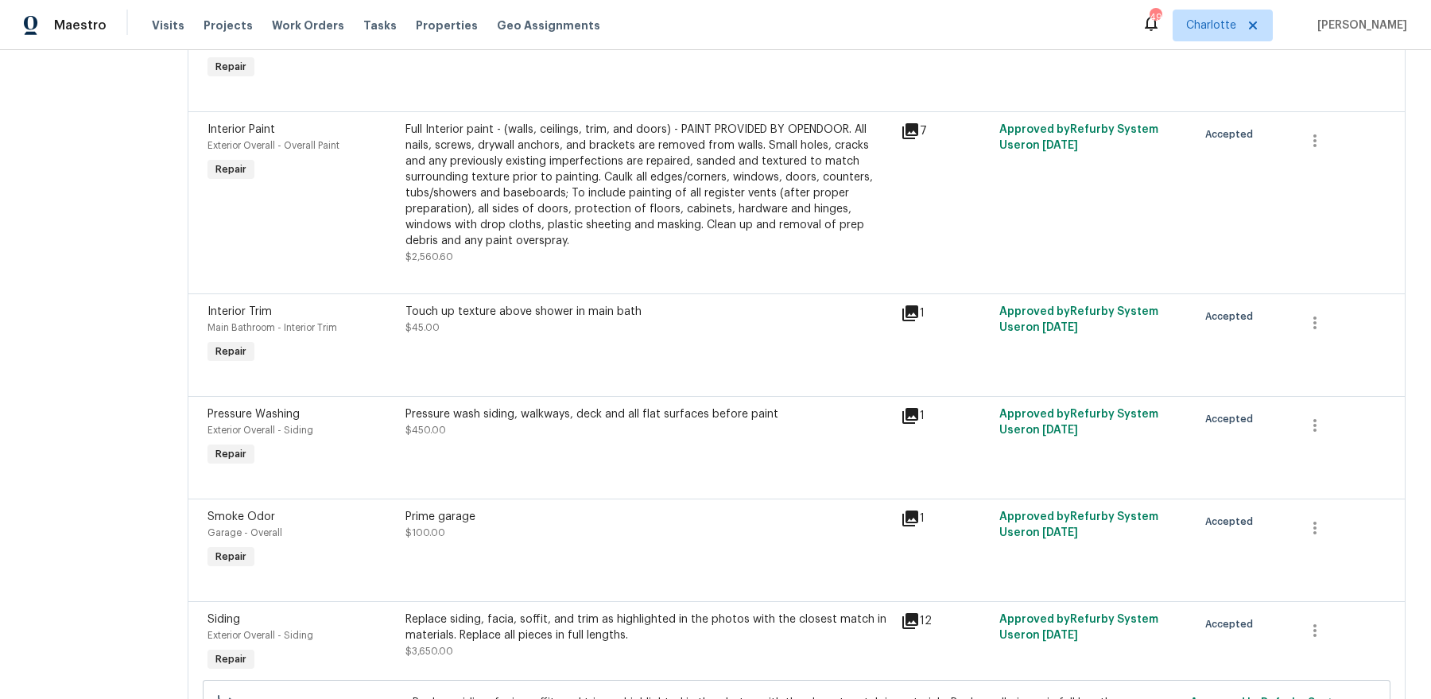
scroll to position [0, 0]
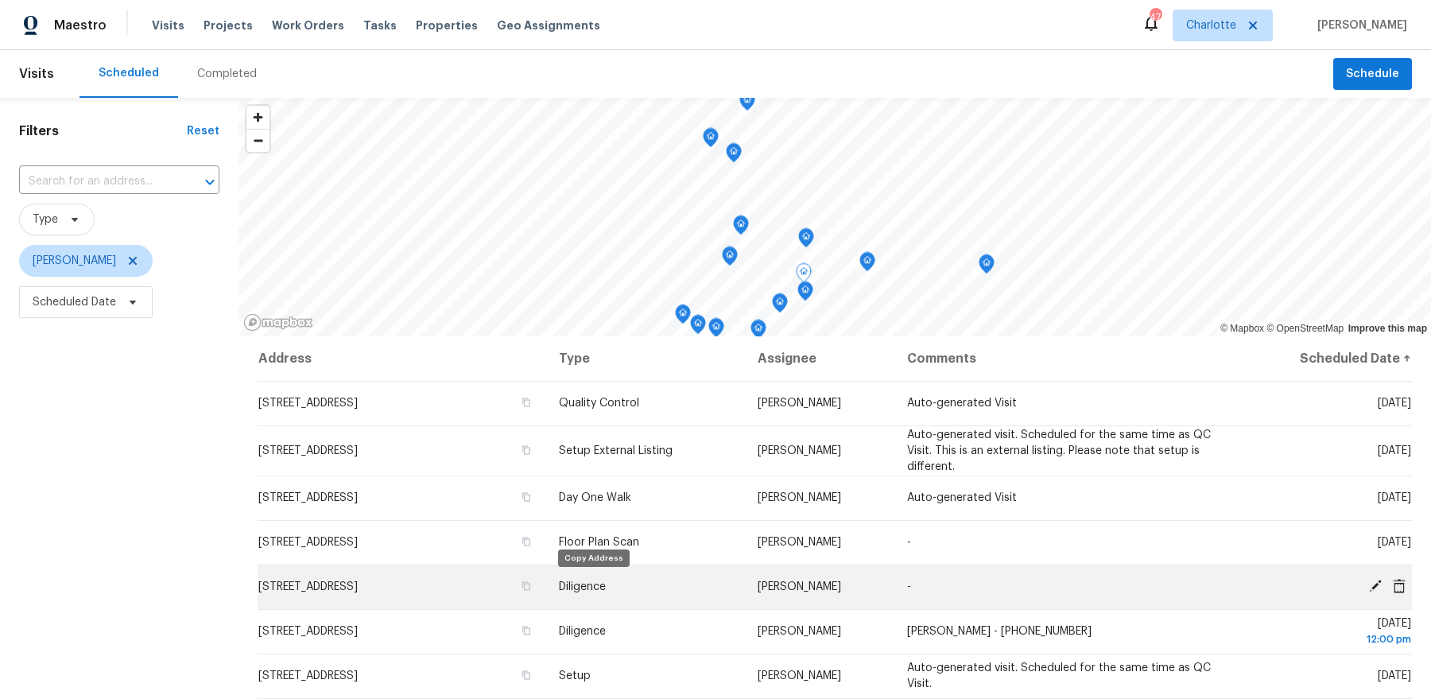
scroll to position [6, 0]
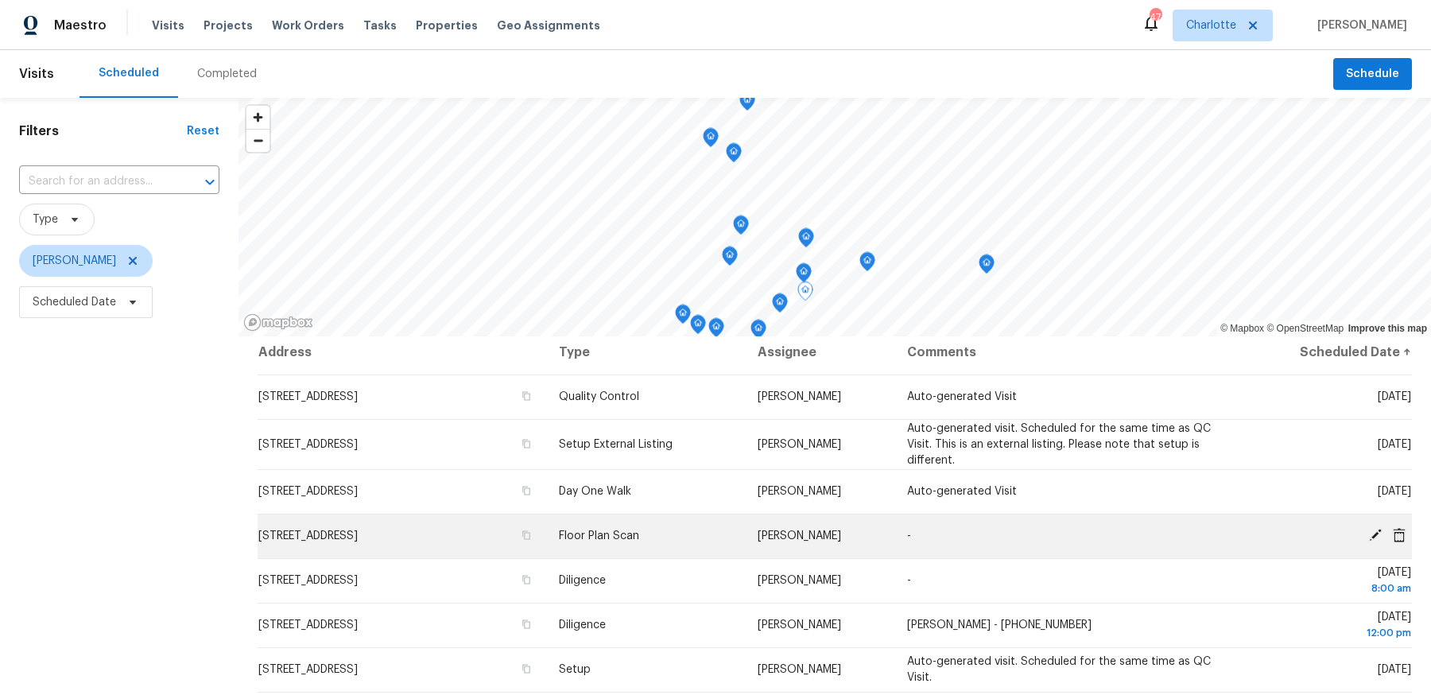
click at [546, 518] on td "[STREET_ADDRESS]" at bounding box center [402, 536] width 289 height 45
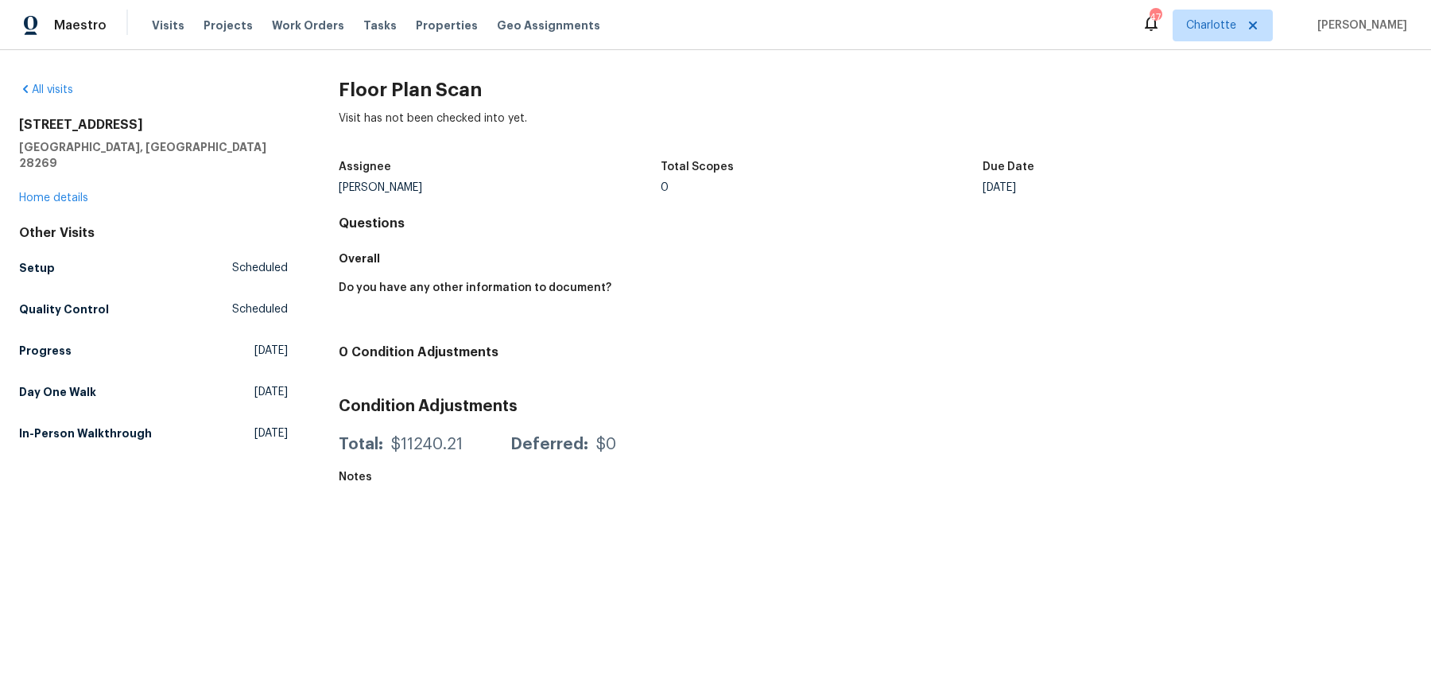
click at [115, 126] on h2 "[STREET_ADDRESS]" at bounding box center [153, 125] width 269 height 16
copy h2 "[STREET_ADDRESS]"
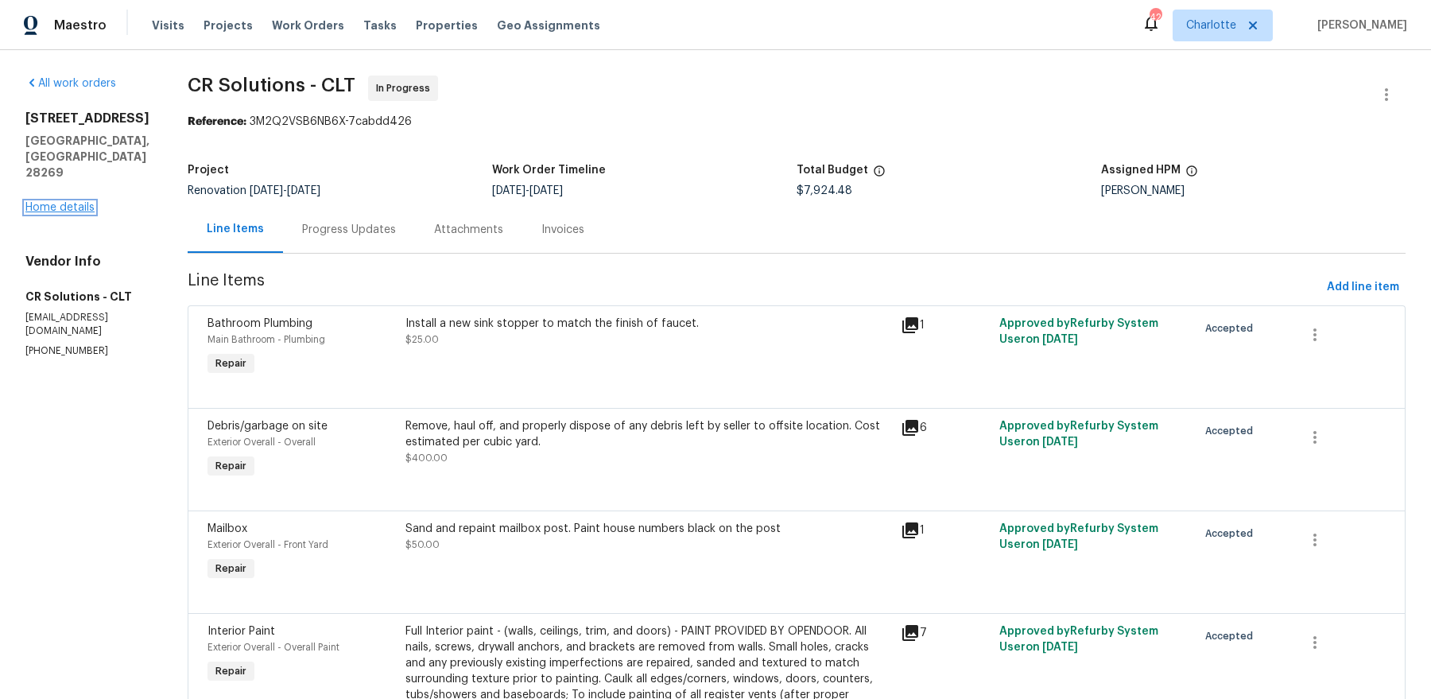
click at [33, 202] on link "Home details" at bounding box center [59, 207] width 69 height 11
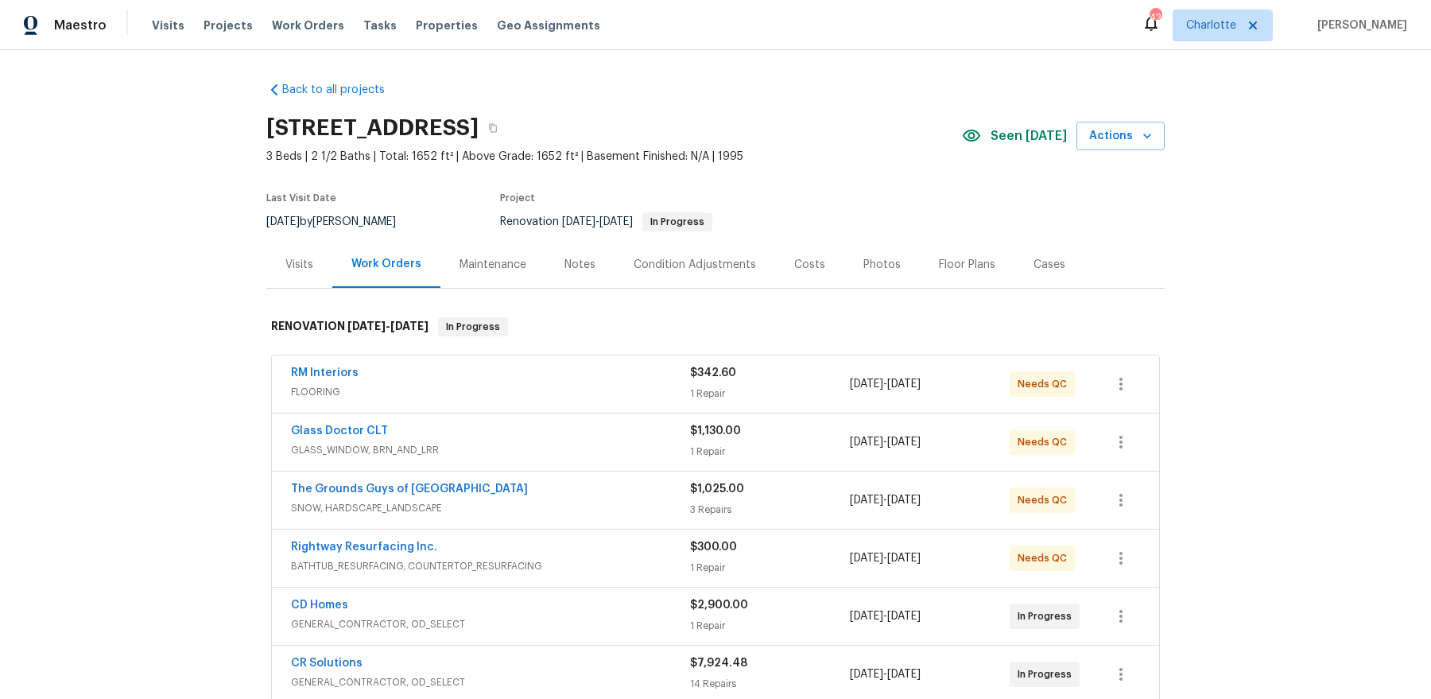
click at [421, 151] on span "3 Beds | 2 1/2 Baths | Total: 1652 ft² | Above Grade: 1652 ft² | Basement Finis…" at bounding box center [614, 157] width 696 height 16
copy span "1652"
click at [498, 127] on icon "button" at bounding box center [493, 128] width 10 height 10
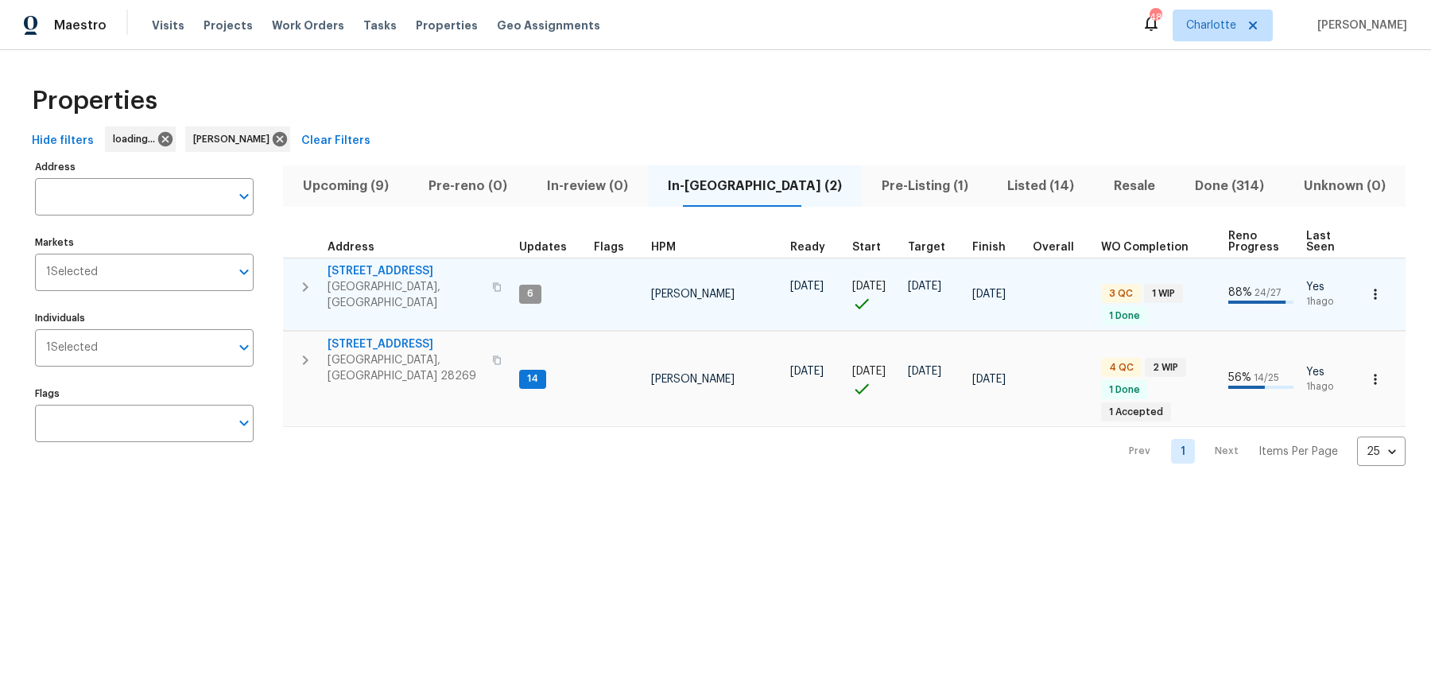
click at [370, 265] on span "[STREET_ADDRESS]" at bounding box center [405, 271] width 155 height 16
